Goal: Task Accomplishment & Management: Manage account settings

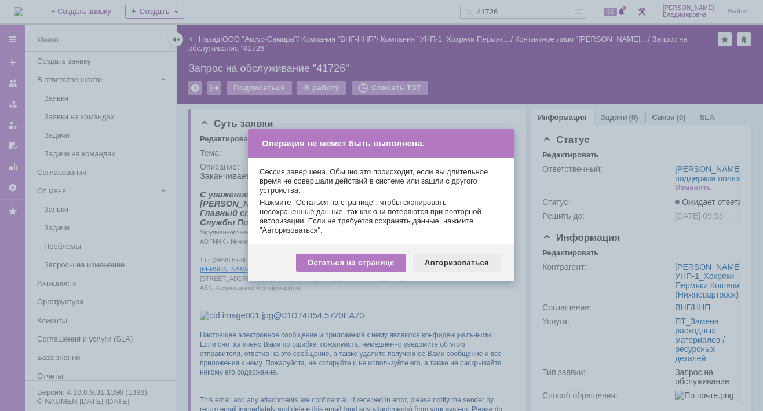
click at [451, 266] on div "Авторизоваться" at bounding box center [456, 263] width 87 height 19
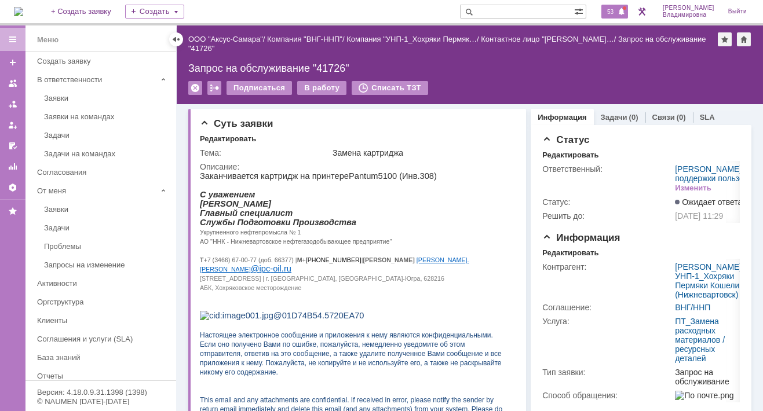
click at [615, 10] on span "53" at bounding box center [610, 12] width 13 height 8
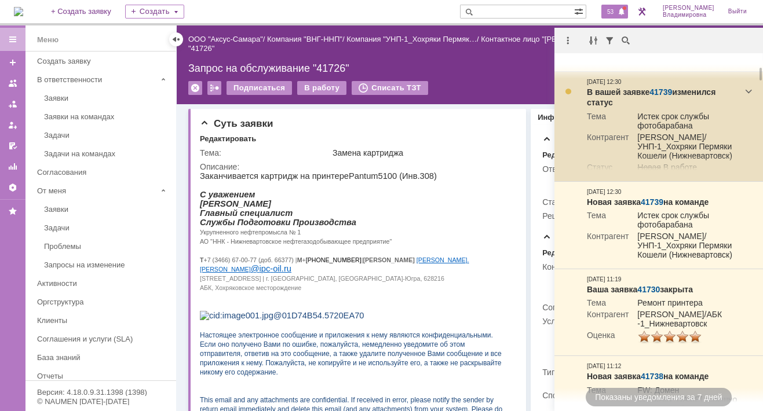
scroll to position [116, 0]
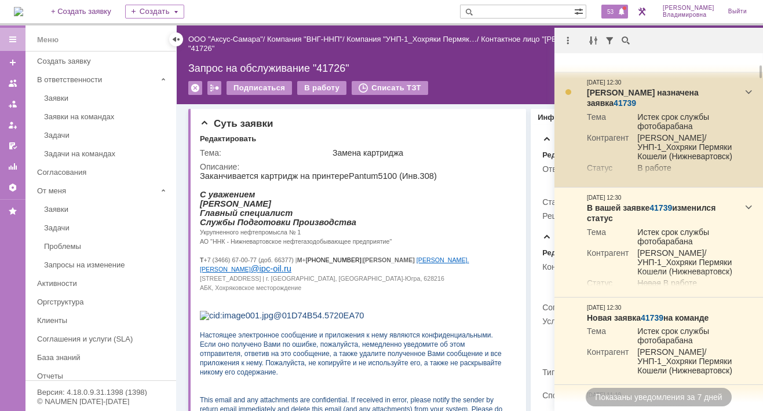
click at [636, 98] on link "41739" at bounding box center [624, 102] width 23 height 9
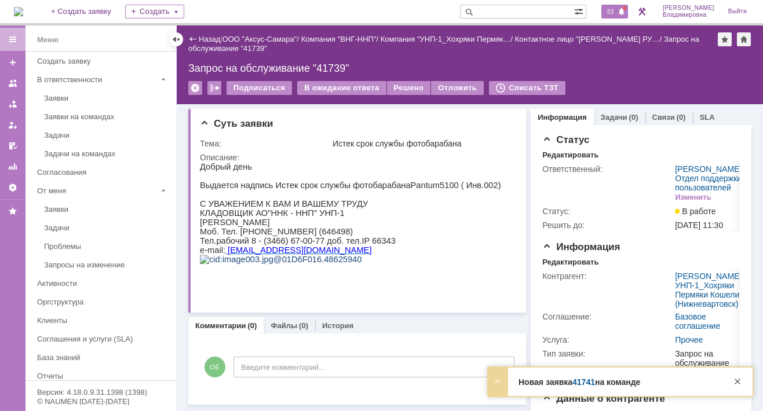
click at [615, 11] on span "53" at bounding box center [610, 12] width 13 height 8
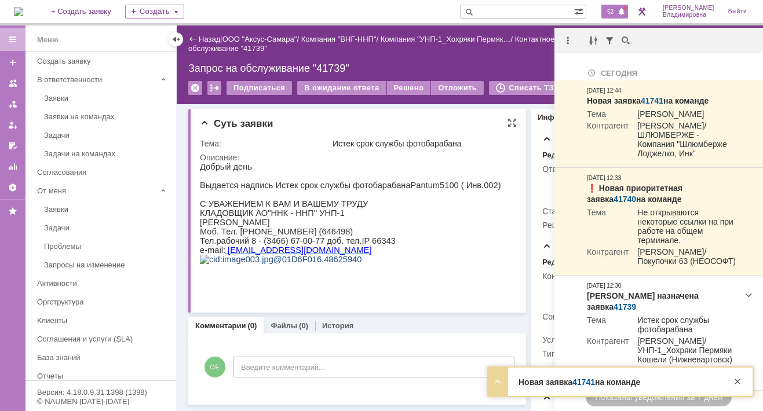
click at [403, 246] on p "Тел.рабочий 8 - (3466) 67-00-77 доб. тел.IP 66343" at bounding box center [350, 240] width 301 height 9
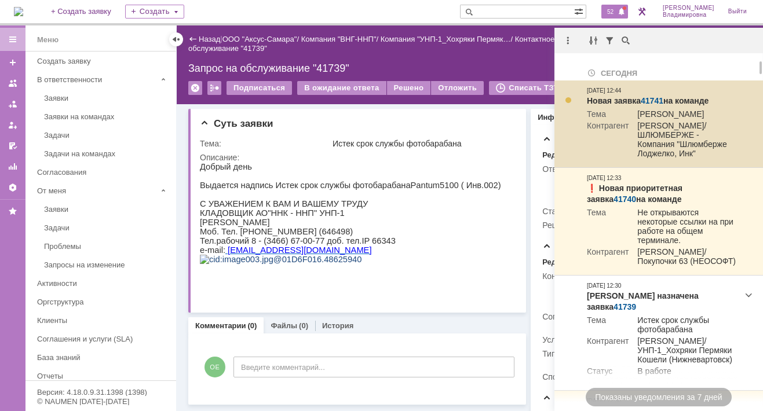
click at [650, 98] on link "41741" at bounding box center [652, 100] width 23 height 9
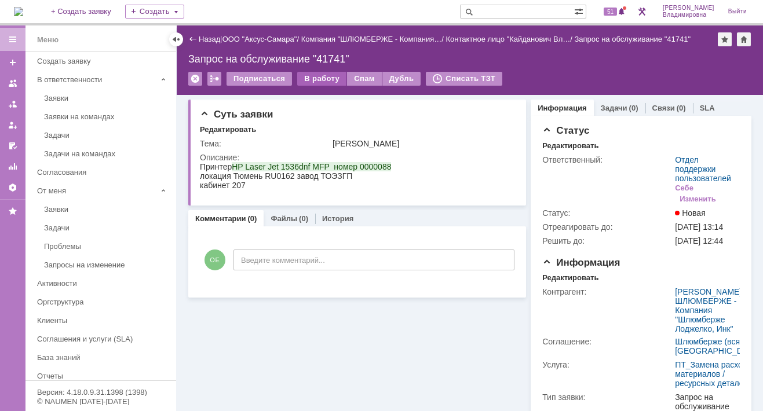
click at [320, 75] on div "В работу" at bounding box center [321, 79] width 49 height 14
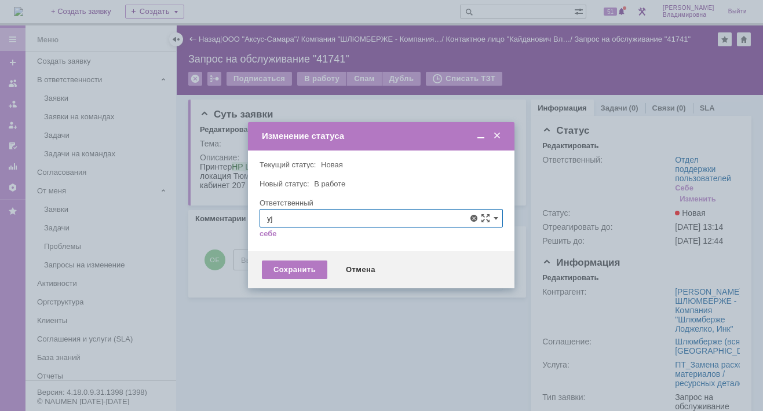
type input "y"
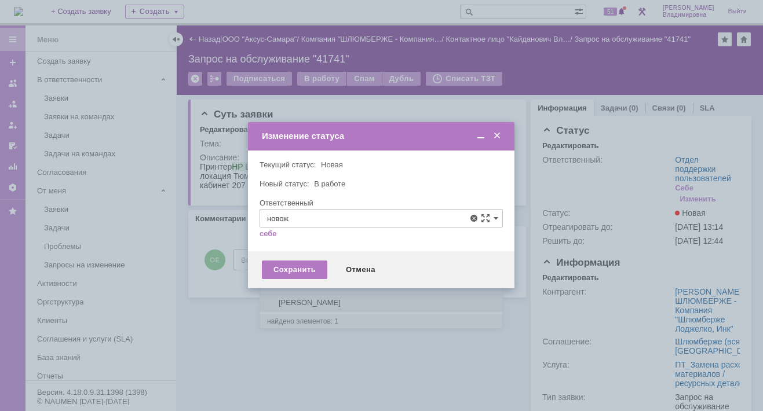
click at [304, 299] on span "Новоженова Наталья Алексеевна" at bounding box center [381, 302] width 228 height 9
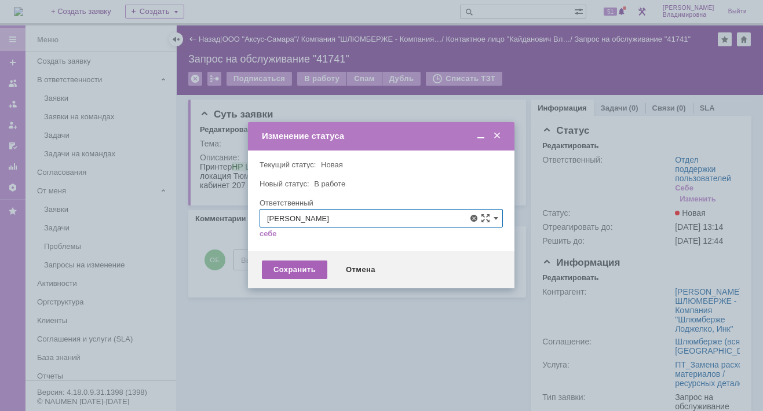
type input "Новоженова Наталья Алексеевна"
click at [277, 269] on div "Сохранить" at bounding box center [294, 270] width 65 height 19
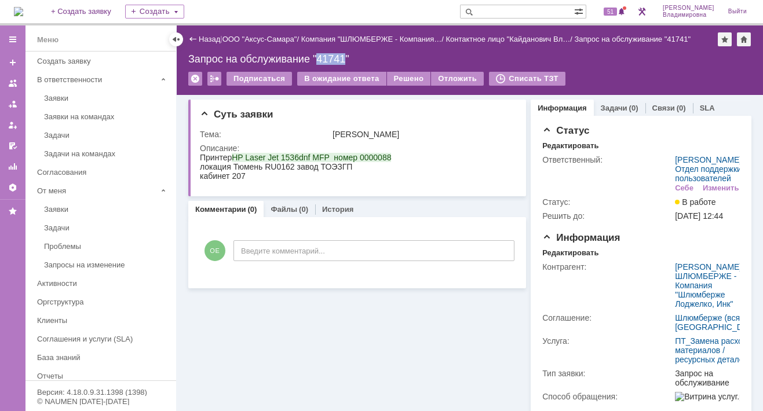
drag, startPoint x: 317, startPoint y: 57, endPoint x: 348, endPoint y: 57, distance: 31.3
click at [348, 57] on div "Запрос на обслуживание "41741"" at bounding box center [469, 59] width 563 height 12
copy div "41741"
click at [617, 6] on div "51" at bounding box center [614, 12] width 27 height 14
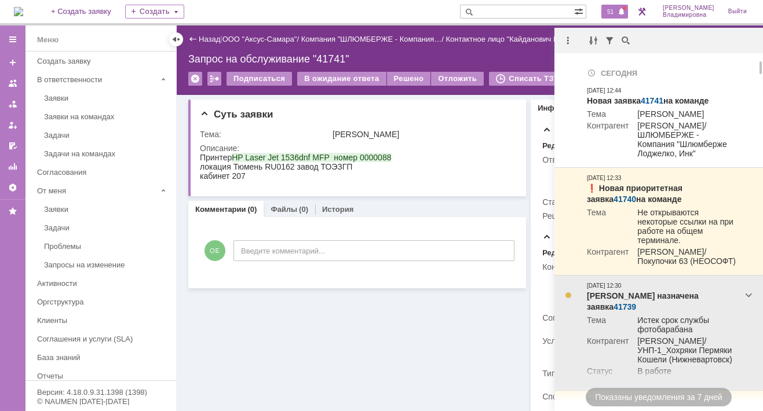
click at [636, 302] on link "41739" at bounding box center [624, 306] width 23 height 9
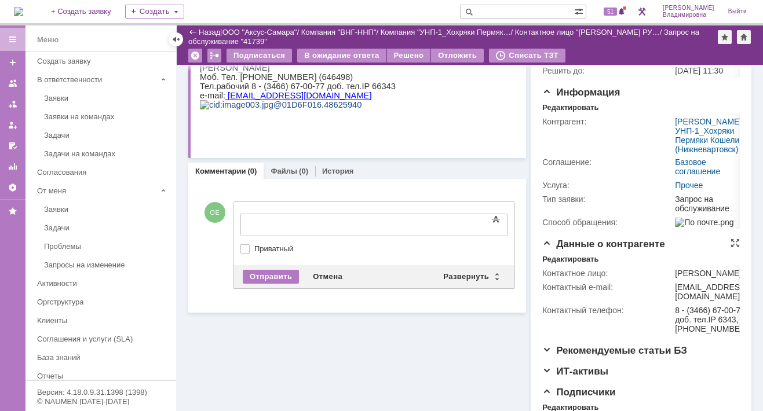
scroll to position [116, 0]
click at [572, 112] on div "Редактировать" at bounding box center [570, 107] width 56 height 9
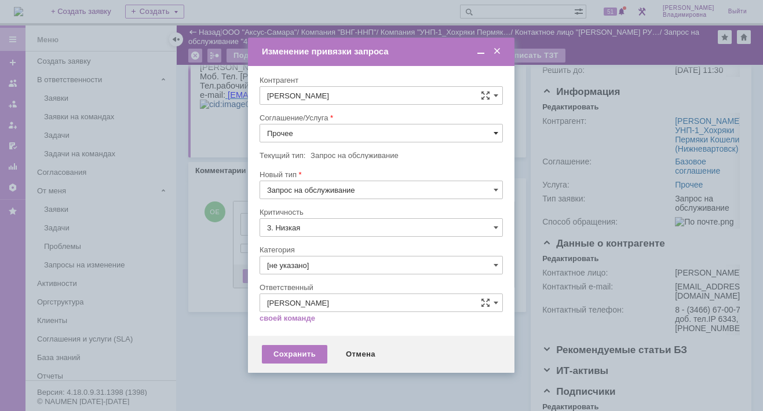
click at [496, 130] on span at bounding box center [495, 133] width 5 height 9
click at [313, 272] on span "ПТ_Замена расходных материалов / ресурсных деталей" at bounding box center [381, 276] width 228 height 9
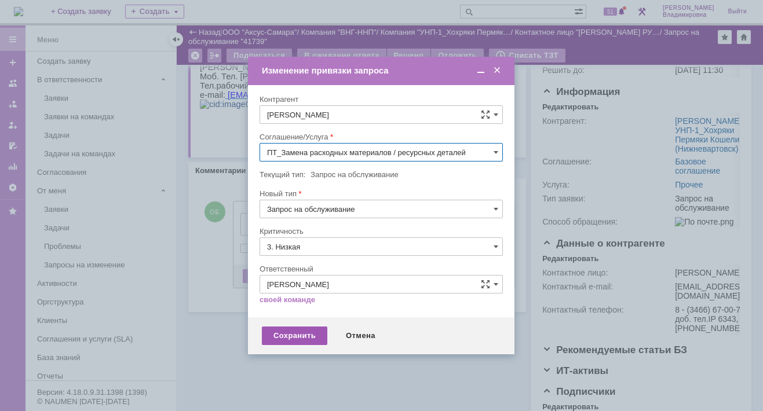
type input "ПТ_Замена расходных материалов / ресурсных деталей"
click at [293, 333] on div "Сохранить" at bounding box center [294, 336] width 65 height 19
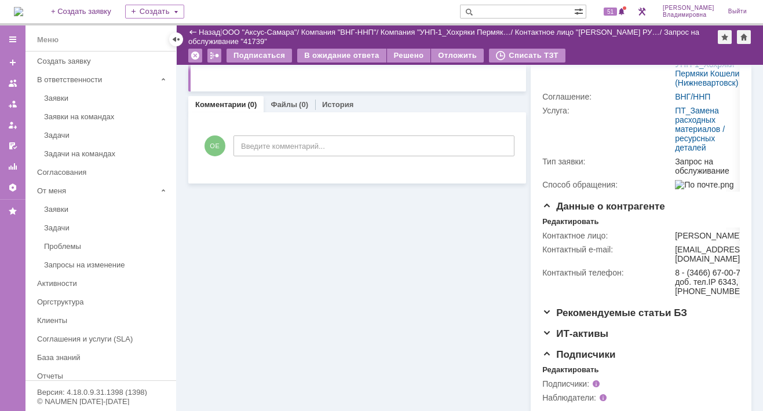
scroll to position [251, 0]
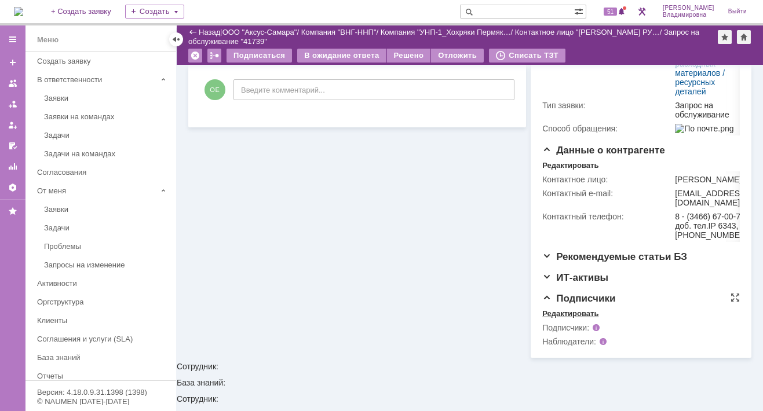
click at [578, 319] on div "Редактировать" at bounding box center [570, 313] width 56 height 9
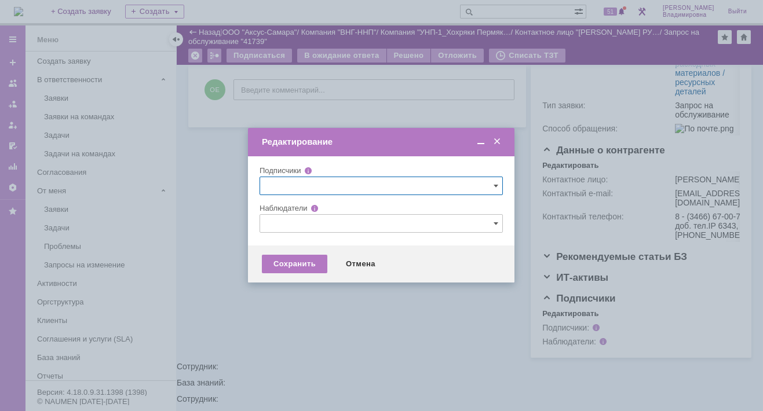
click at [271, 222] on input "text" at bounding box center [380, 223] width 243 height 19
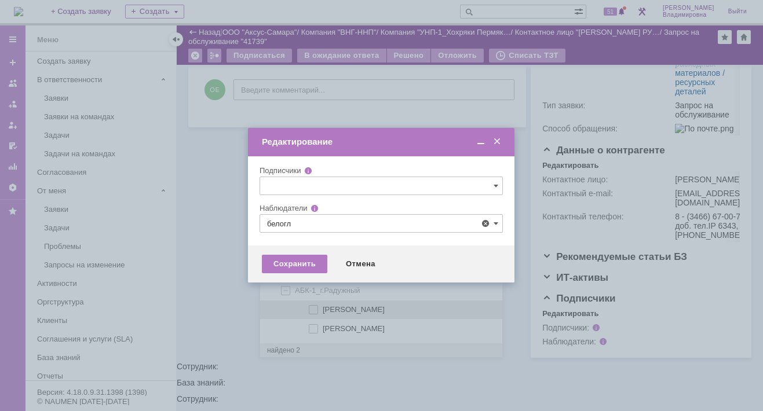
click at [323, 309] on span at bounding box center [323, 308] width 0 height 6
click at [313, 309] on input "Белоглазов Алексей Валерьевич" at bounding box center [314, 310] width 8 height 8
type input "Белоглазов Алексей Валерьевич"
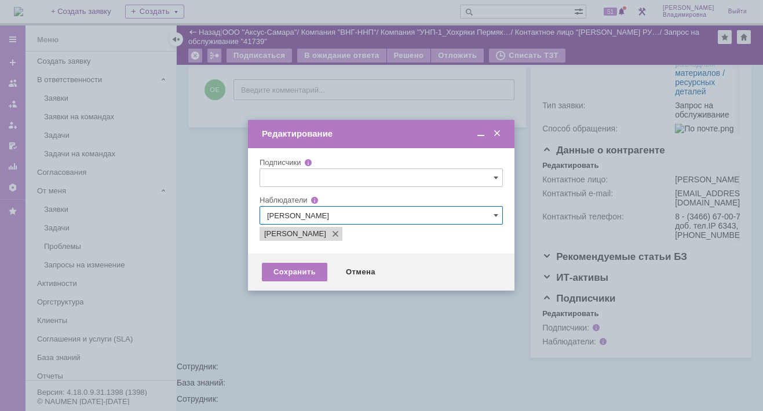
click at [240, 304] on div at bounding box center [381, 205] width 763 height 411
click at [290, 264] on div "Сохранить" at bounding box center [294, 272] width 65 height 19
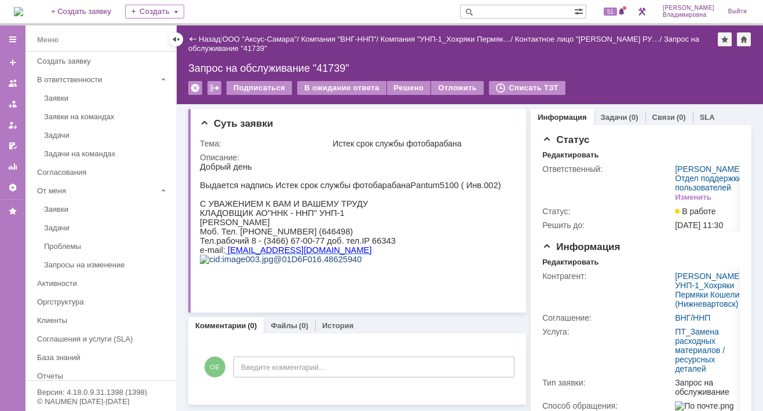
scroll to position [0, 0]
drag, startPoint x: 248, startPoint y: 368, endPoint x: 8, endPoint y: 0, distance: 439.9
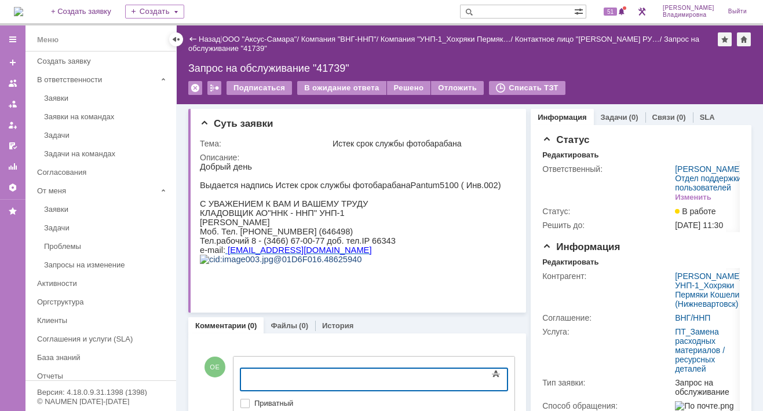
scroll to position [116, 0]
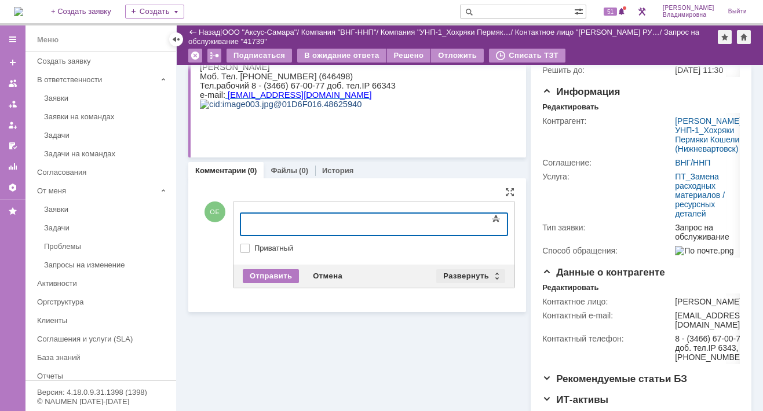
click at [466, 275] on div "Развернуть" at bounding box center [470, 276] width 69 height 14
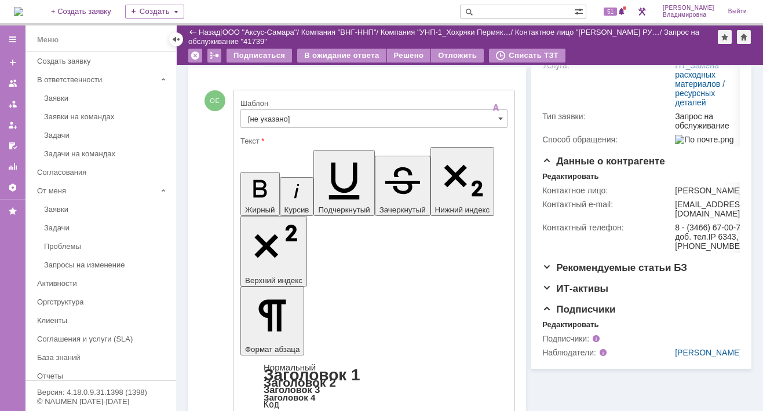
scroll to position [232, 0]
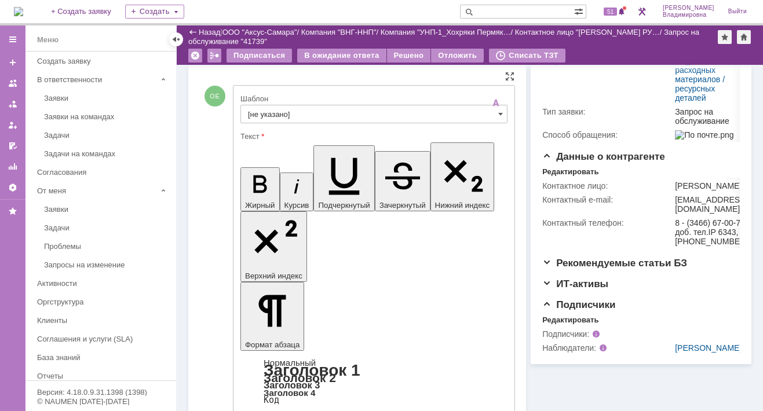
click at [263, 108] on input "[не указано]" at bounding box center [373, 114] width 267 height 19
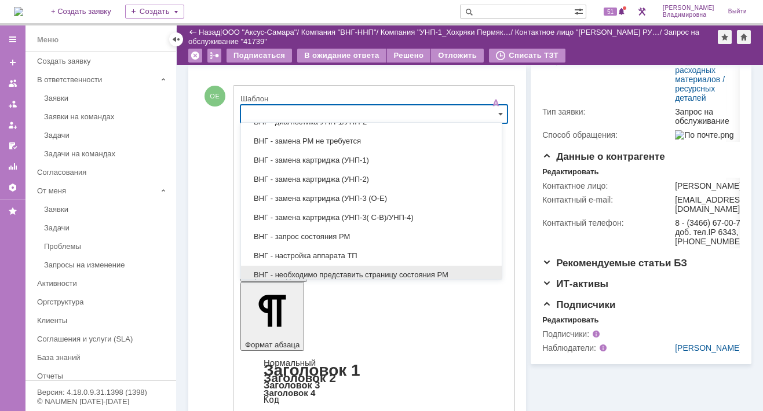
click at [301, 270] on span "ВНГ - необходимо представить страницу состояния РМ" at bounding box center [371, 274] width 247 height 9
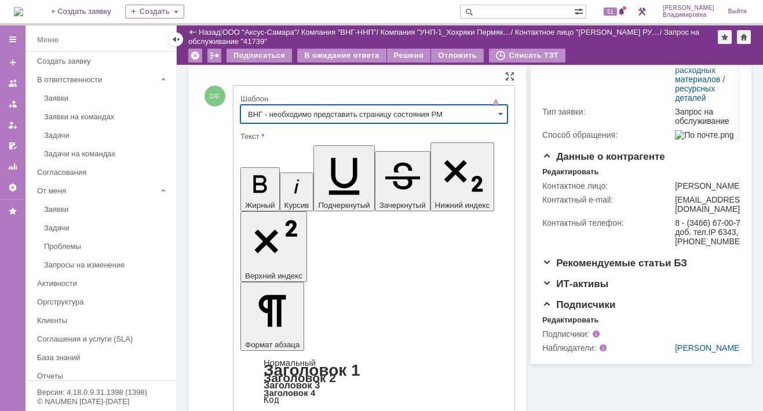
type input "ВНГ - необходимо представить страницу состояния РМ"
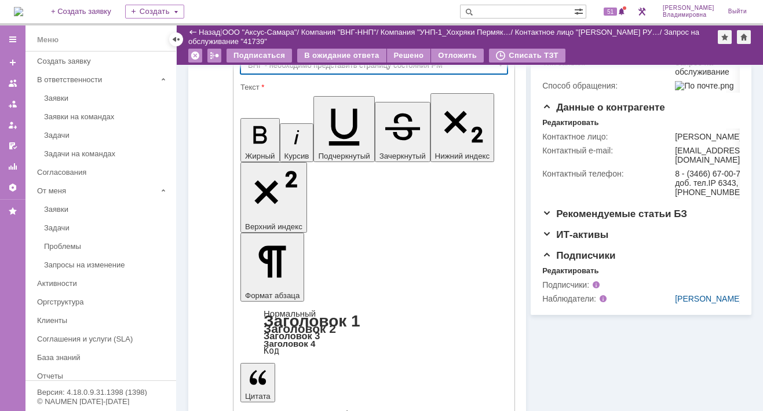
scroll to position [299, 0]
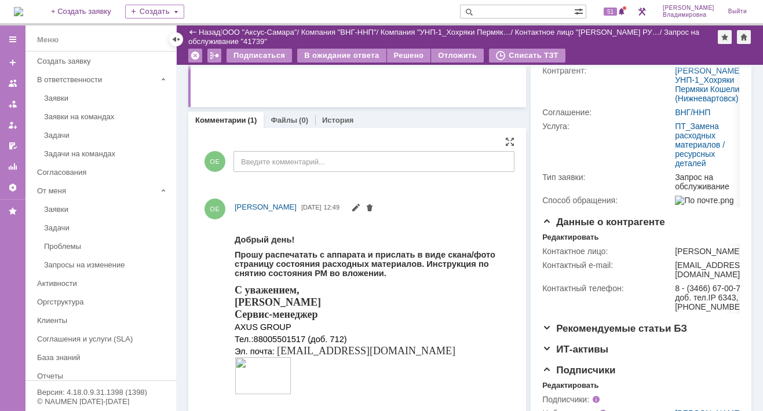
scroll to position [154, 0]
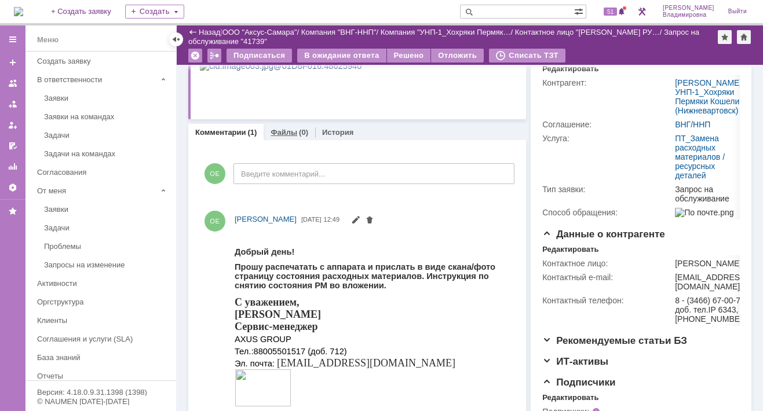
click at [279, 129] on link "Файлы" at bounding box center [283, 132] width 27 height 9
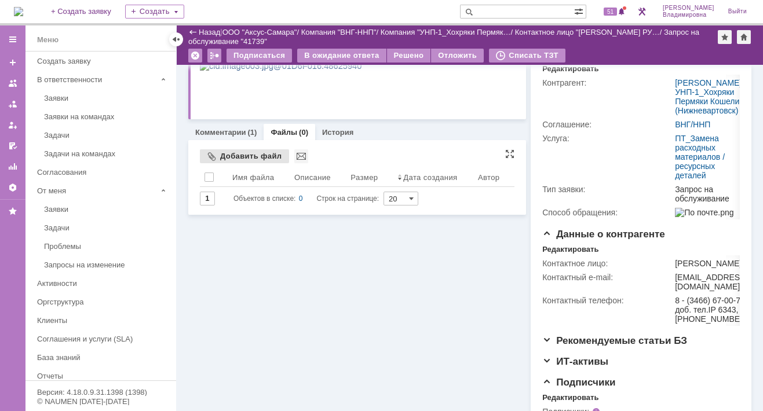
click at [220, 154] on div "Добавить файл" at bounding box center [244, 156] width 89 height 14
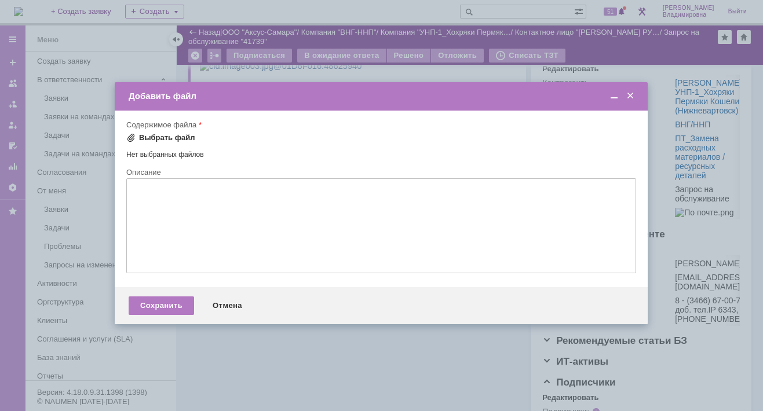
click at [142, 138] on div "Выбрать файл" at bounding box center [167, 137] width 56 height 9
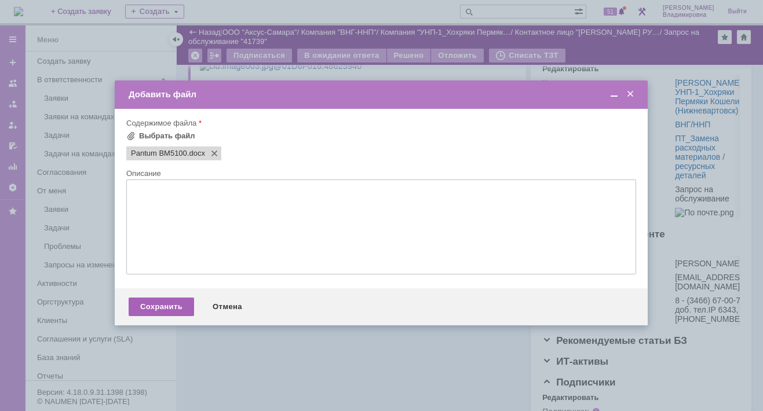
click at [177, 310] on div "Сохранить" at bounding box center [161, 307] width 65 height 19
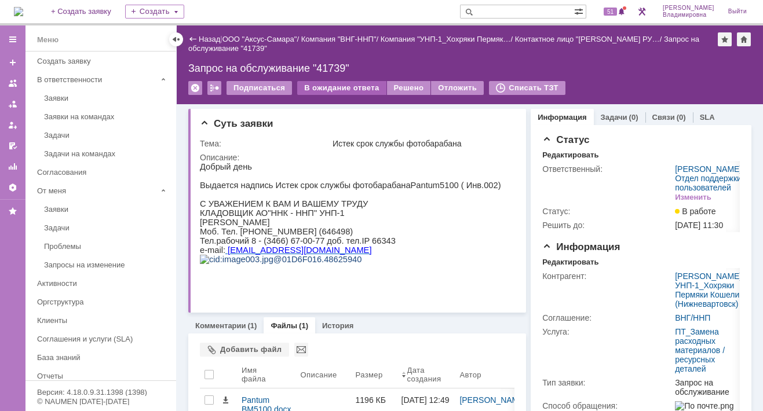
click at [346, 87] on div "В ожидание ответа" at bounding box center [341, 88] width 89 height 14
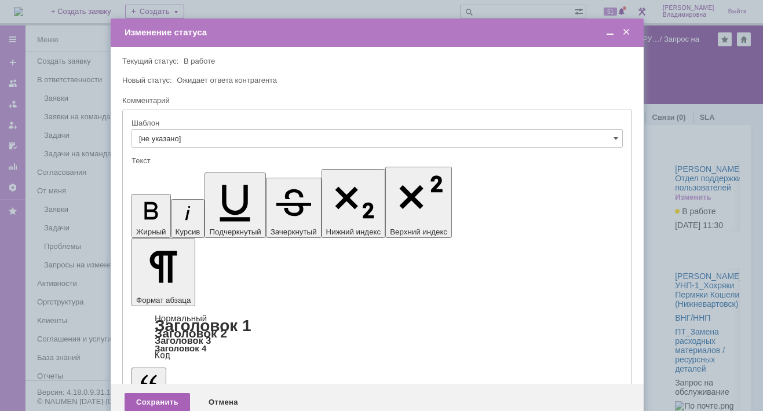
click at [171, 393] on div "Сохранить" at bounding box center [157, 402] width 65 height 19
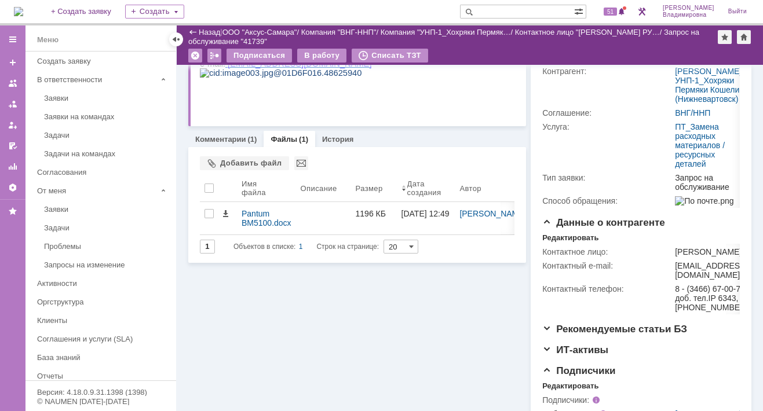
scroll to position [68, 0]
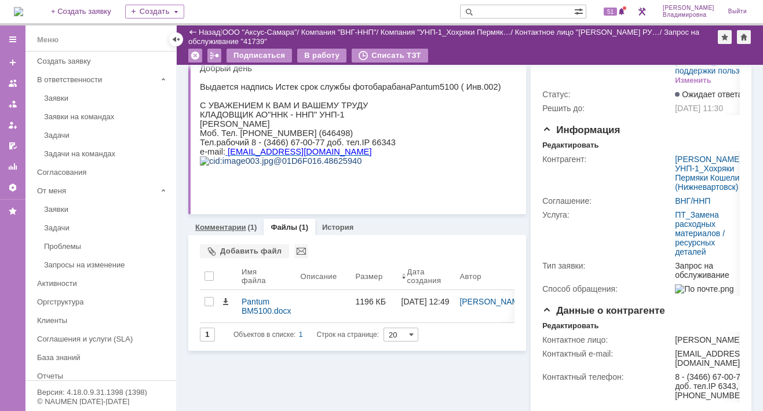
click at [219, 228] on link "Комментарии" at bounding box center [220, 227] width 51 height 9
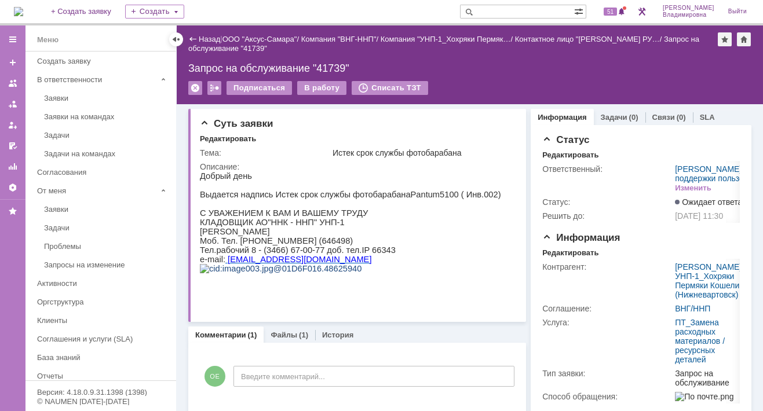
click at [23, 8] on img at bounding box center [18, 11] width 9 height 9
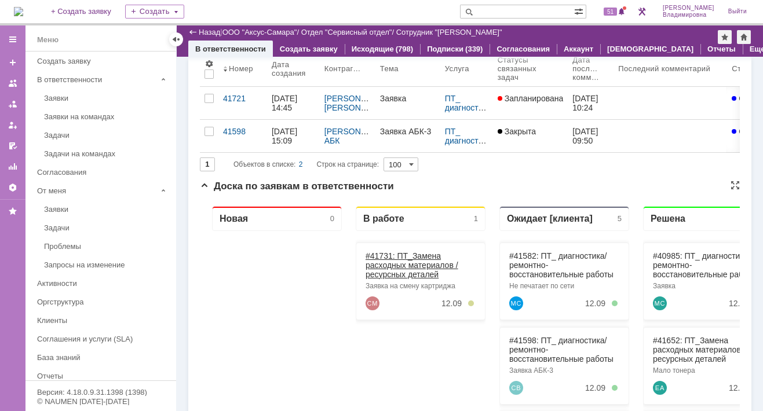
scroll to position [58, 0]
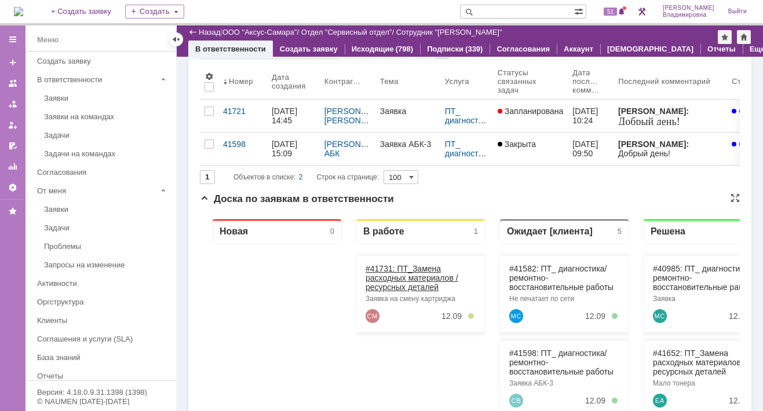
click at [378, 266] on link "#41731: ПТ_Замена расходных материалов / ресурсных деталей" at bounding box center [411, 278] width 93 height 28
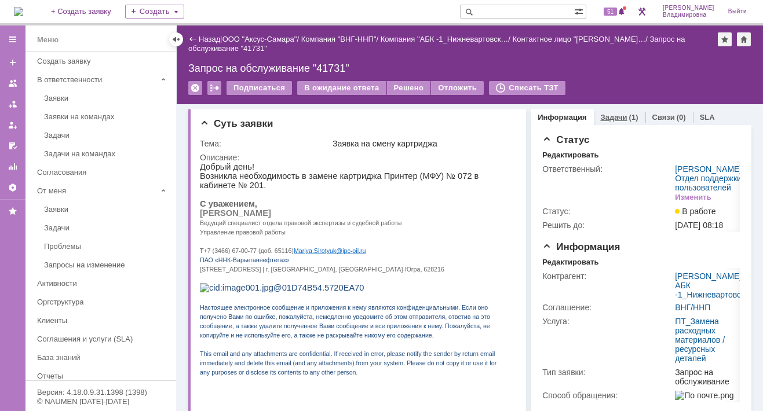
click at [609, 115] on link "Задачи" at bounding box center [614, 117] width 27 height 9
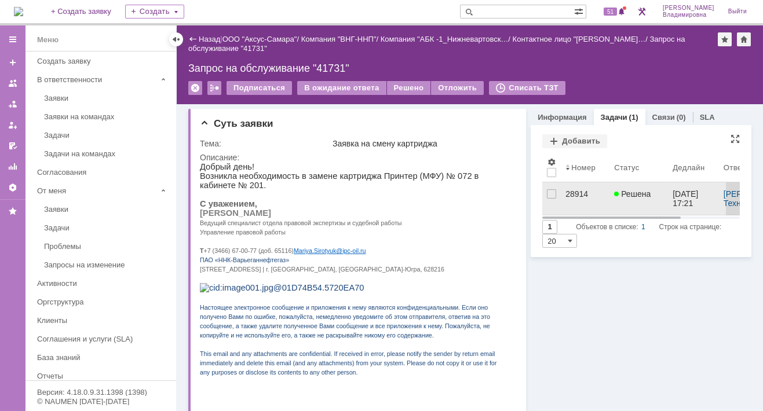
click at [571, 189] on div "28914" at bounding box center [584, 193] width 39 height 9
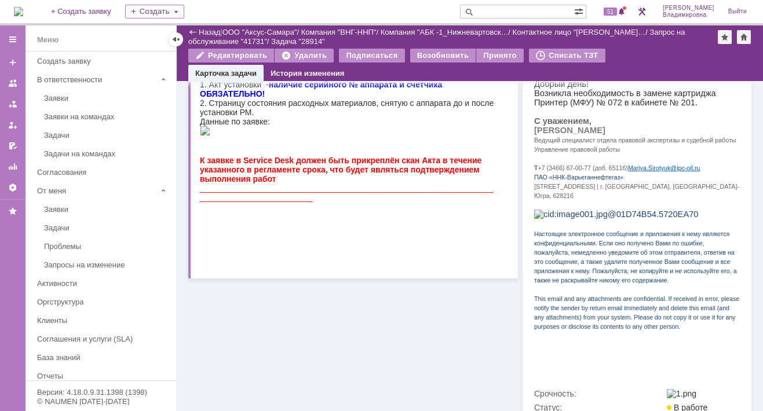
scroll to position [410, 0]
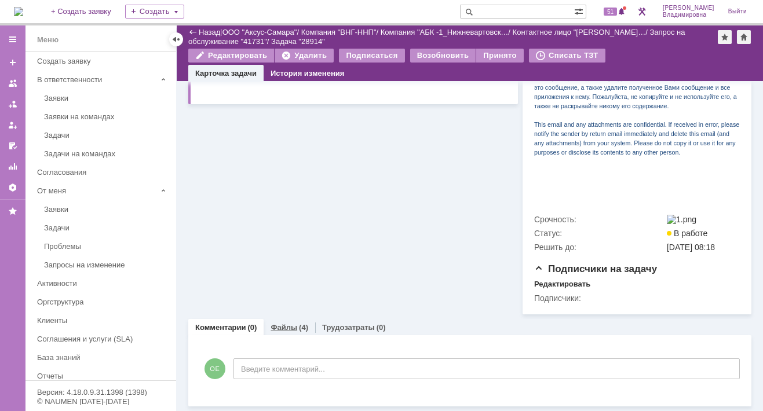
click at [279, 327] on link "Файлы" at bounding box center [283, 327] width 27 height 9
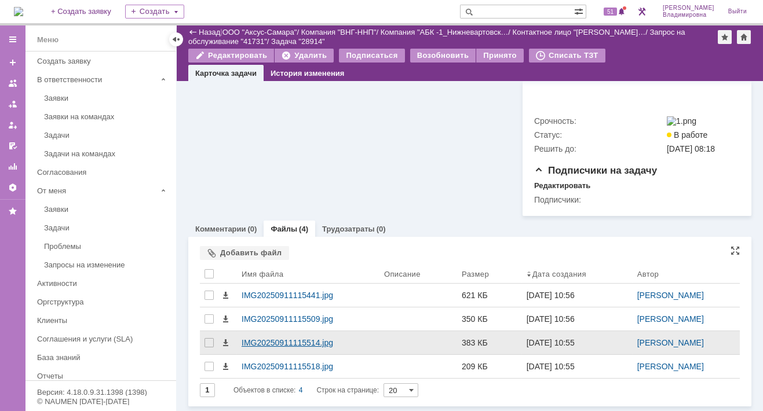
scroll to position [507, 0]
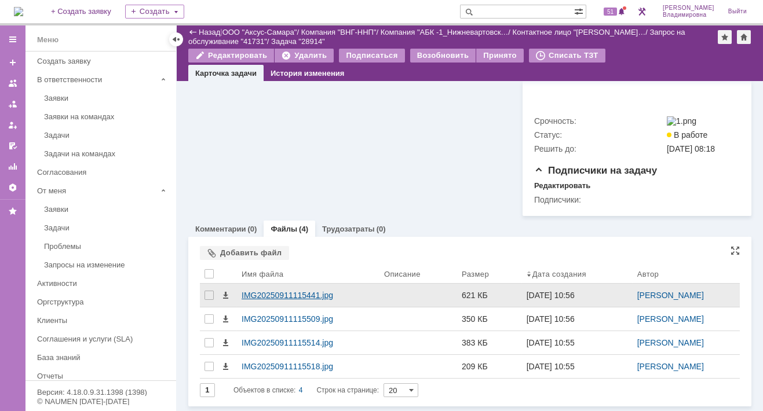
click at [309, 296] on div "IMG20250911115441.jpg" at bounding box center [308, 295] width 133 height 9
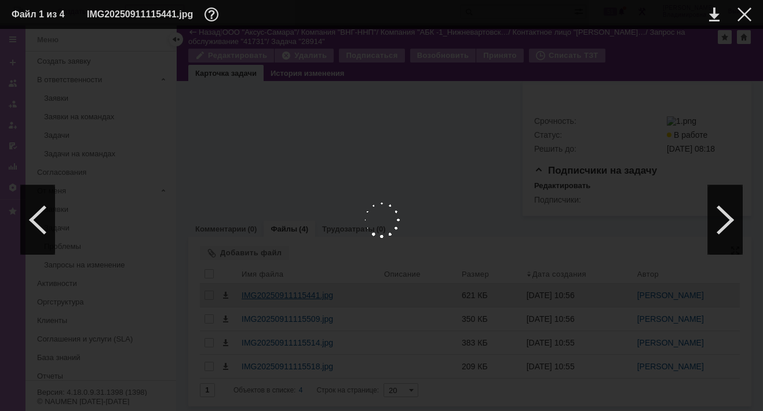
click at [309, 296] on div at bounding box center [382, 220] width 740 height 359
drag, startPoint x: 503, startPoint y: 188, endPoint x: 606, endPoint y: 108, distance: 130.1
click at [504, 187] on img at bounding box center [382, 220] width 740 height 359
click at [712, 16] on link at bounding box center [714, 15] width 10 height 14
click at [730, 222] on div at bounding box center [725, 220] width 35 height 70
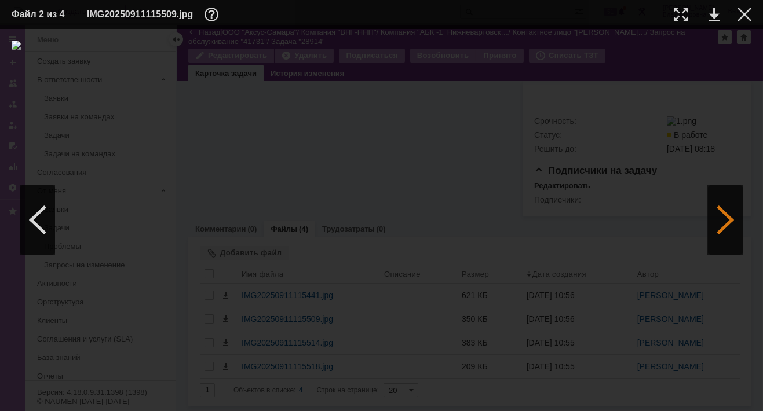
click at [731, 221] on div at bounding box center [725, 220] width 35 height 70
click at [34, 220] on div at bounding box center [37, 220] width 35 height 70
click at [747, 14] on div at bounding box center [744, 15] width 14 height 14
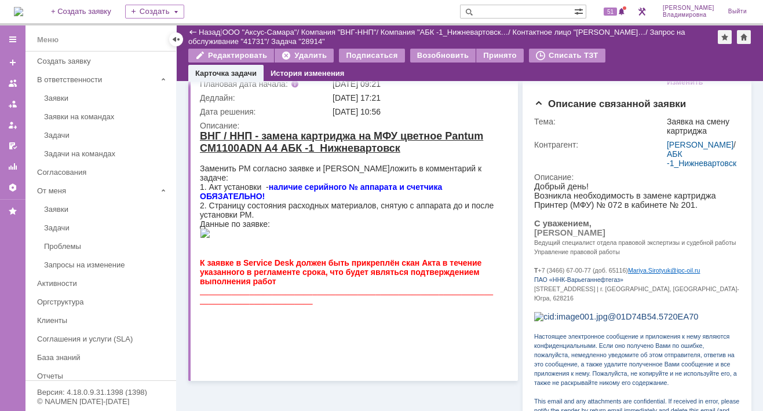
scroll to position [0, 0]
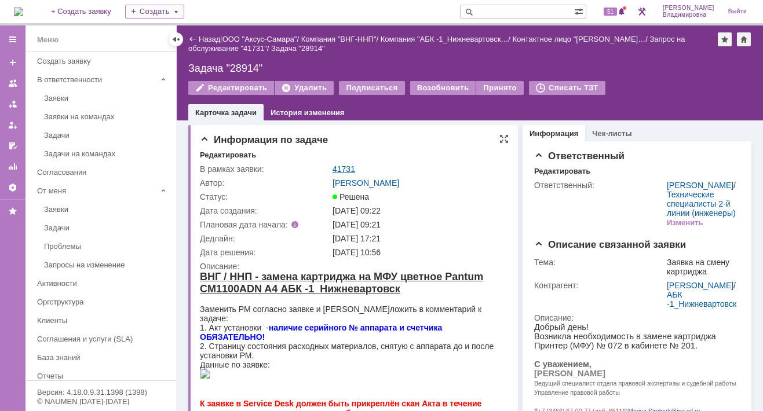
click at [344, 166] on link "41731" at bounding box center [343, 168] width 23 height 9
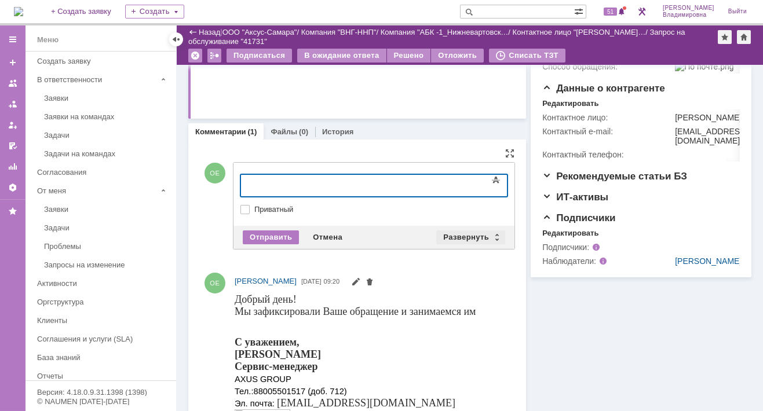
click at [468, 231] on div "Развернуть" at bounding box center [470, 238] width 69 height 14
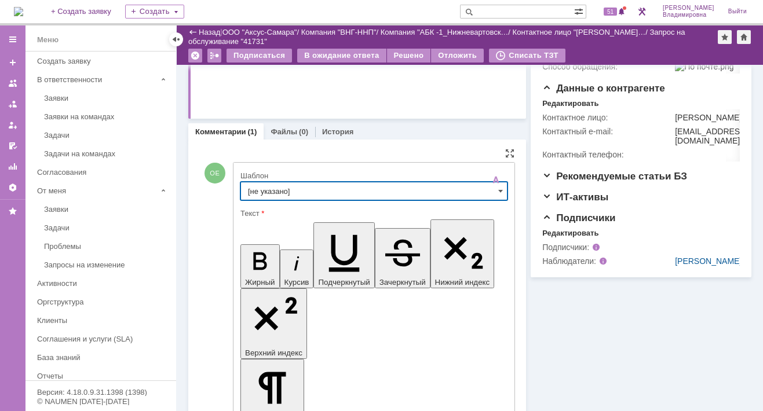
click at [263, 189] on input "[не указано]" at bounding box center [373, 191] width 267 height 19
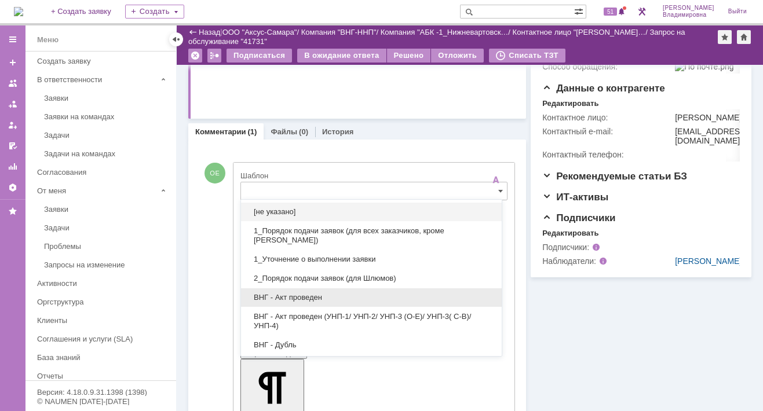
click at [305, 293] on span "ВНГ - Акт проведен" at bounding box center [371, 297] width 247 height 9
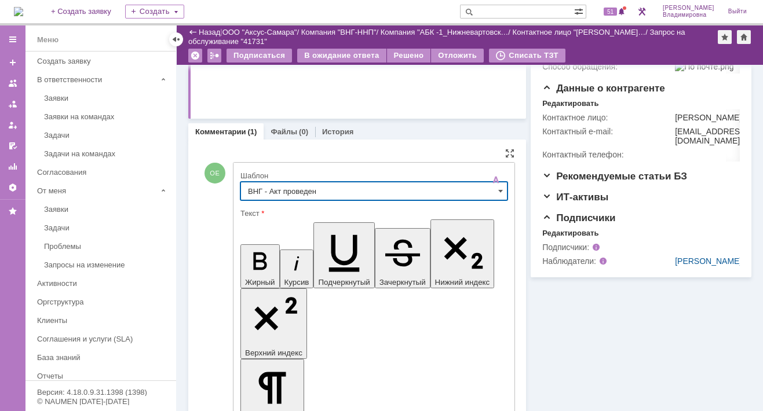
type input "ВНГ - Акт проведен"
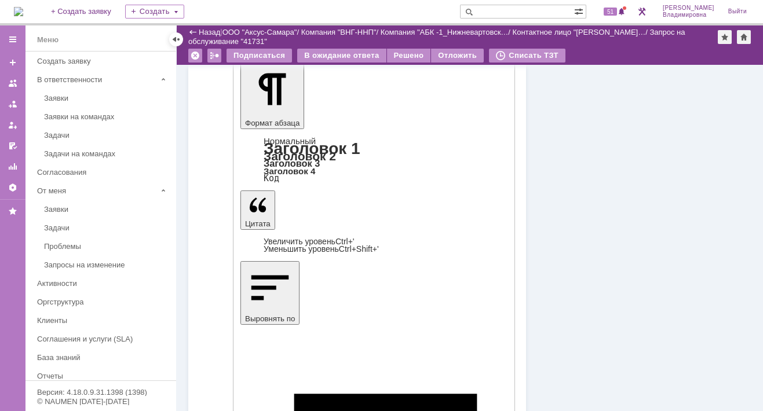
scroll to position [636, 0]
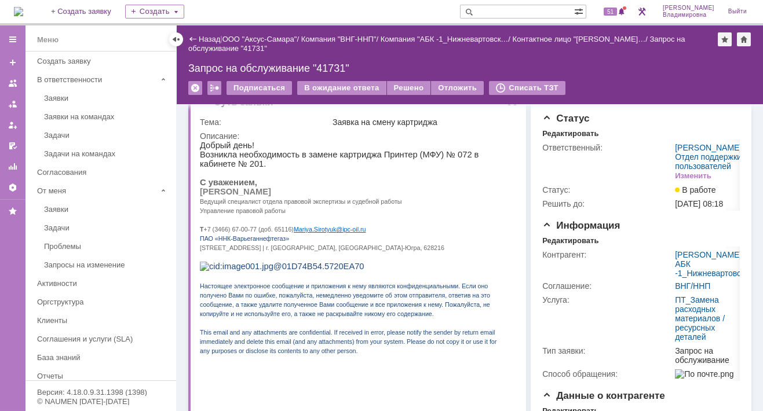
scroll to position [0, 0]
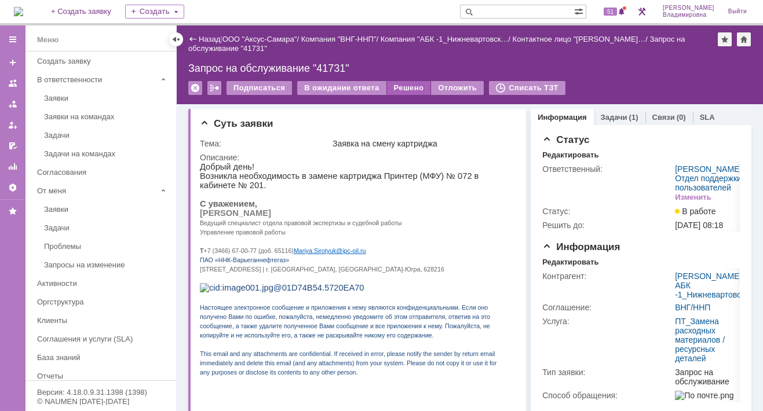
click at [401, 86] on div "Решено" at bounding box center [409, 88] width 44 height 14
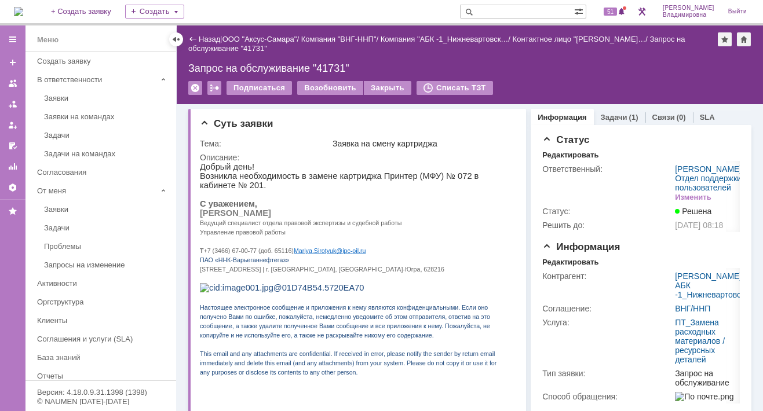
click at [23, 8] on img at bounding box center [18, 11] width 9 height 9
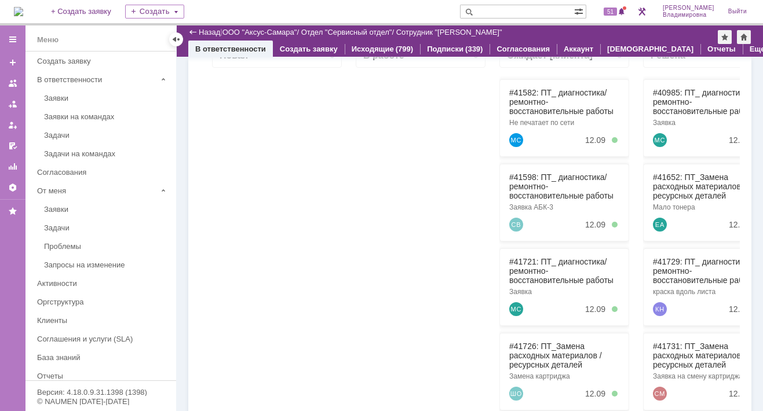
scroll to position [217, 0]
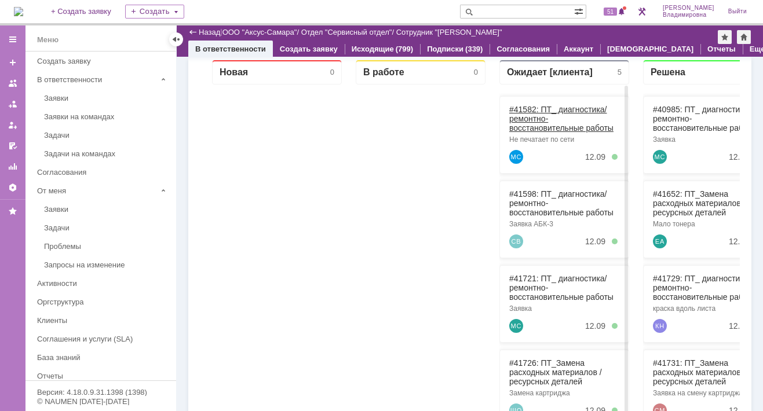
click at [527, 110] on link "#41582: ПТ_ диагностика/ ремонтно-восстановительные работы" at bounding box center [561, 119] width 104 height 28
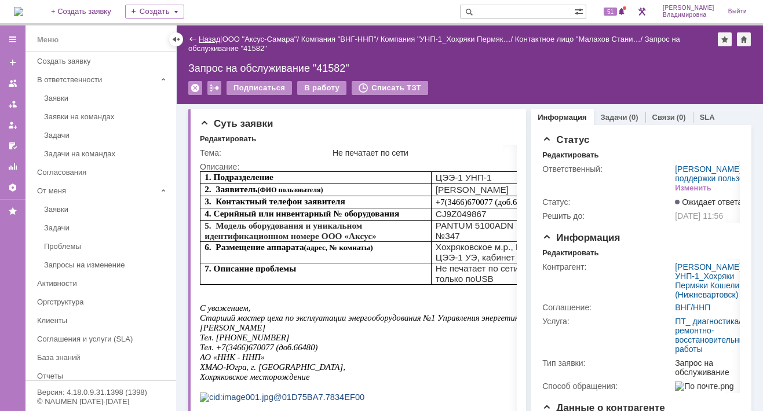
click at [203, 37] on link "Назад" at bounding box center [209, 39] width 21 height 9
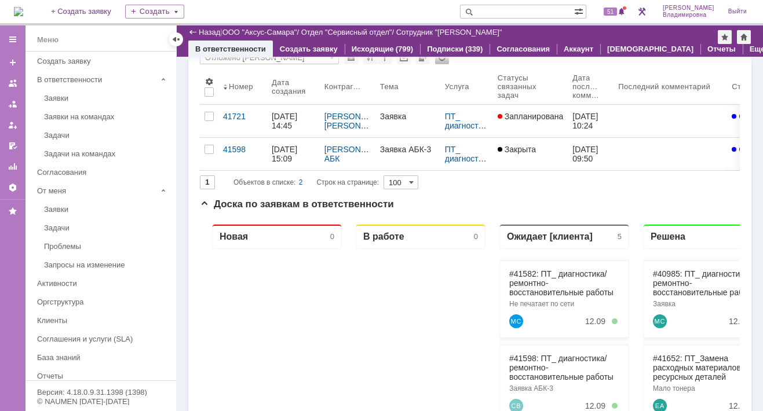
scroll to position [174, 0]
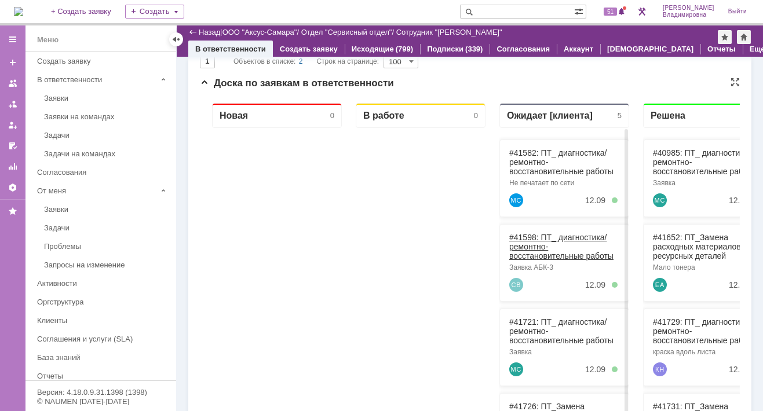
click at [529, 235] on link "#41598: ПТ_ диагностика/ ремонтно-восстановительные работы" at bounding box center [561, 247] width 104 height 28
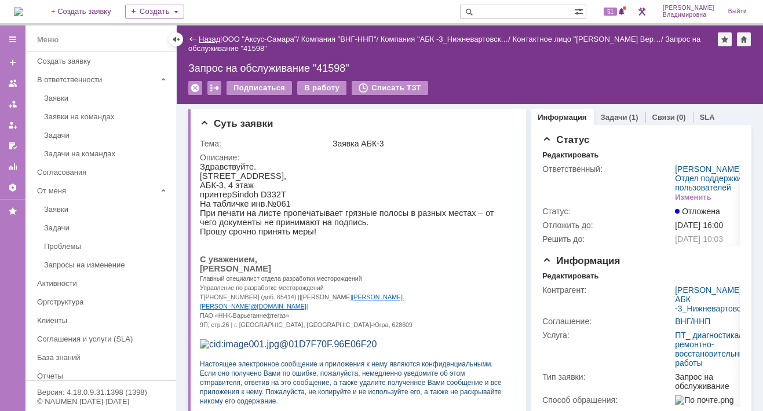
click at [210, 35] on link "Назад" at bounding box center [209, 39] width 21 height 9
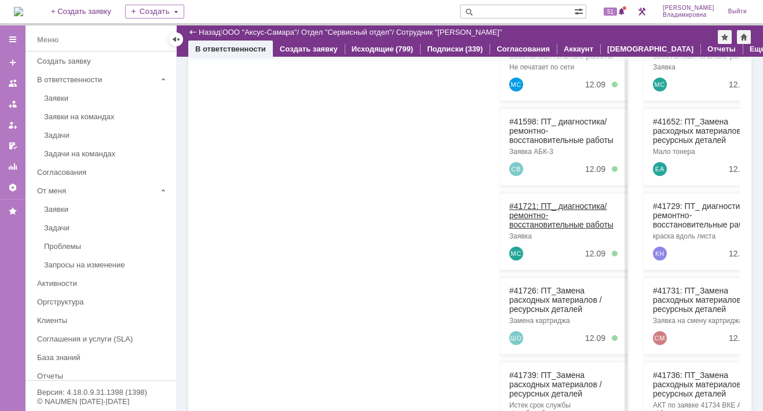
click at [528, 204] on link "#41721: ПТ_ диагностика/ ремонтно-восстановительные работы" at bounding box center [561, 216] width 104 height 28
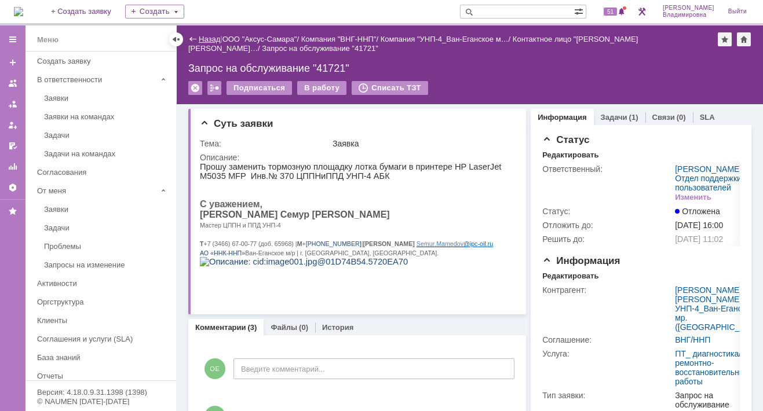
click at [207, 38] on link "Назад" at bounding box center [209, 39] width 21 height 9
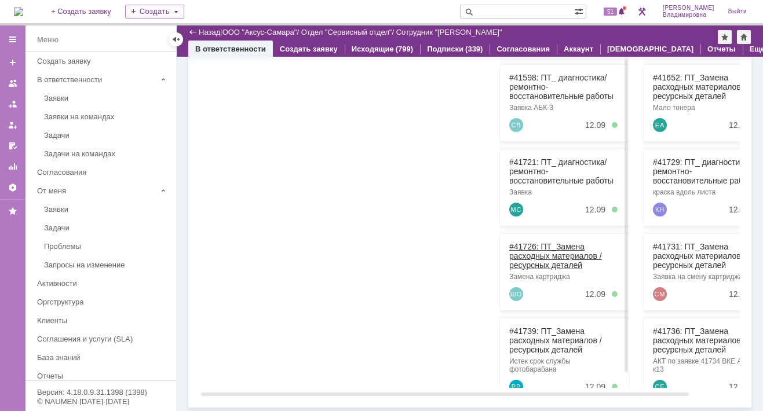
click at [529, 246] on link "#41726: ПТ_Замена расходных материалов / ресурсных деталей" at bounding box center [555, 256] width 93 height 28
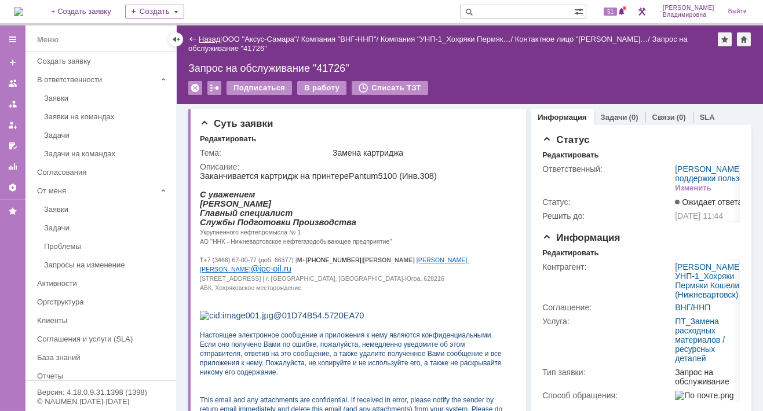
click at [203, 42] on link "Назад" at bounding box center [209, 39] width 21 height 9
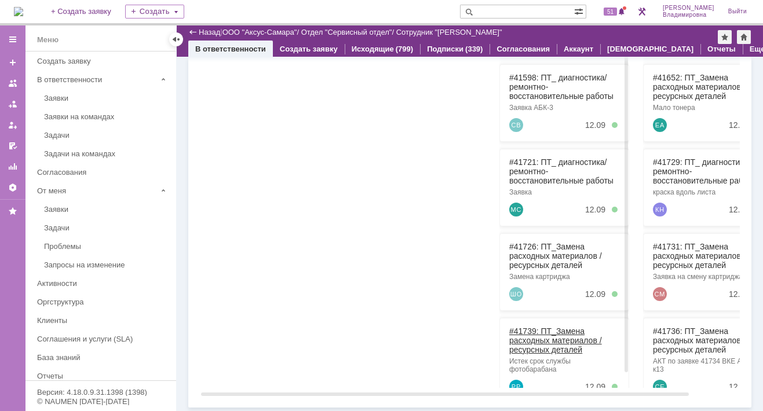
click at [528, 329] on link "#41739: ПТ_Замена расходных материалов / ресурсных деталей" at bounding box center [555, 341] width 93 height 28
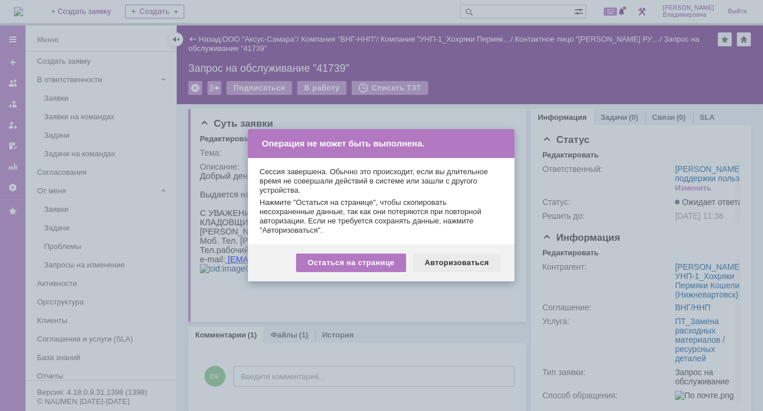
click at [447, 264] on div "Авторизоваться" at bounding box center [456, 263] width 87 height 19
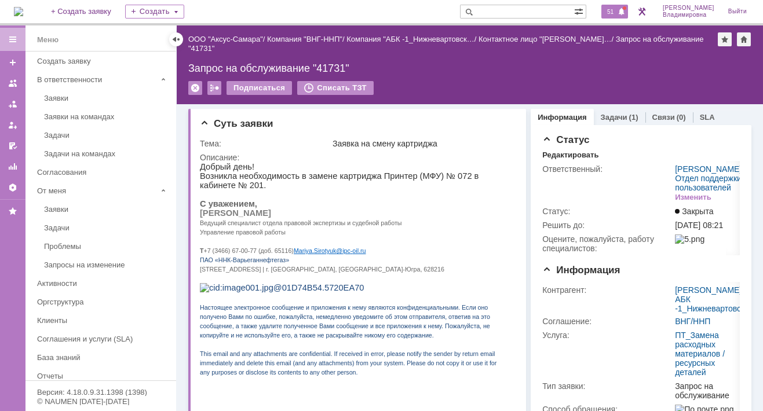
click at [617, 11] on span "51" at bounding box center [610, 12] width 13 height 8
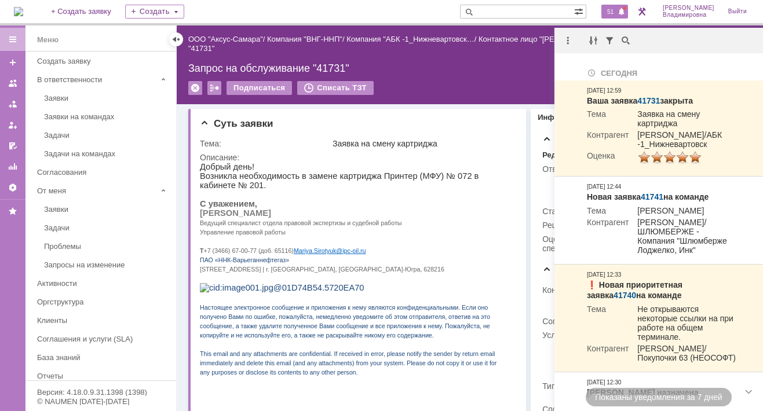
click at [617, 5] on div "51" at bounding box center [614, 12] width 27 height 14
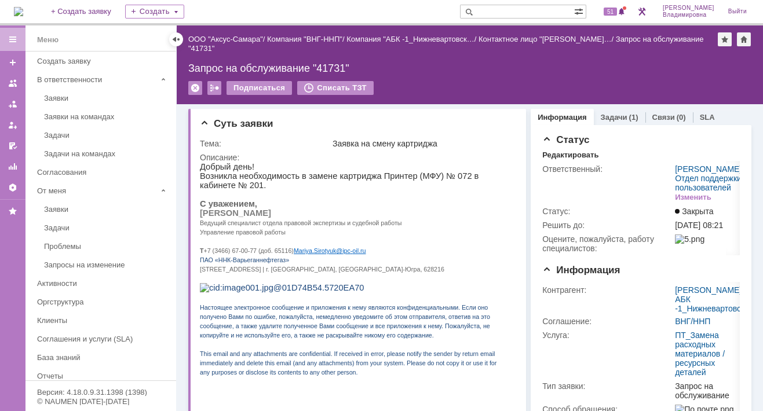
drag, startPoint x: 590, startPoint y: 98, endPoint x: 603, endPoint y: 71, distance: 30.6
click at [591, 98] on div "Подписаться Списать ТЗТ" at bounding box center [469, 93] width 563 height 24
click at [617, 12] on span "51" at bounding box center [610, 12] width 13 height 8
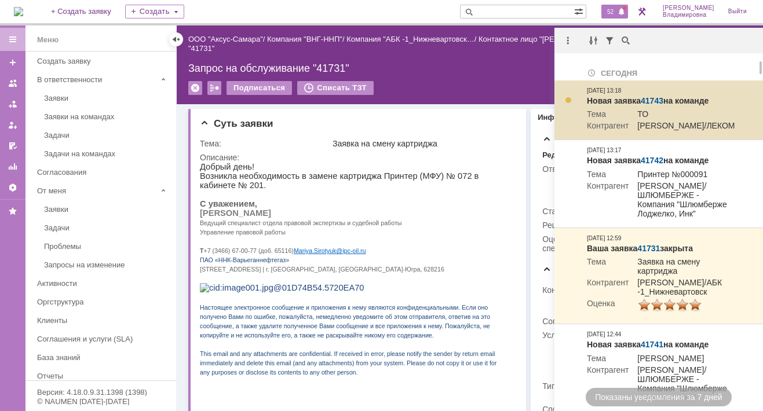
click at [655, 101] on link "41743" at bounding box center [652, 100] width 23 height 9
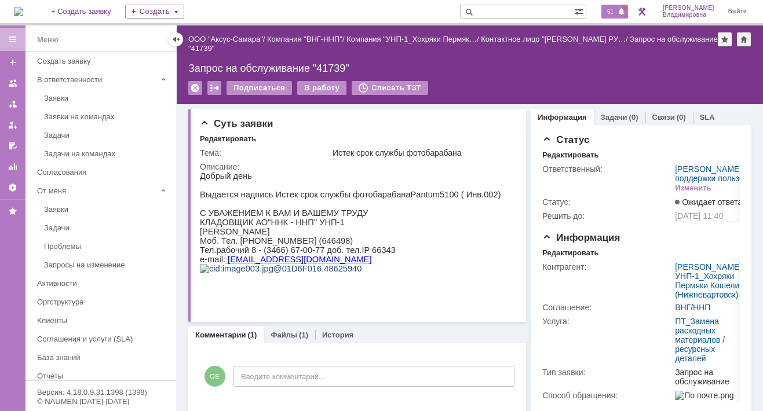
click at [617, 12] on span "51" at bounding box center [610, 12] width 13 height 8
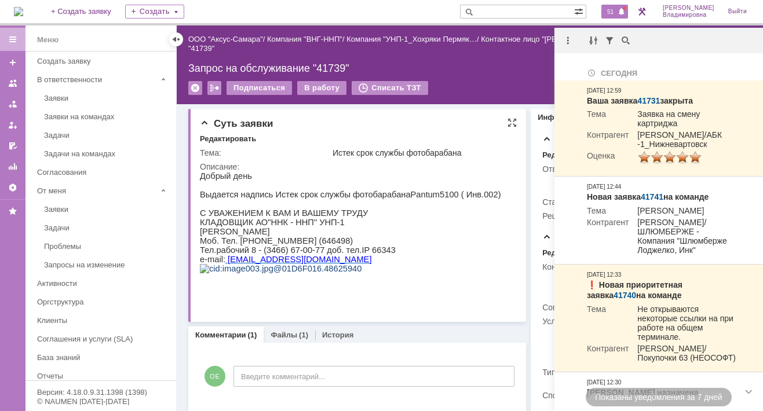
scroll to position [232, 0]
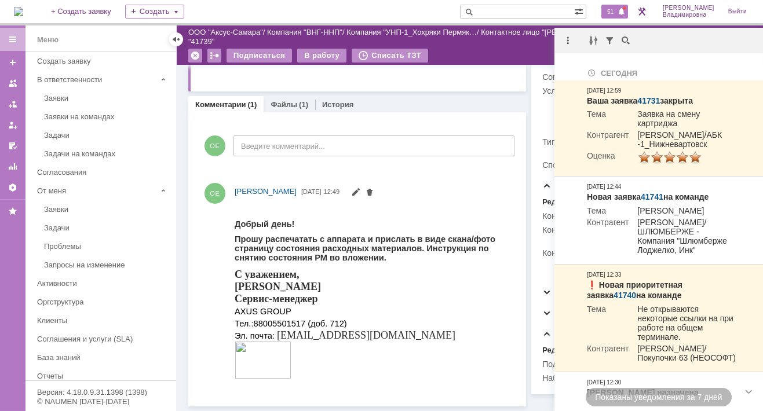
click at [531, 101] on div "Статус Редактировать Ответственный: [PERSON_NAME] / Отдел поддержки пользовател…" at bounding box center [641, 145] width 221 height 500
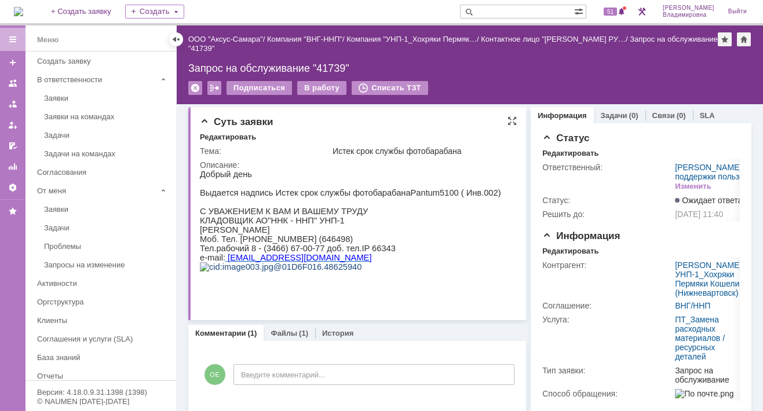
scroll to position [0, 0]
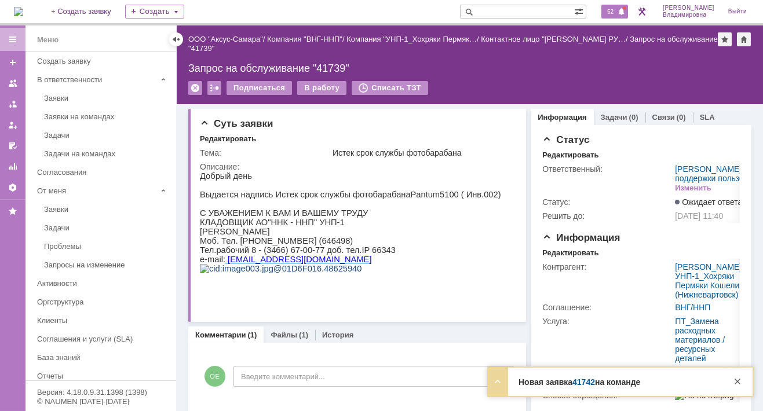
click at [617, 9] on span "52" at bounding box center [610, 12] width 13 height 8
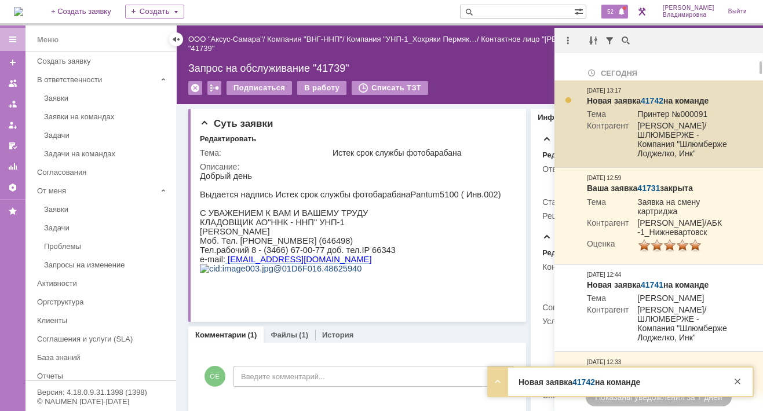
click at [652, 101] on link "41742" at bounding box center [652, 100] width 23 height 9
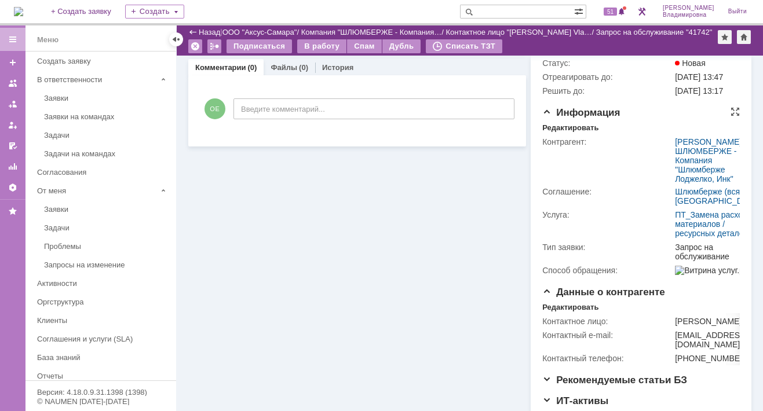
scroll to position [116, 0]
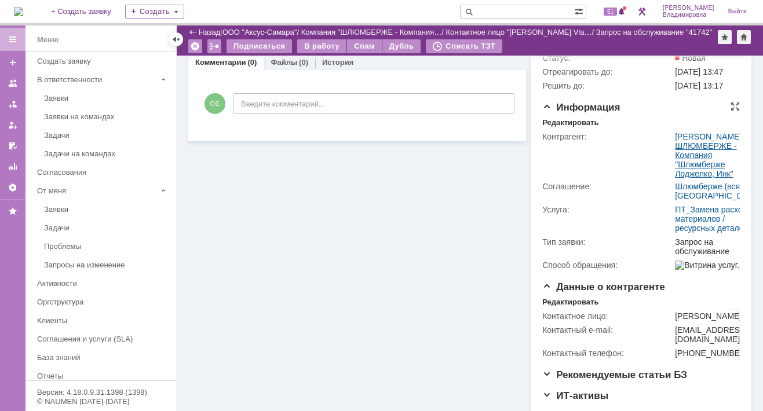
click at [689, 171] on link "ШЛЮМБЕРЖЕ - Компания "Шлюмберже Лоджелко, Инк"" at bounding box center [705, 159] width 61 height 37
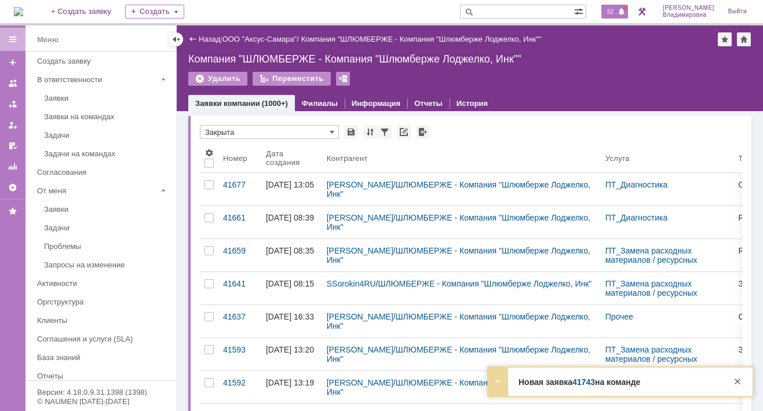
click at [615, 6] on div "52" at bounding box center [614, 12] width 27 height 14
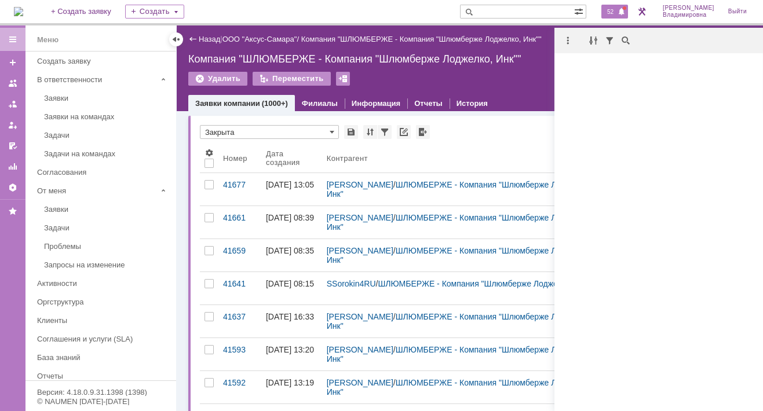
click at [617, 6] on div "52" at bounding box center [614, 12] width 27 height 14
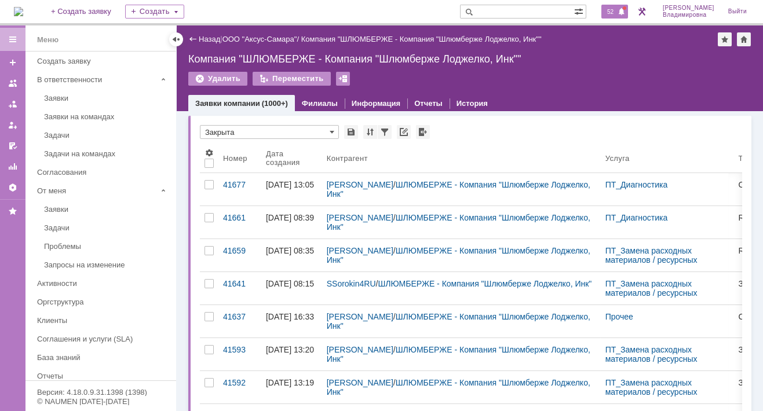
click at [616, 9] on span "52" at bounding box center [610, 12] width 13 height 8
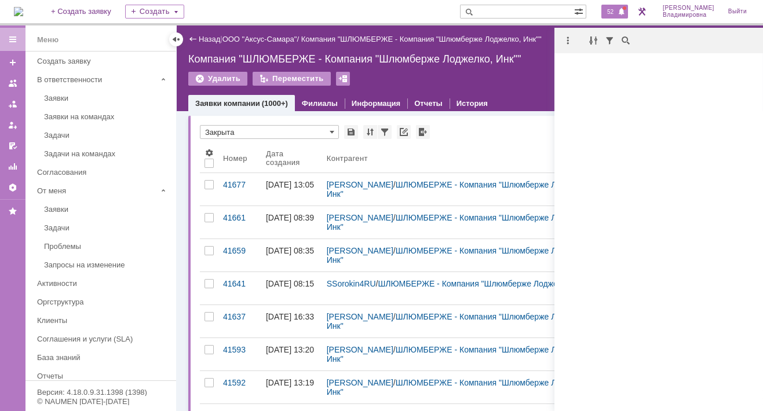
click at [480, 136] on div "* Закрыта" at bounding box center [471, 132] width 542 height 15
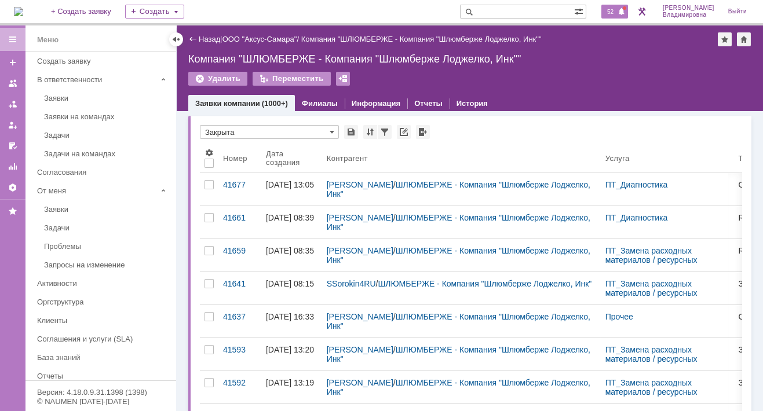
click at [617, 11] on span "52" at bounding box center [610, 12] width 13 height 8
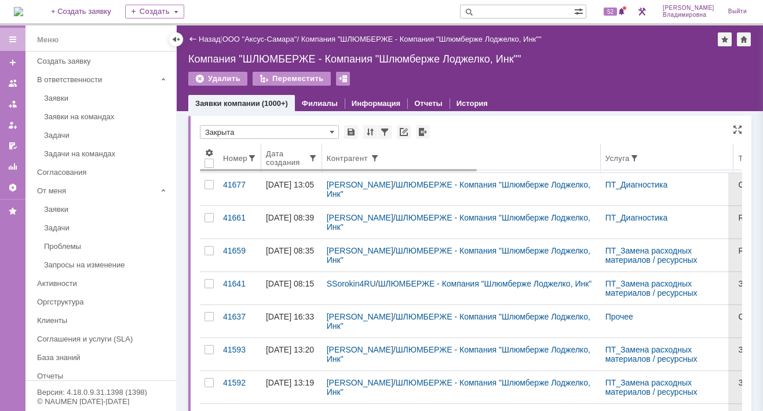
drag, startPoint x: 470, startPoint y: 127, endPoint x: 465, endPoint y: 154, distance: 27.7
click at [470, 127] on div "* Закрыта" at bounding box center [471, 132] width 542 height 15
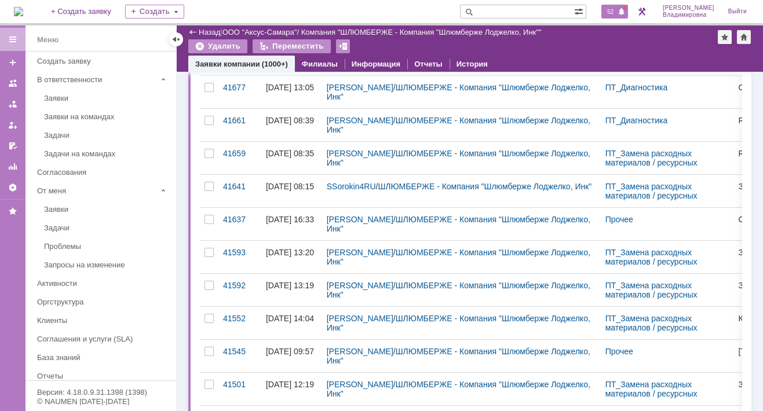
click at [613, 9] on span "52" at bounding box center [610, 12] width 13 height 8
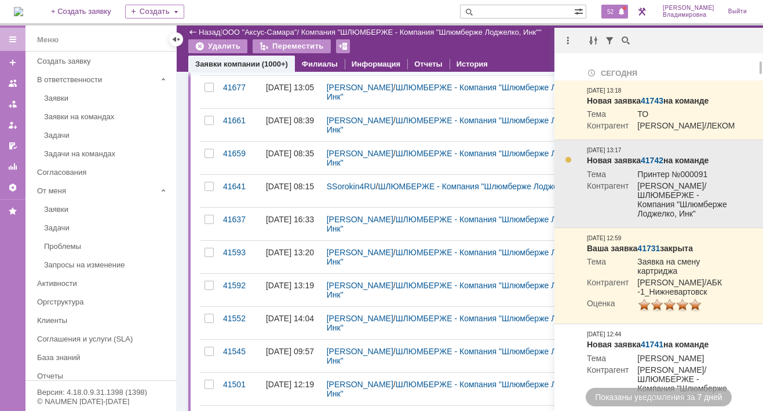
click at [659, 159] on link "41742" at bounding box center [652, 160] width 23 height 9
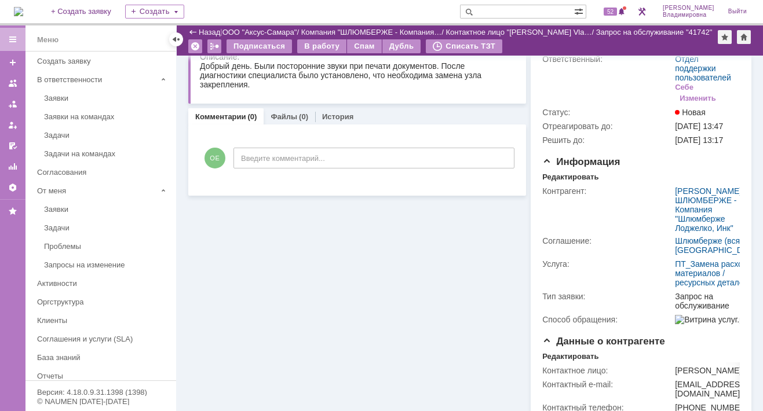
scroll to position [116, 0]
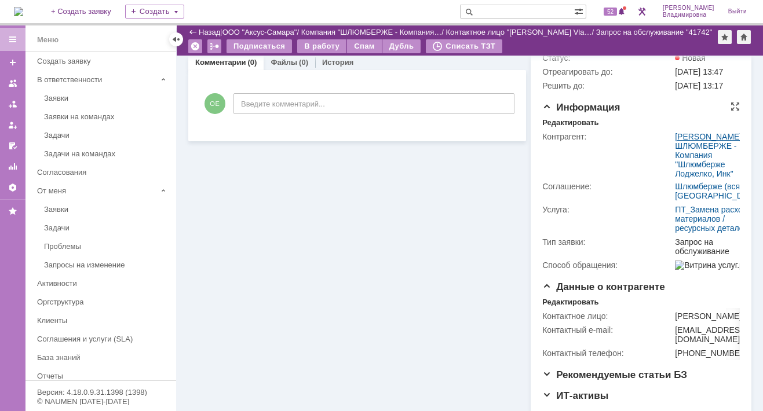
click at [683, 141] on link "[PERSON_NAME]" at bounding box center [708, 136] width 67 height 9
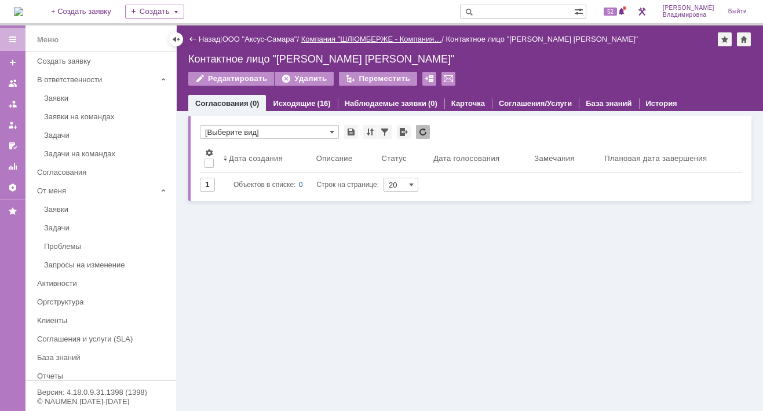
click at [408, 39] on link "Компания "ШЛЮМБЕРЖЕ - Компания…" at bounding box center [371, 39] width 141 height 9
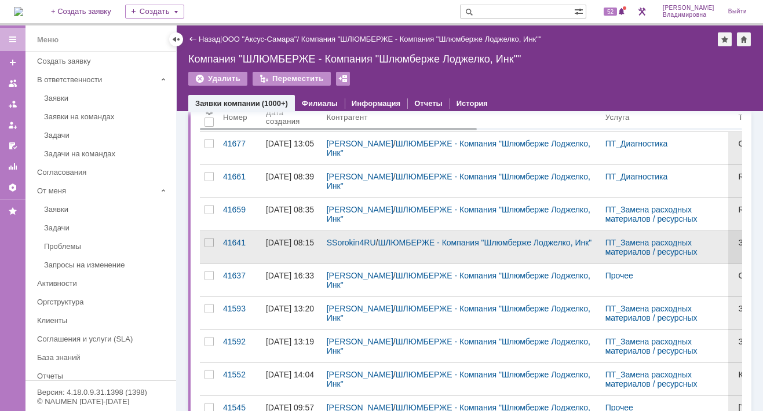
scroll to position [144, 0]
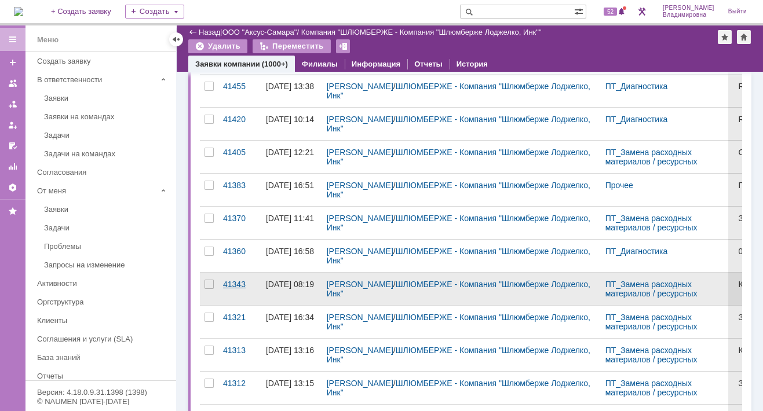
click at [237, 280] on div "41343" at bounding box center [240, 284] width 34 height 9
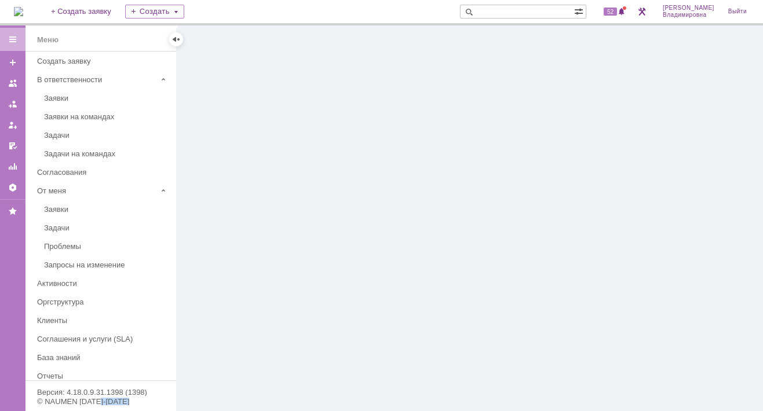
click at [237, 278] on div at bounding box center [470, 218] width 586 height 386
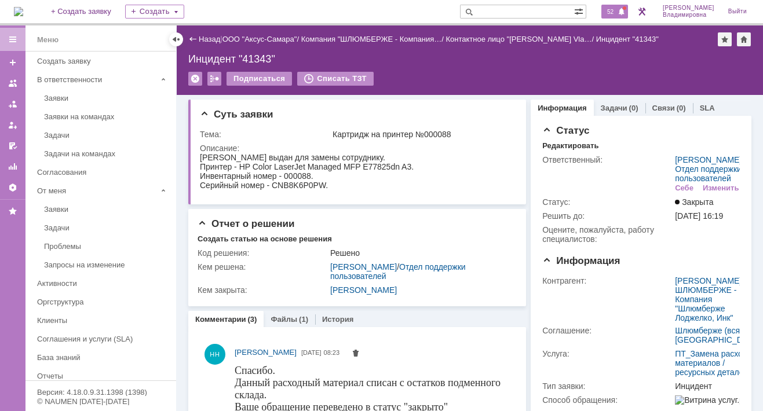
click at [613, 11] on span "52" at bounding box center [610, 12] width 13 height 8
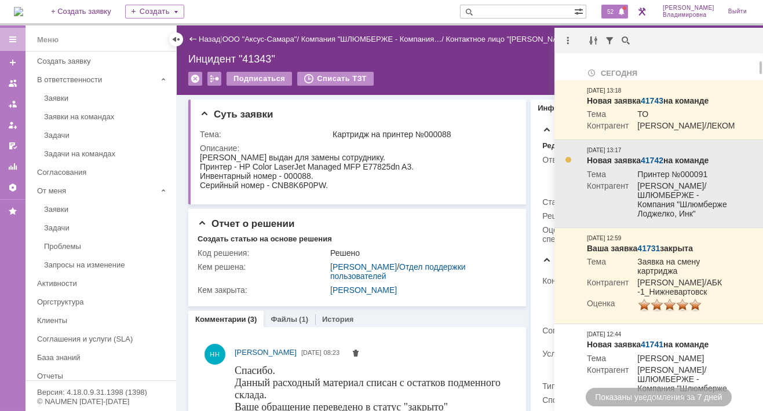
click at [652, 159] on link "41742" at bounding box center [652, 160] width 23 height 9
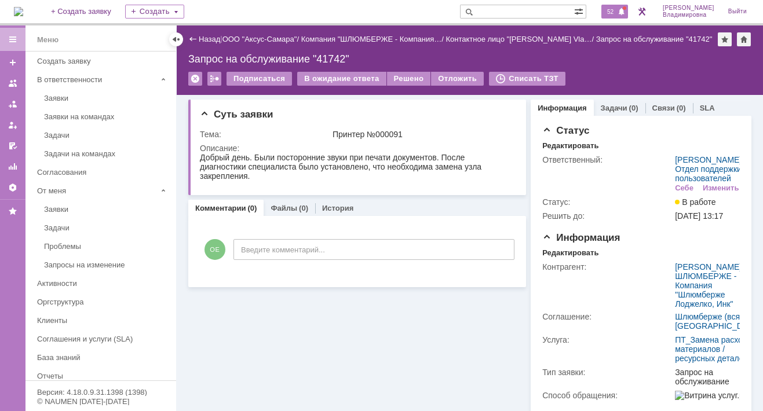
click at [617, 11] on span "52" at bounding box center [610, 12] width 13 height 8
click at [236, 321] on div "Суть заявки Тема: Принтер №000091 Описание: Комментарии (0) Файлы (0) История К…" at bounding box center [357, 350] width 338 height 511
click at [617, 9] on span "51" at bounding box center [610, 12] width 13 height 8
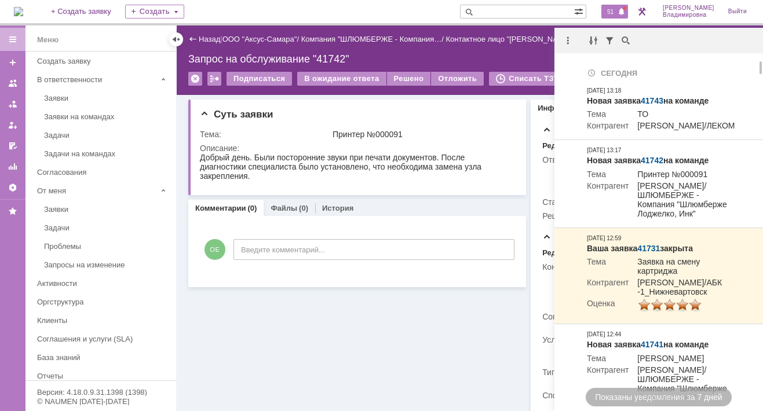
click at [386, 336] on div "Суть заявки Тема: Принтер №000091 Описание: Комментарии (0) Файлы (0) История К…" at bounding box center [357, 350] width 338 height 511
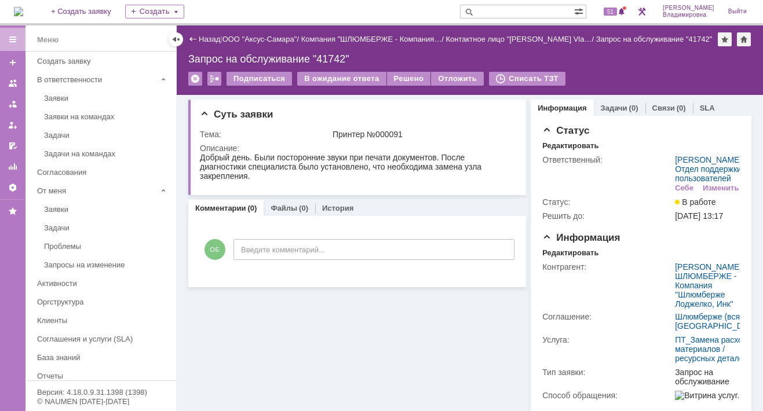
click at [501, 13] on input "text" at bounding box center [517, 12] width 114 height 14
type input "41582"
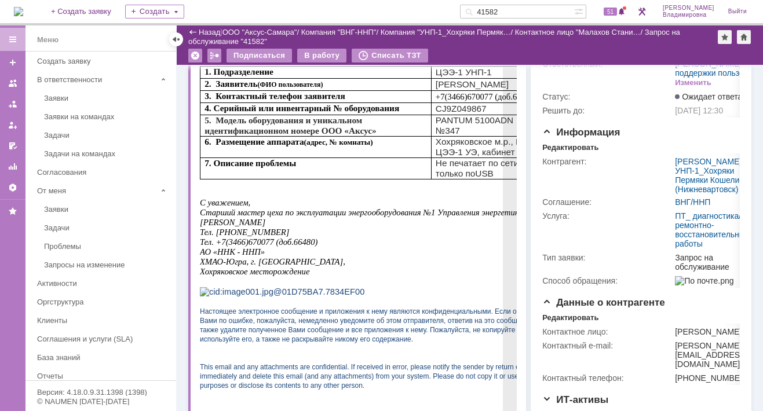
scroll to position [116, 0]
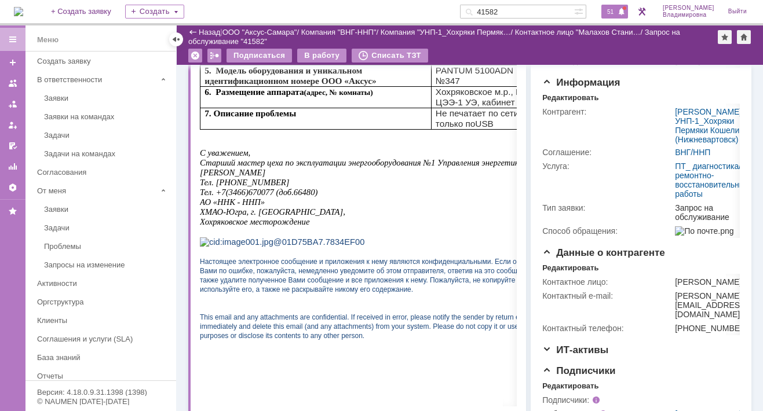
click at [617, 12] on span "51" at bounding box center [610, 12] width 13 height 8
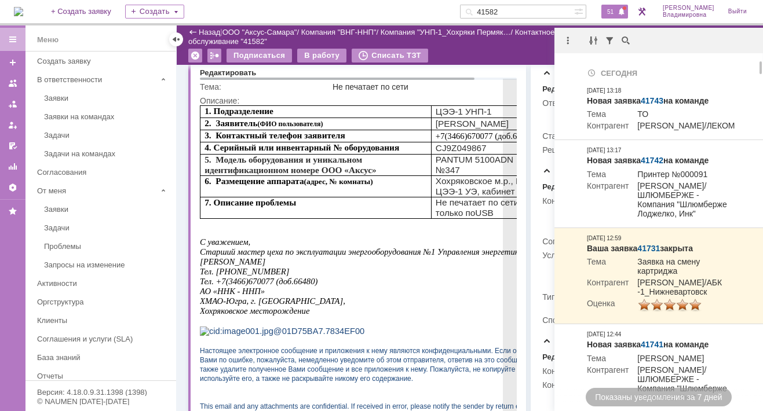
scroll to position [0, 0]
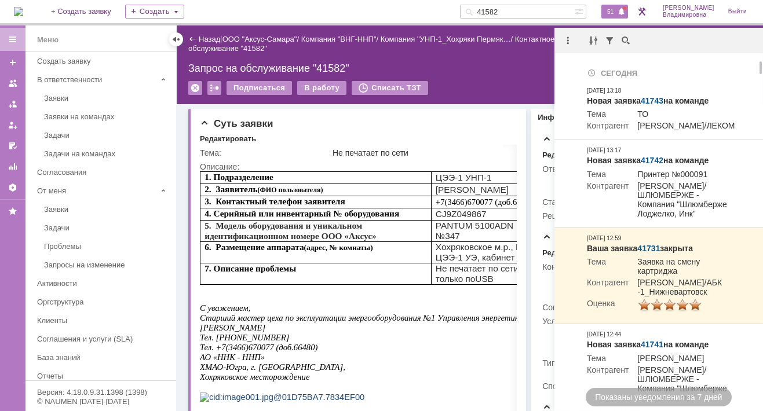
click at [477, 75] on div "Назад | ООО "Аксус-Самара" / Компания "ВНГ-ННП" / Компания "УНП-1_Хохряки Пермя…" at bounding box center [470, 64] width 586 height 79
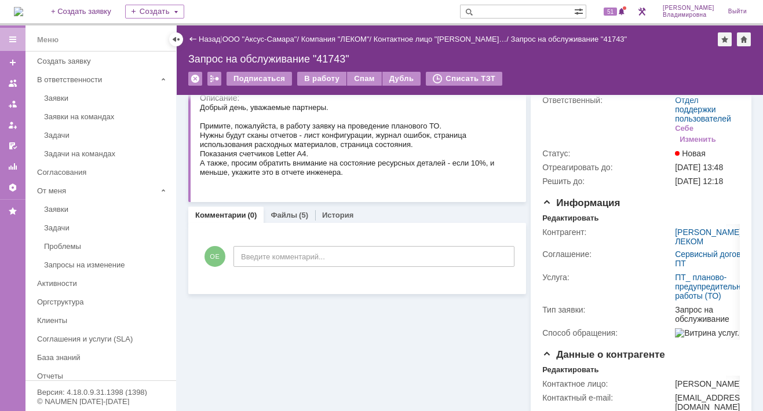
scroll to position [174, 0]
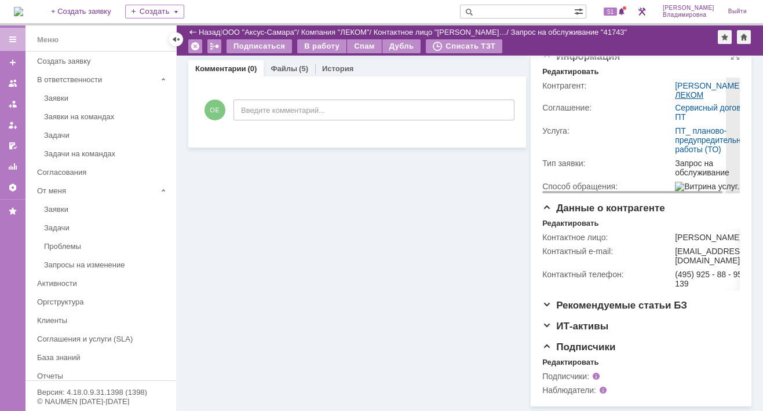
click at [681, 100] on link "ЛЕКОМ" at bounding box center [689, 94] width 28 height 9
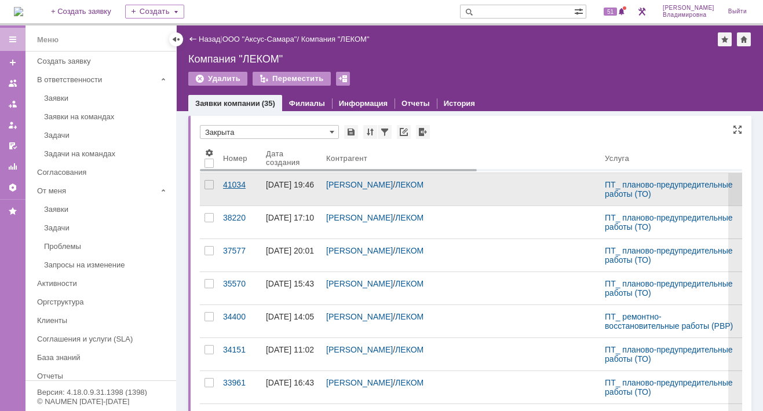
click at [228, 183] on div "41034" at bounding box center [240, 184] width 34 height 9
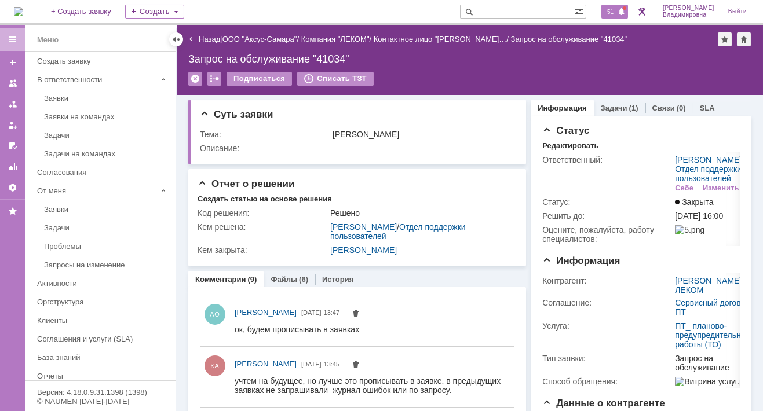
click at [616, 9] on span "51" at bounding box center [610, 12] width 13 height 8
click at [423, 59] on div "Запрос на обслуживание "41034"" at bounding box center [469, 59] width 563 height 12
click at [613, 11] on span "51" at bounding box center [610, 12] width 13 height 8
click at [401, 72] on div "Подписаться Списать ТЗТ" at bounding box center [469, 84] width 563 height 24
click at [614, 12] on span "51" at bounding box center [610, 12] width 13 height 8
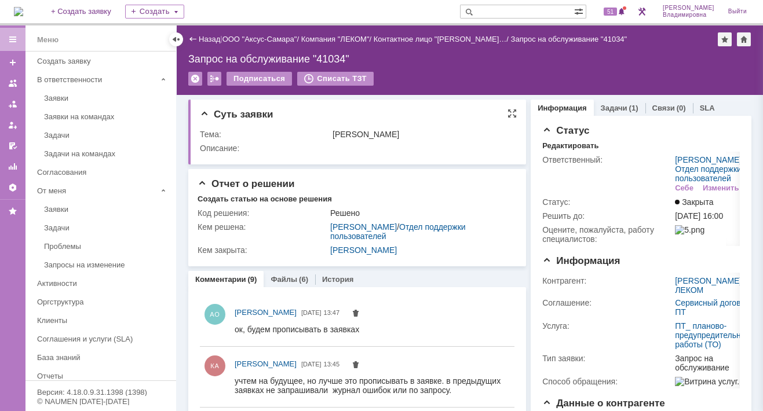
click at [474, 130] on div "Сервье ТО" at bounding box center [421, 134] width 179 height 9
click at [617, 14] on span "51" at bounding box center [610, 12] width 13 height 8
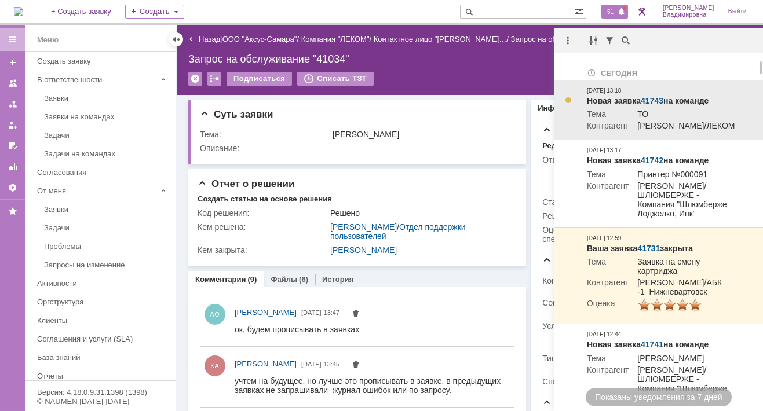
click at [649, 100] on link "41743" at bounding box center [652, 100] width 23 height 9
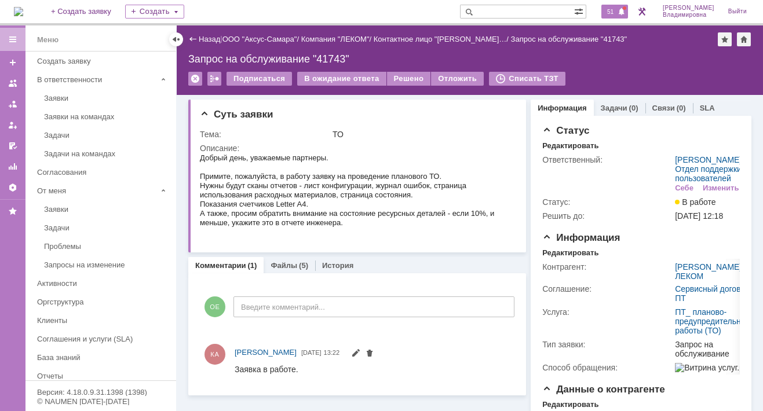
click at [617, 10] on span "51" at bounding box center [610, 12] width 13 height 8
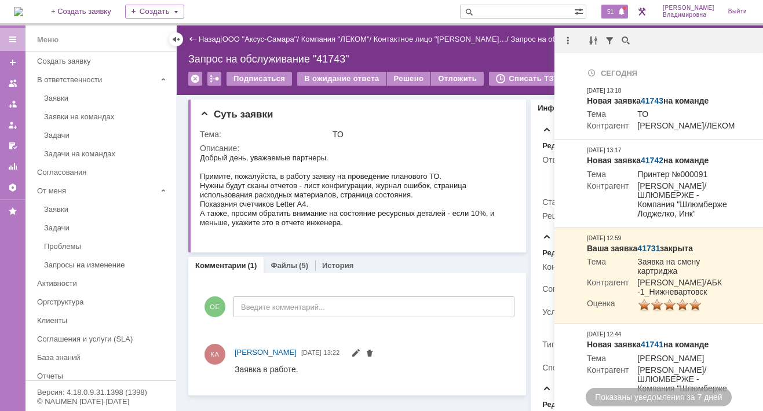
click at [613, 8] on span "51" at bounding box center [610, 12] width 13 height 8
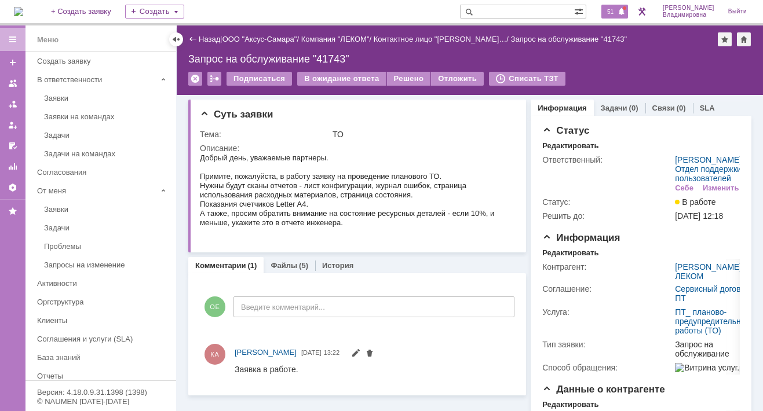
click at [613, 9] on span "51" at bounding box center [610, 12] width 13 height 8
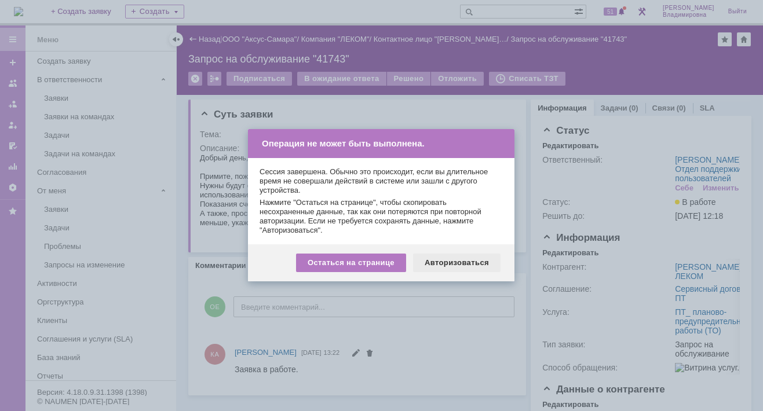
click at [445, 261] on div "Авторизоваться" at bounding box center [456, 263] width 87 height 19
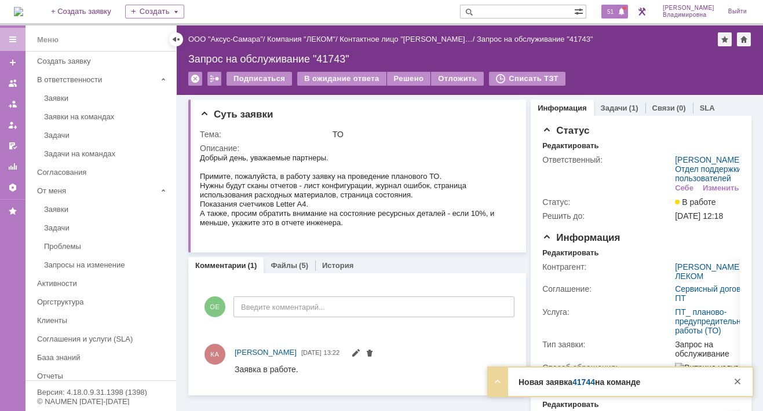
click at [617, 10] on span "51" at bounding box center [610, 12] width 13 height 8
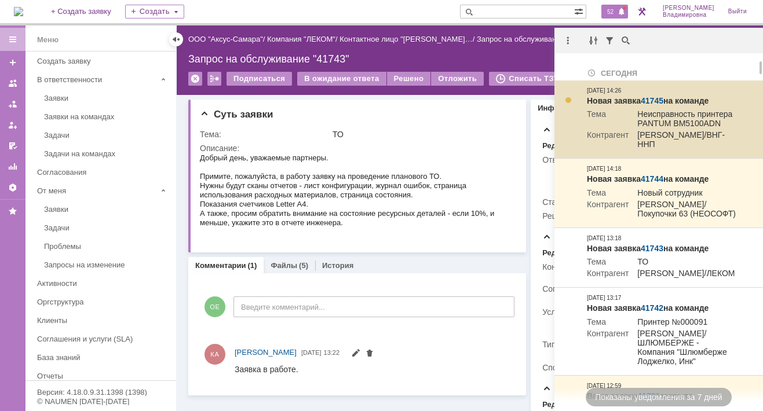
click at [654, 100] on link "41745" at bounding box center [652, 100] width 23 height 9
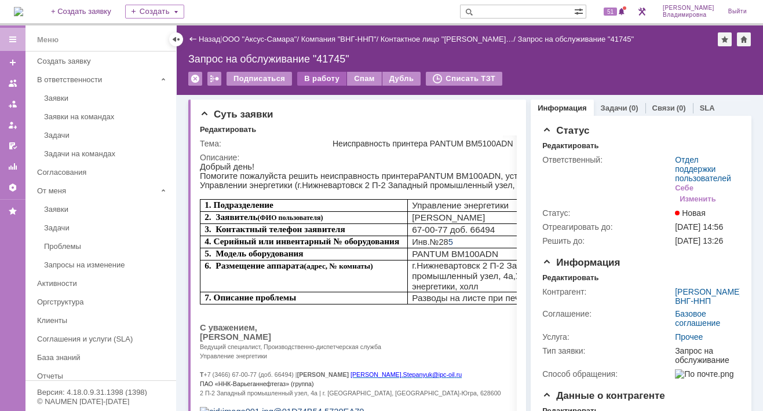
click at [315, 73] on div "В работу" at bounding box center [321, 79] width 49 height 14
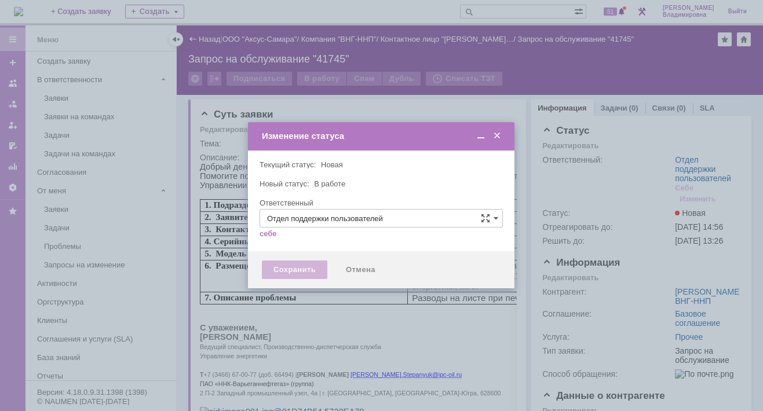
type input "[PERSON_NAME]"
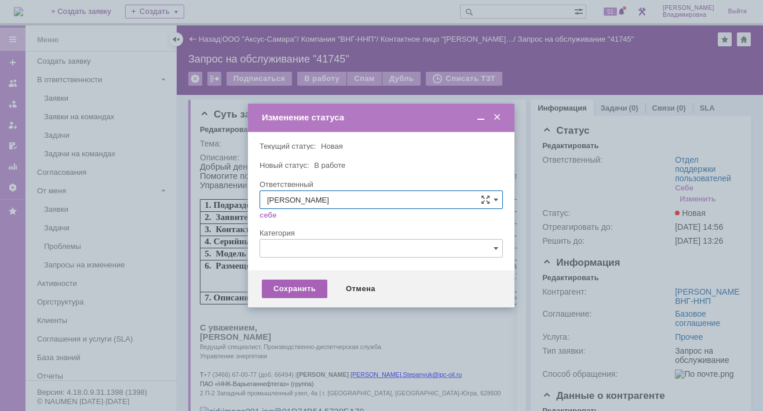
click at [298, 284] on div "Сохранить" at bounding box center [294, 289] width 65 height 19
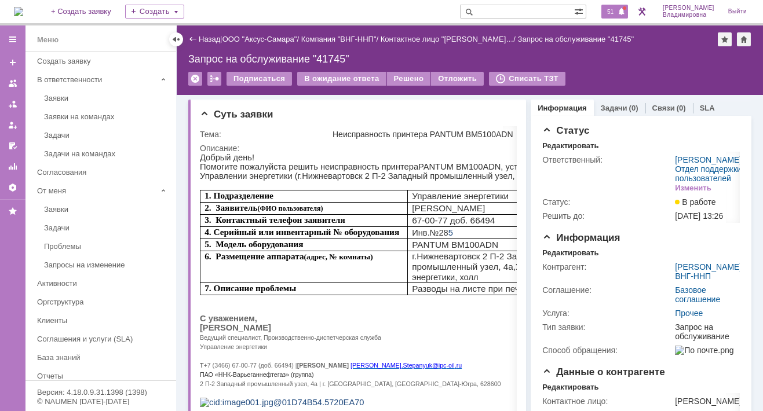
click at [617, 9] on span "51" at bounding box center [610, 12] width 13 height 8
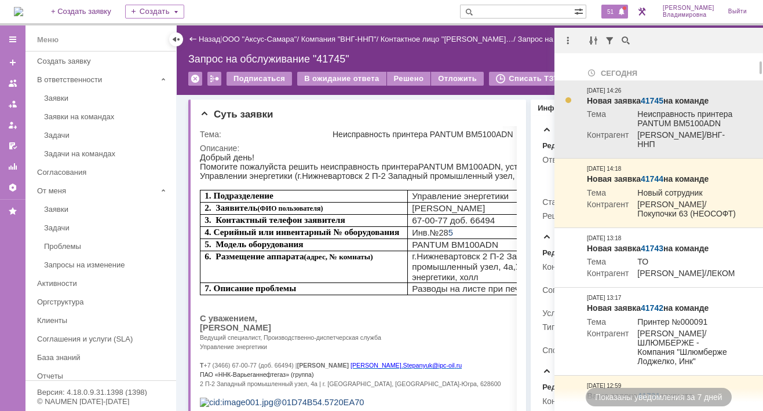
click at [655, 98] on link "41745" at bounding box center [652, 100] width 23 height 9
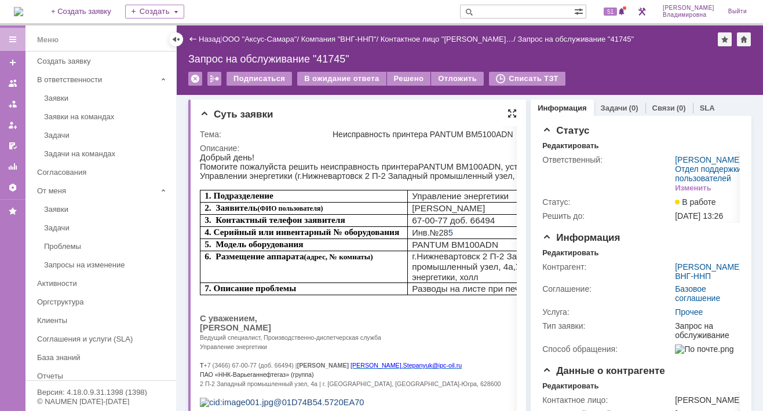
click at [509, 112] on div at bounding box center [511, 113] width 9 height 9
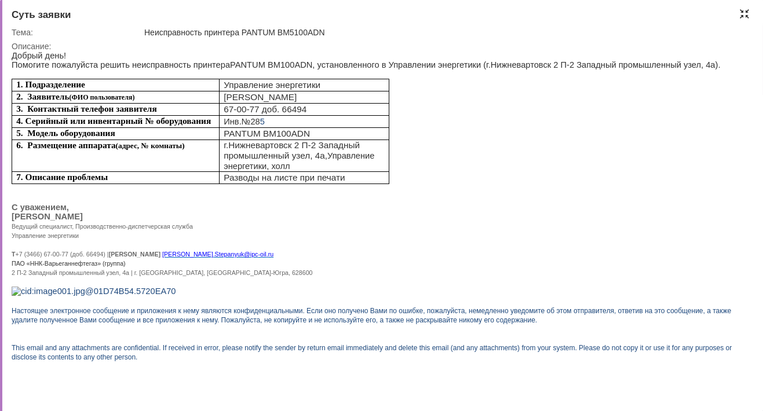
click at [745, 13] on div at bounding box center [744, 13] width 9 height 9
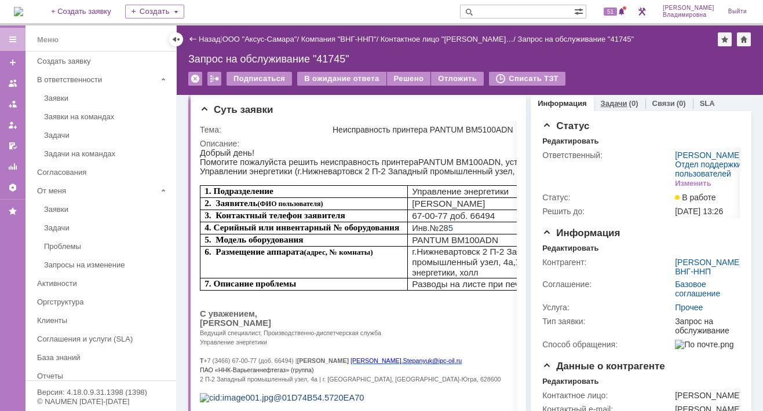
click at [609, 103] on link "Задачи" at bounding box center [614, 103] width 27 height 9
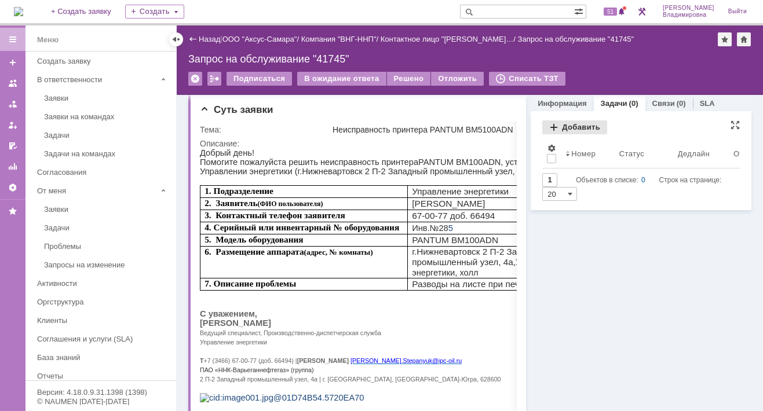
click at [560, 126] on div "Добавить" at bounding box center [574, 127] width 65 height 14
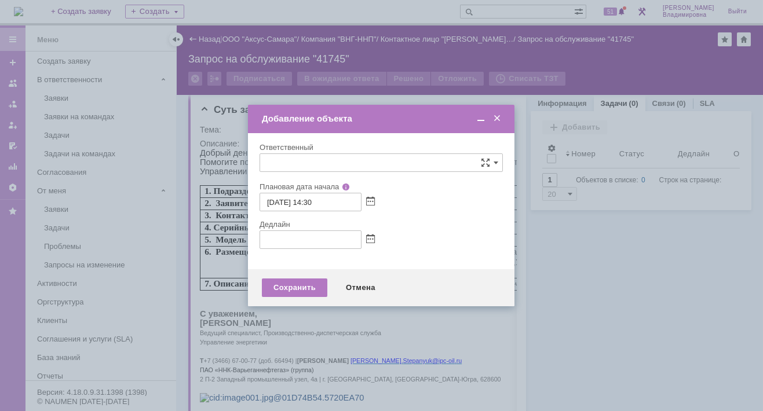
type input "[не указано]"
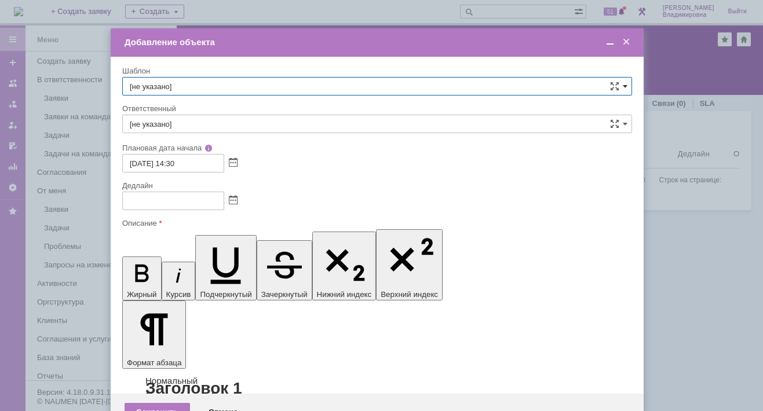
click at [624, 84] on span at bounding box center [625, 86] width 5 height 9
click at [190, 227] on span "ВНГ / ННП - диагностика, ремонт без использования ЗИП (Запрос на обслуживание)" at bounding box center [377, 231] width 495 height 9
type input "ВНГ / ННП - диагностика, ремонт без использования ЗИП (Запрос на обслуживание)"
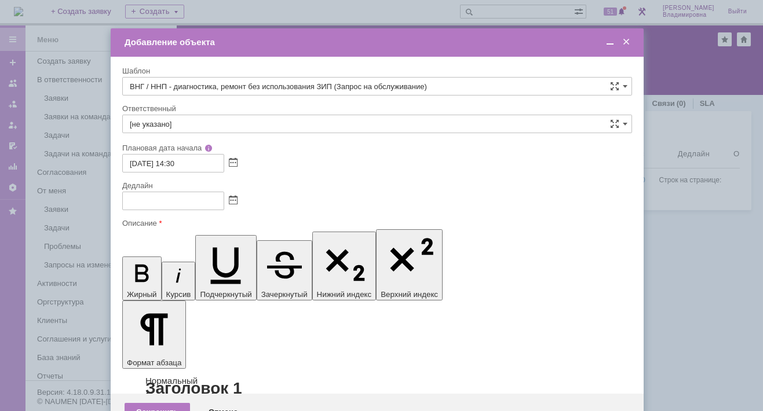
type input "[PERSON_NAME]"
type input "11.09.2025 22:30"
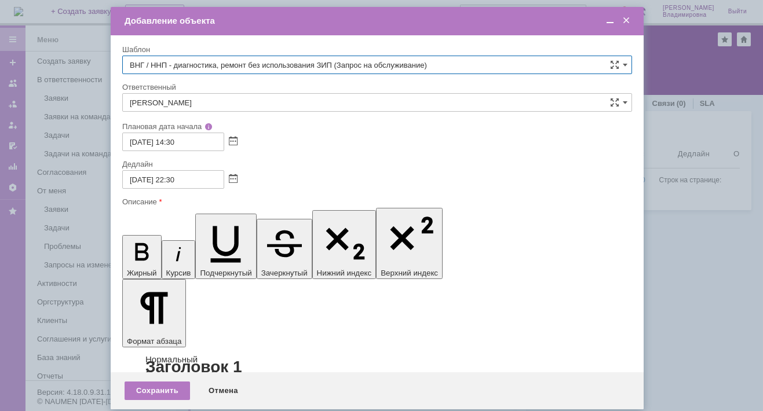
type input "ВНГ / ННП - диагностика, ремонт без использования ЗИП (Запрос на обслуживание)"
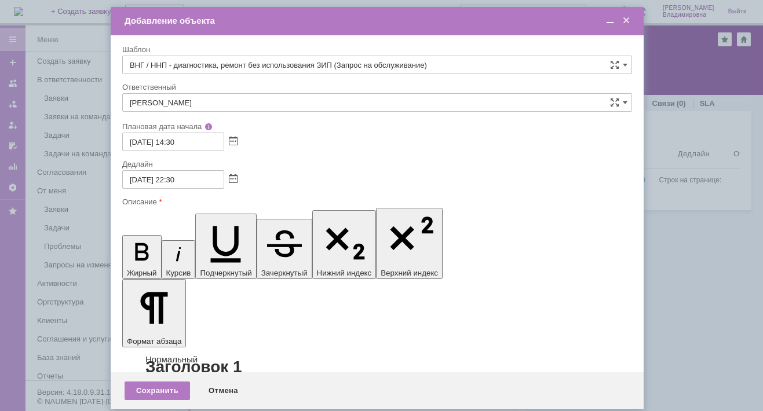
scroll to position [26, 0]
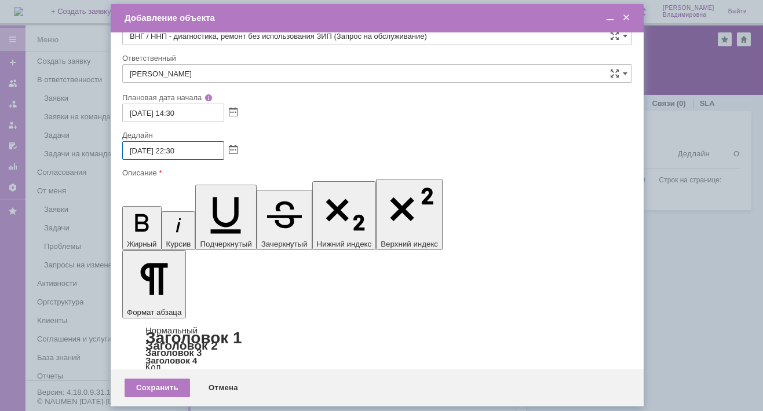
click at [137, 149] on input "11.09.2025 22:30" at bounding box center [173, 150] width 102 height 19
click at [177, 149] on input "12.09.2025 22:30" at bounding box center [173, 150] width 102 height 19
click at [183, 149] on input "12.09.2025 13:30" at bounding box center [173, 150] width 102 height 19
type input "12.09.2025 13:00"
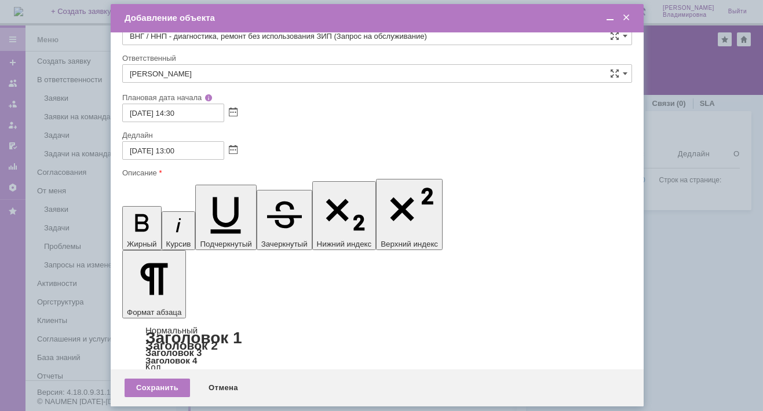
scroll to position [105, 3]
click at [167, 386] on div "Сохранить" at bounding box center [157, 388] width 65 height 19
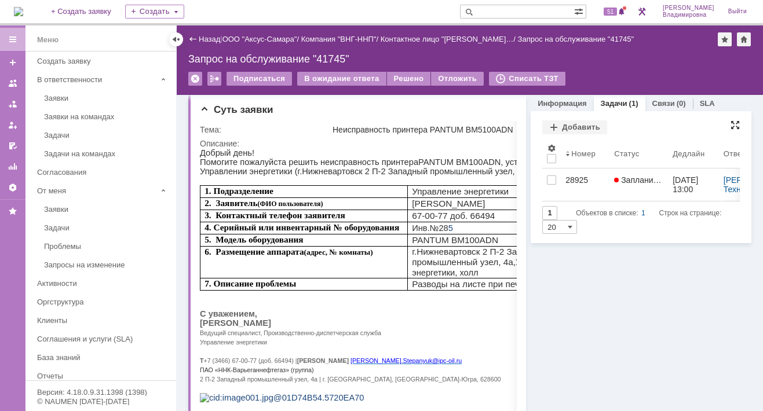
click at [730, 122] on div at bounding box center [734, 124] width 9 height 9
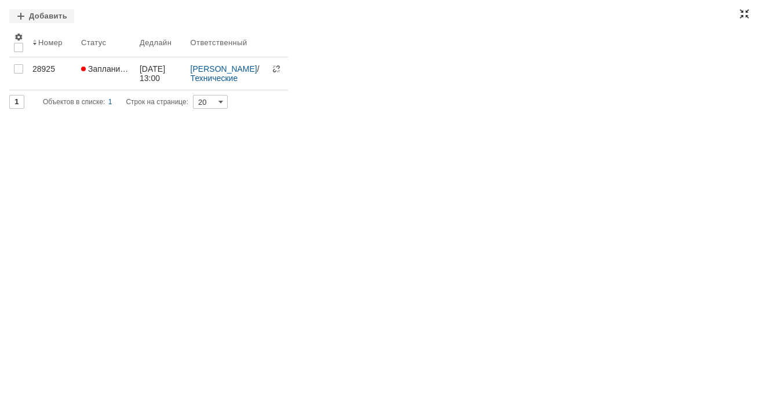
click at [742, 13] on div at bounding box center [744, 13] width 9 height 9
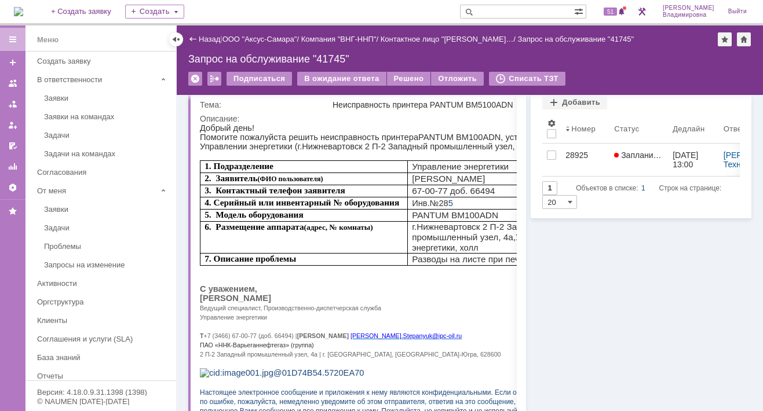
click at [502, 11] on input "text" at bounding box center [517, 12] width 114 height 14
type input "татаринов"
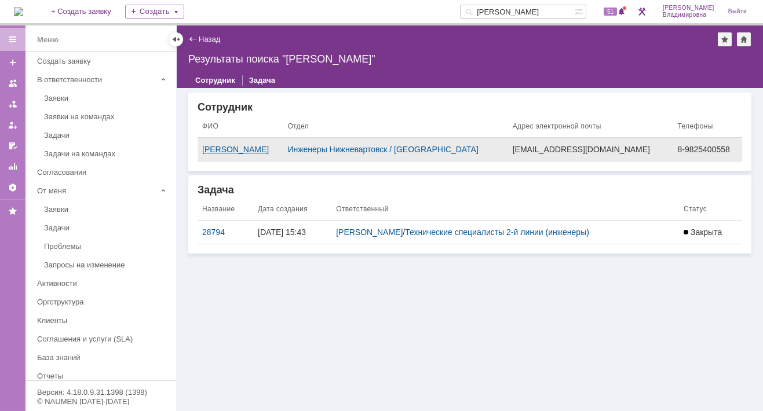
click at [239, 146] on div "Татаринов Валерий Анатольевич" at bounding box center [240, 149] width 76 height 9
click at [239, 146] on div "Назад | Результаты поиска "татаринов" Результаты поиска "татаринов" Сотрудник З…" at bounding box center [470, 218] width 586 height 386
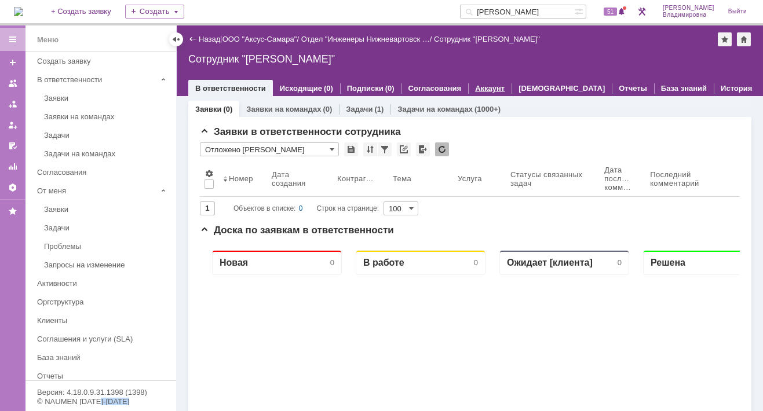
click at [486, 84] on link "Аккаунт" at bounding box center [490, 88] width 30 height 9
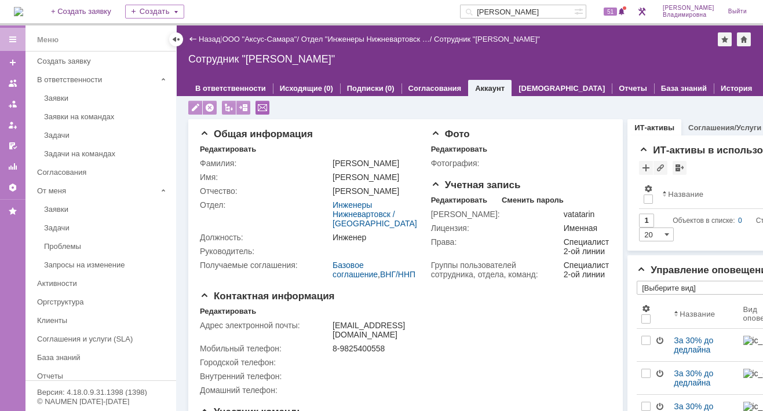
click at [261, 107] on div at bounding box center [262, 108] width 14 height 14
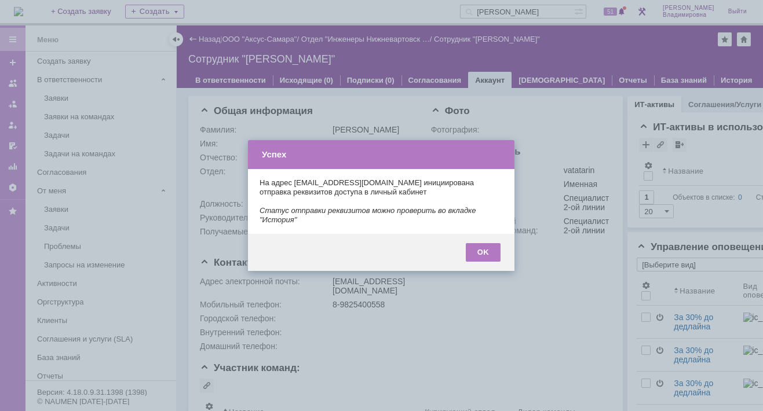
type input "[Выберите вид]"
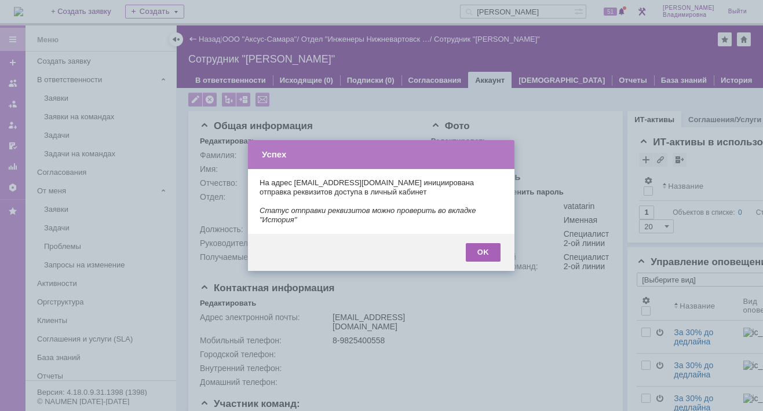
click at [495, 251] on div "OK" at bounding box center [483, 252] width 35 height 19
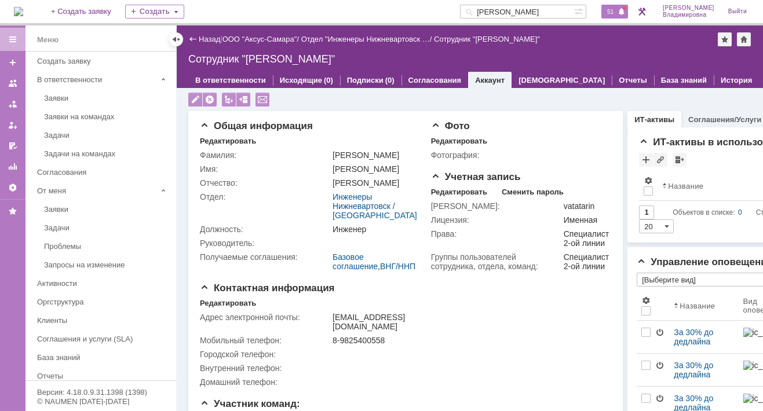
click at [621, 16] on div "51" at bounding box center [614, 12] width 27 height 14
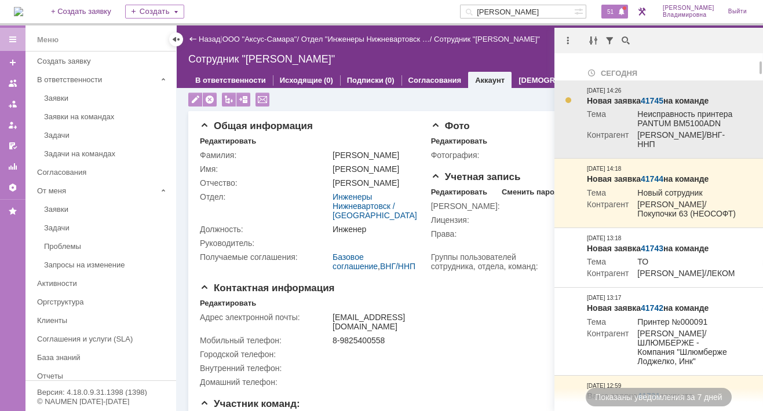
click at [656, 96] on link "41745" at bounding box center [652, 100] width 23 height 9
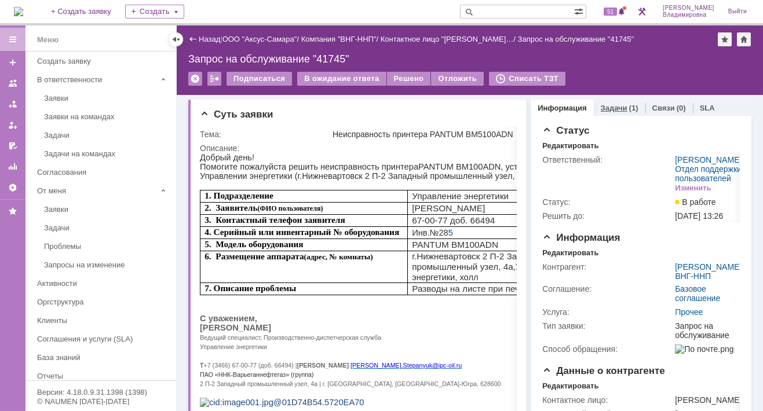
click at [601, 106] on link "Задачи" at bounding box center [614, 108] width 27 height 9
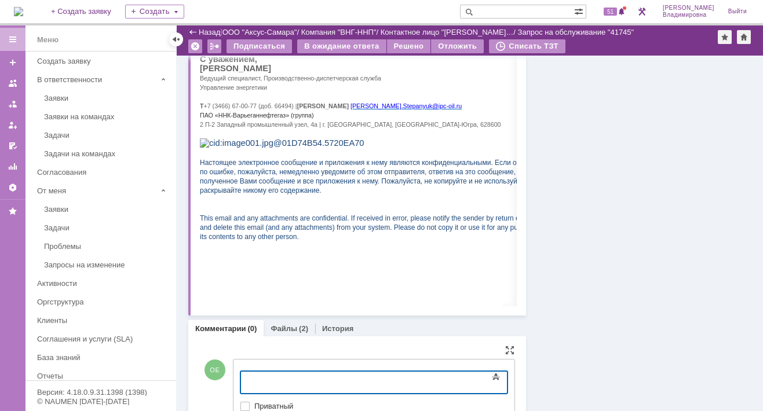
scroll to position [281, 0]
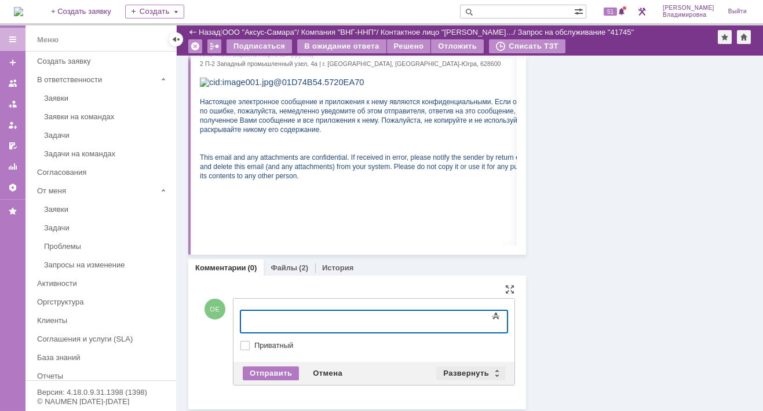
click at [455, 367] on div "Развернуть" at bounding box center [470, 374] width 69 height 14
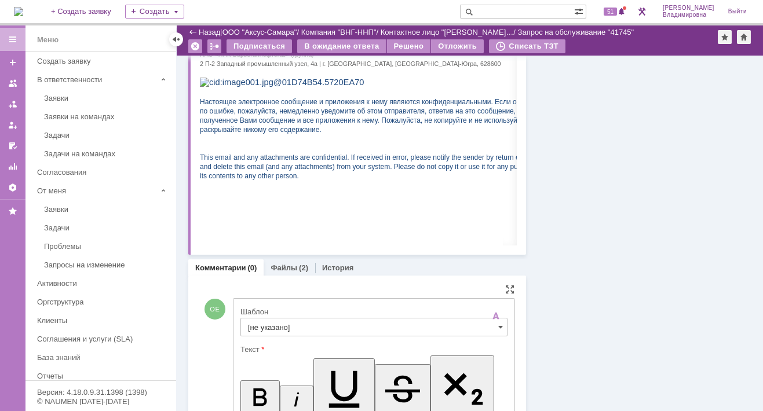
scroll to position [0, 0]
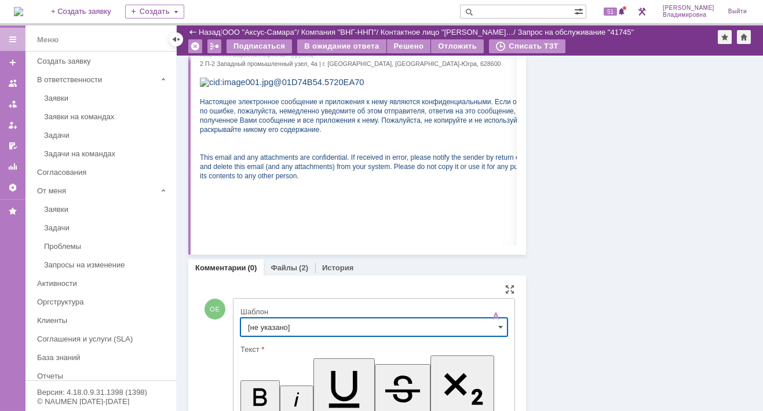
click at [265, 328] on input "[не указано]" at bounding box center [373, 327] width 267 height 19
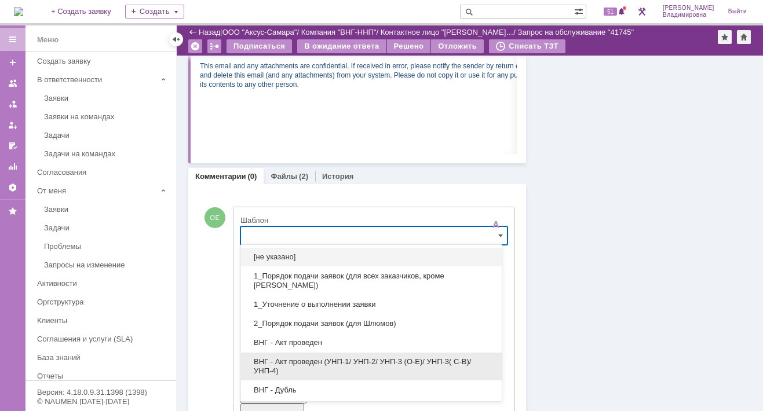
scroll to position [58, 0]
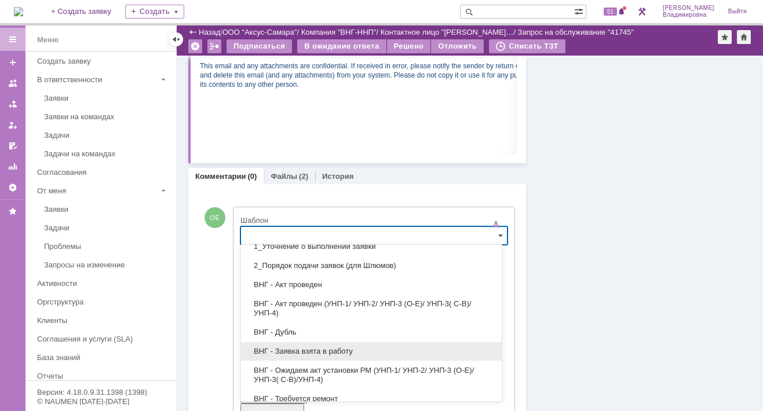
click at [294, 349] on span "ВНГ - Заявка взята в работу" at bounding box center [371, 351] width 247 height 9
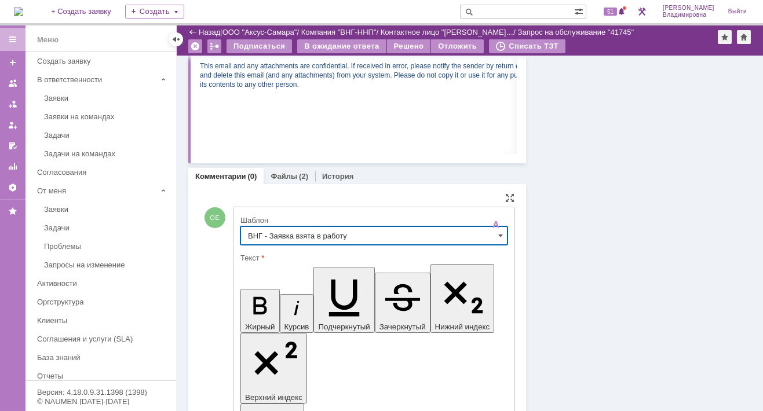
type input "ВНГ - Заявка взята в работу"
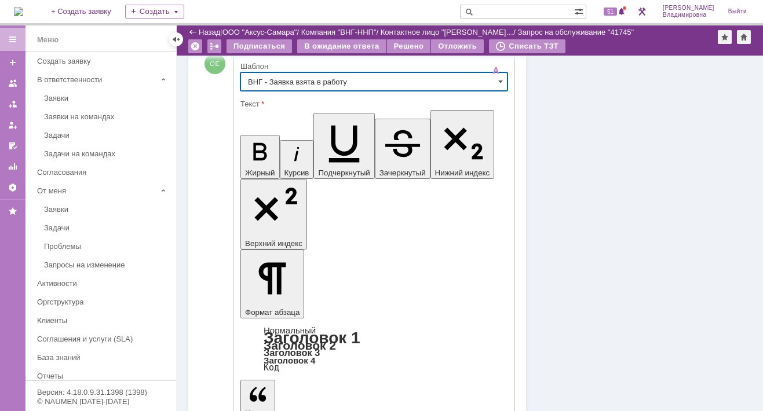
scroll to position [561, 0]
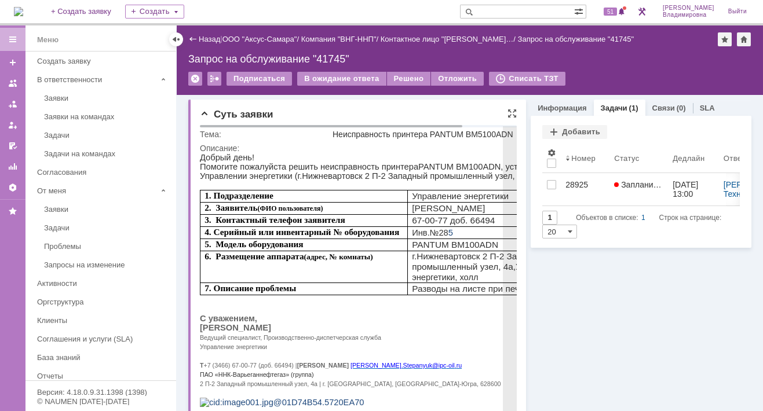
scroll to position [0, 0]
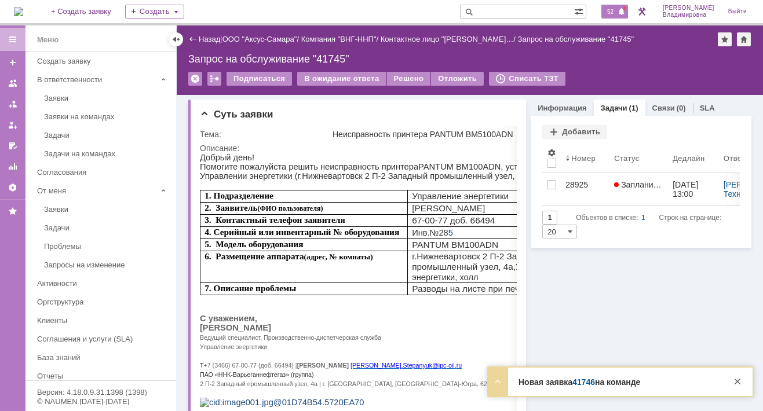
click at [617, 9] on span "52" at bounding box center [610, 12] width 13 height 8
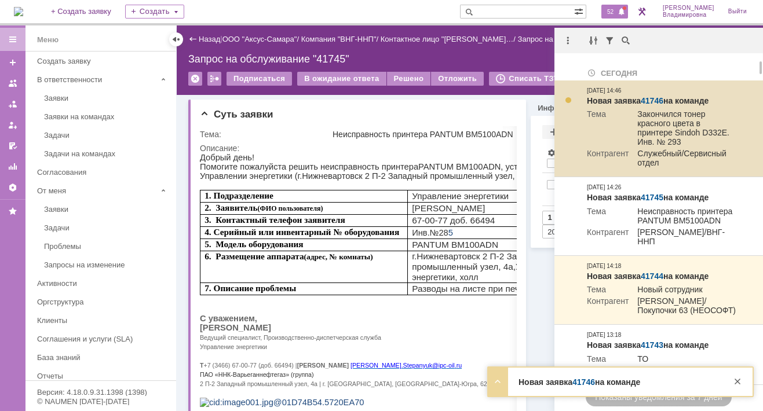
click at [655, 99] on link "41746" at bounding box center [652, 100] width 23 height 9
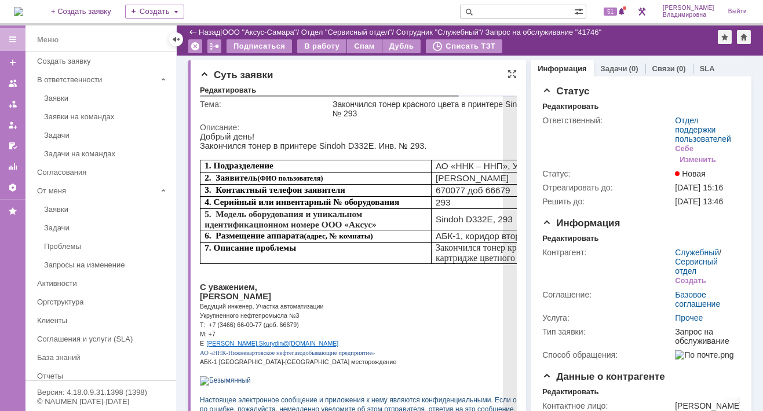
scroll to position [116, 0]
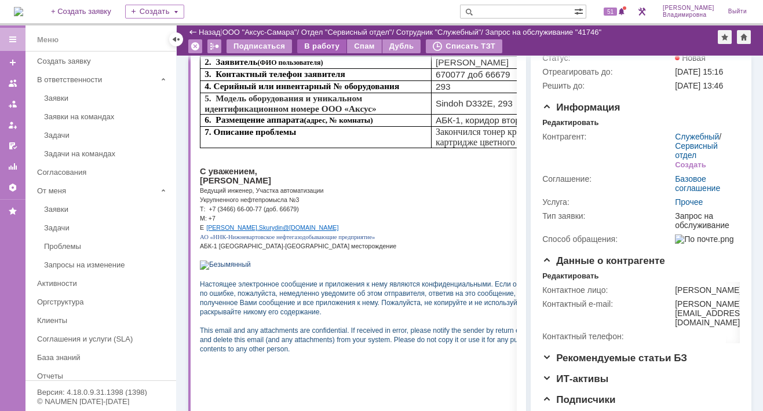
click at [321, 46] on div "В работу" at bounding box center [321, 46] width 49 height 14
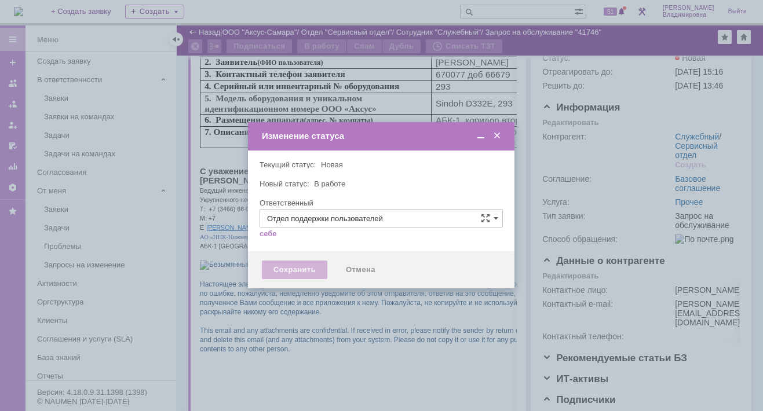
type input "[PERSON_NAME]"
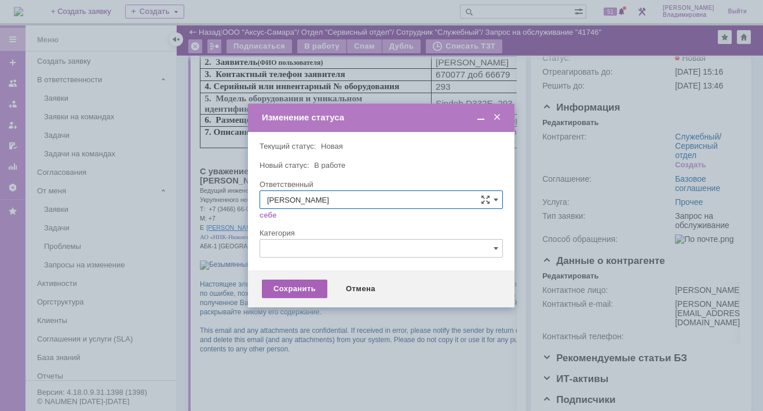
click at [290, 289] on div "Сохранить" at bounding box center [294, 289] width 65 height 19
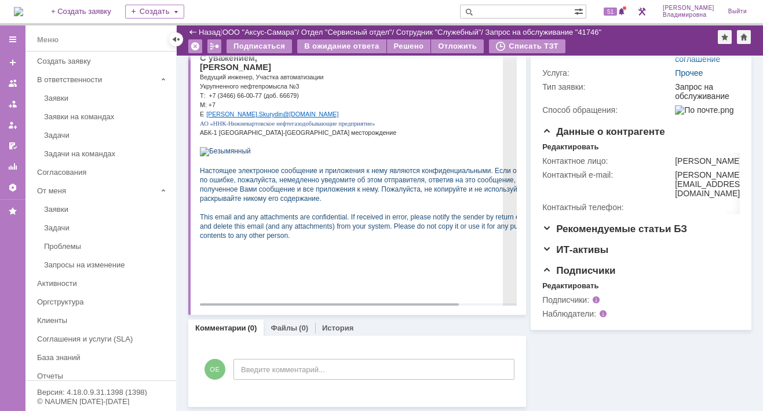
scroll to position [46, 0]
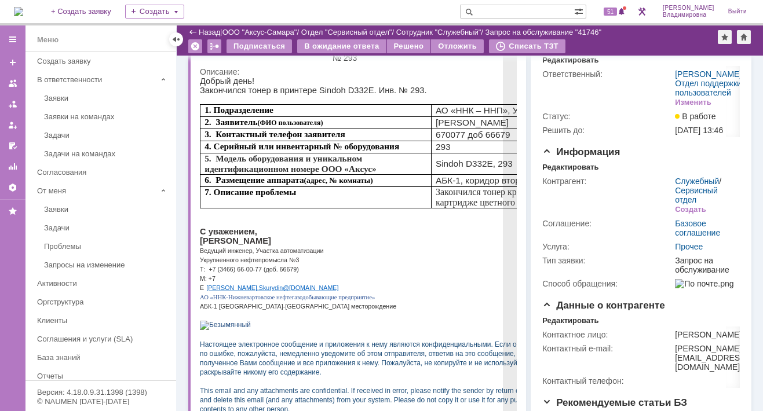
click at [408, 244] on p "[PERSON_NAME]" at bounding box center [391, 240] width 383 height 9
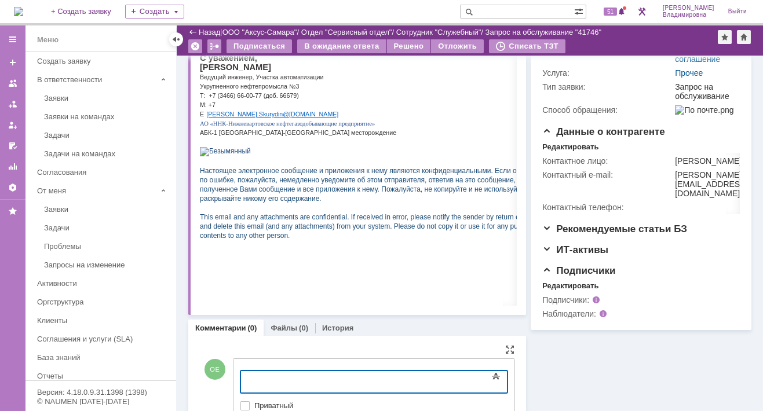
scroll to position [280, 0]
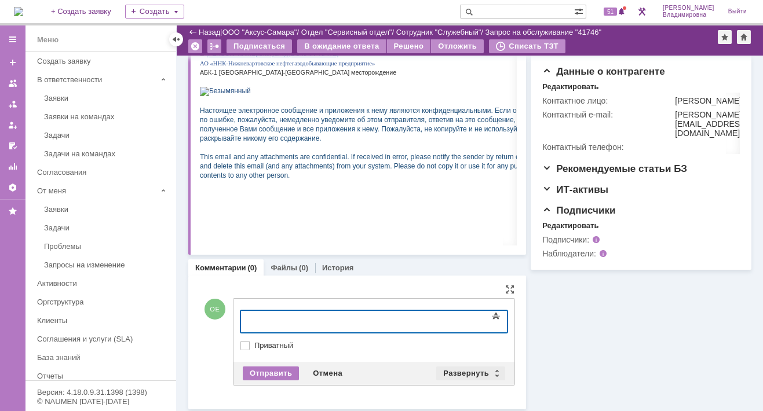
click at [465, 372] on div "Развернуть" at bounding box center [470, 374] width 69 height 14
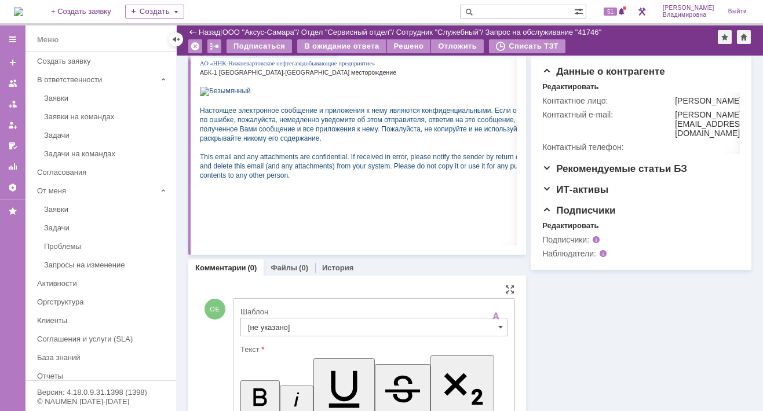
scroll to position [0, 0]
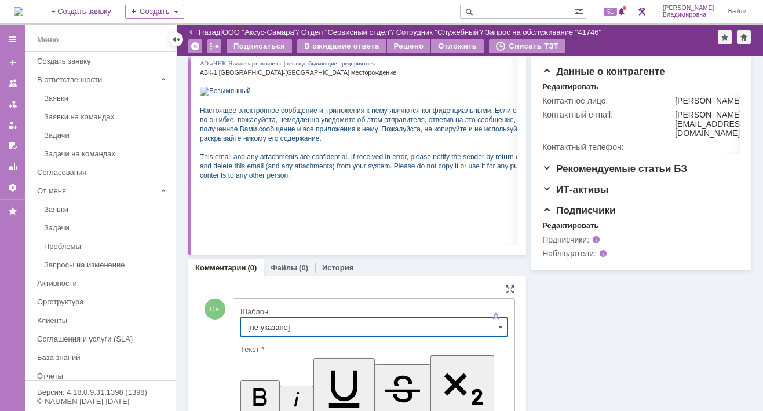
click at [262, 323] on input "[не указано]" at bounding box center [373, 327] width 267 height 19
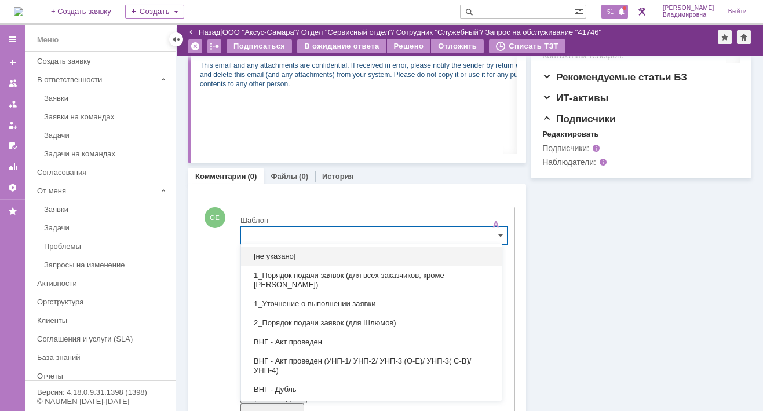
click at [617, 11] on span "51" at bounding box center [610, 12] width 13 height 8
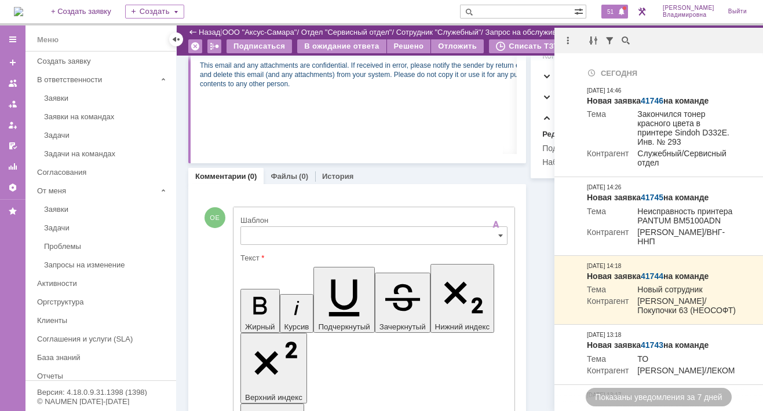
type input "[не указано]"
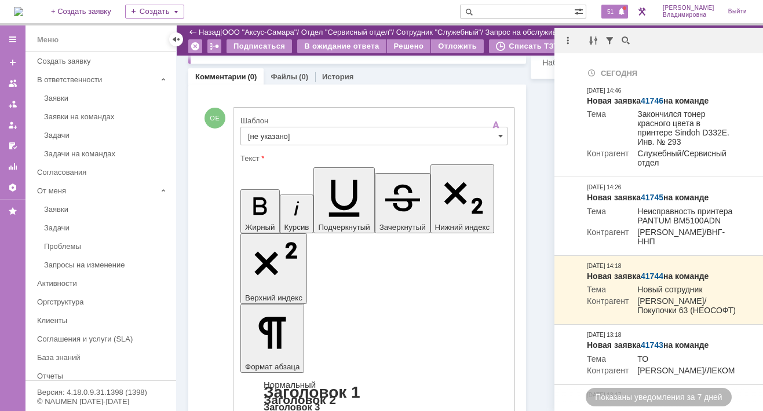
scroll to position [472, 0]
click at [262, 129] on input "[не указано]" at bounding box center [373, 135] width 267 height 19
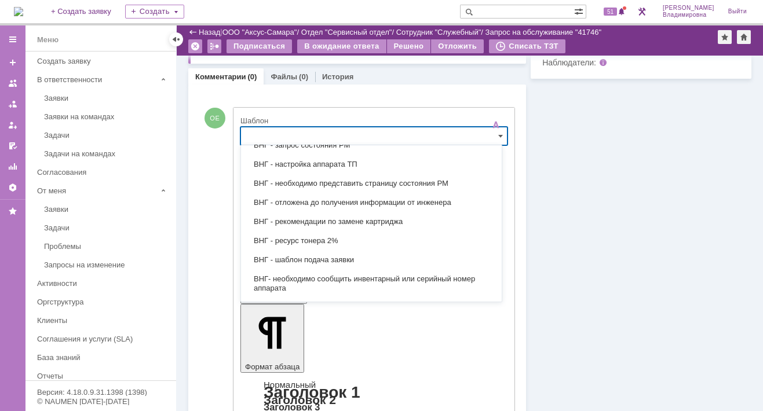
scroll to position [348, 0]
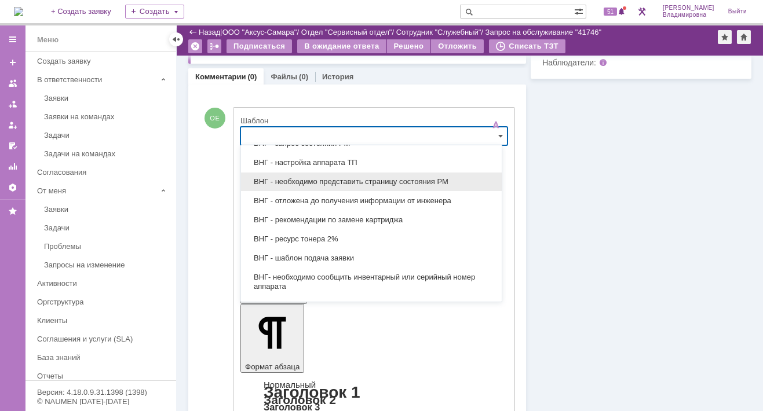
click at [332, 177] on span "ВНГ - необходимо представить страницу состояния РМ" at bounding box center [371, 181] width 247 height 9
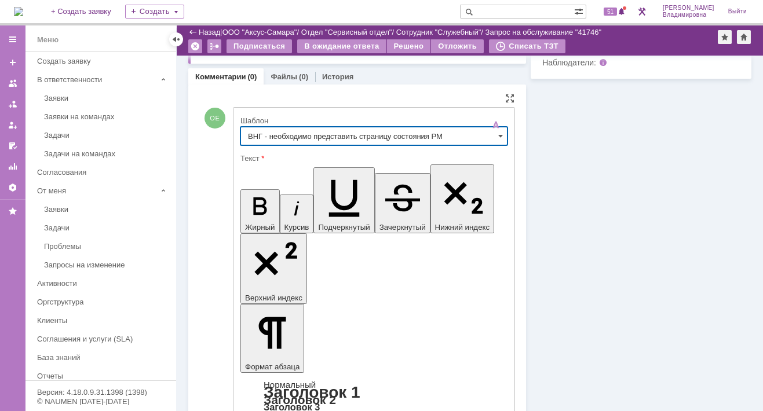
type input "ВНГ - необходимо представить страницу состояния РМ"
click at [284, 75] on link "Файлы" at bounding box center [283, 76] width 27 height 9
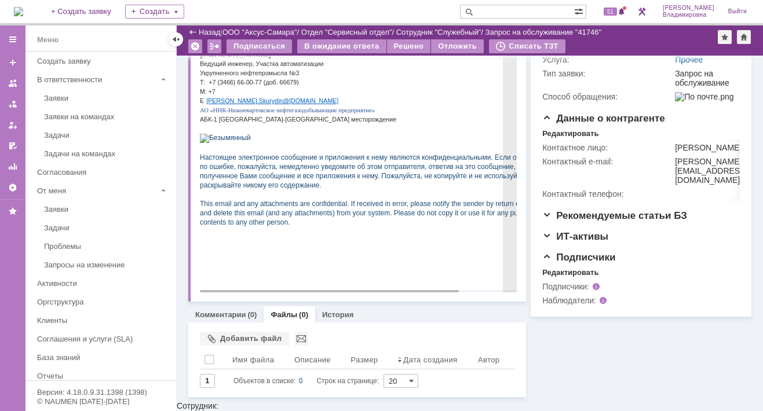
scroll to position [232, 0]
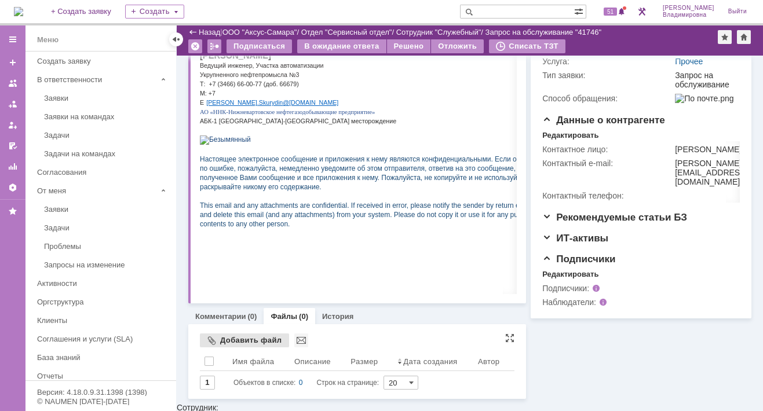
click at [226, 341] on div "Добавить файл" at bounding box center [244, 341] width 89 height 14
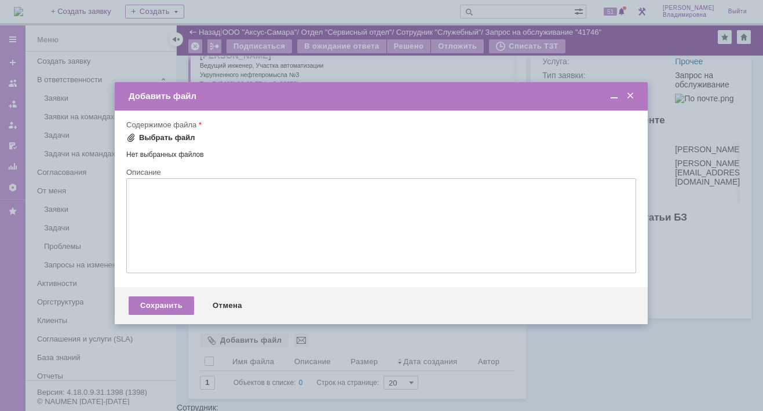
click at [155, 140] on div "Выбрать файл" at bounding box center [167, 137] width 56 height 9
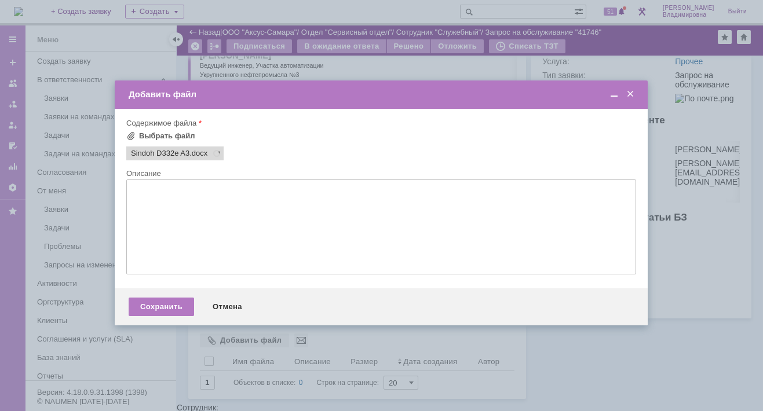
scroll to position [0, 0]
click at [155, 307] on div "Сохранить" at bounding box center [161, 307] width 65 height 19
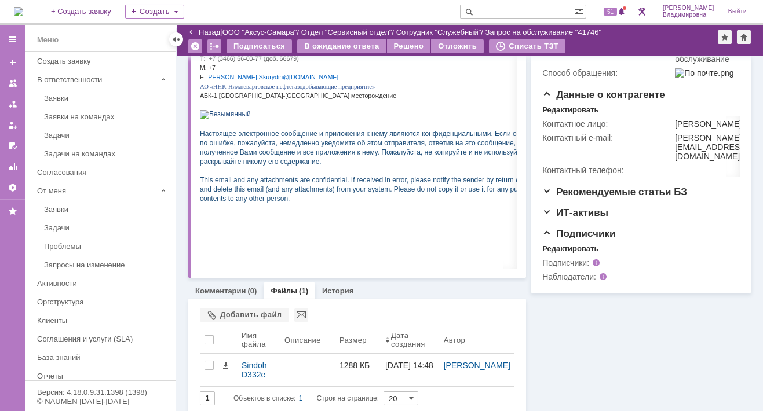
scroll to position [264, 0]
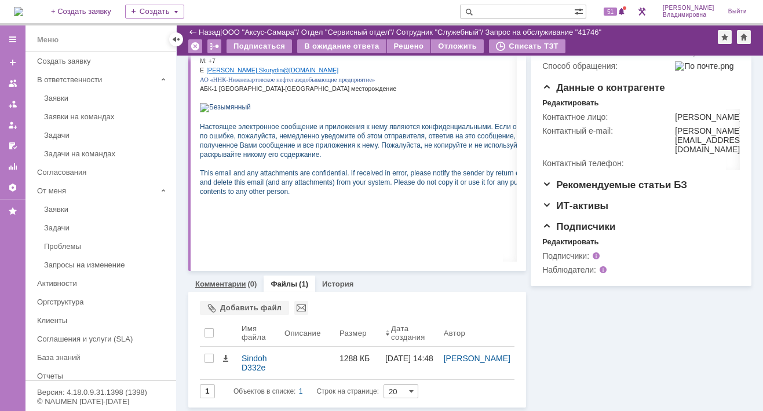
click at [221, 284] on link "Комментарии" at bounding box center [220, 284] width 51 height 9
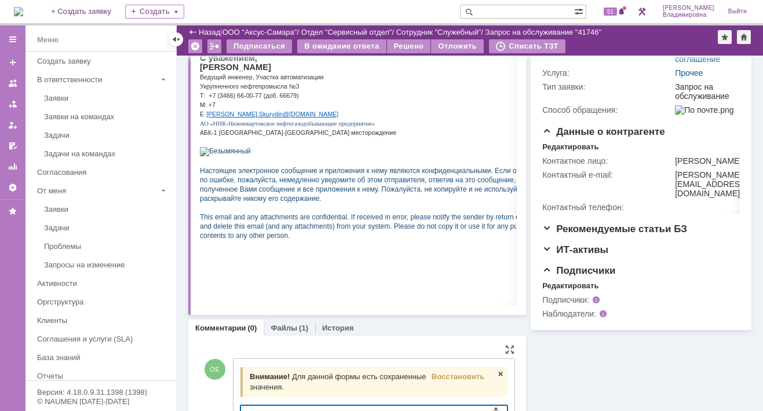
scroll to position [228, 0]
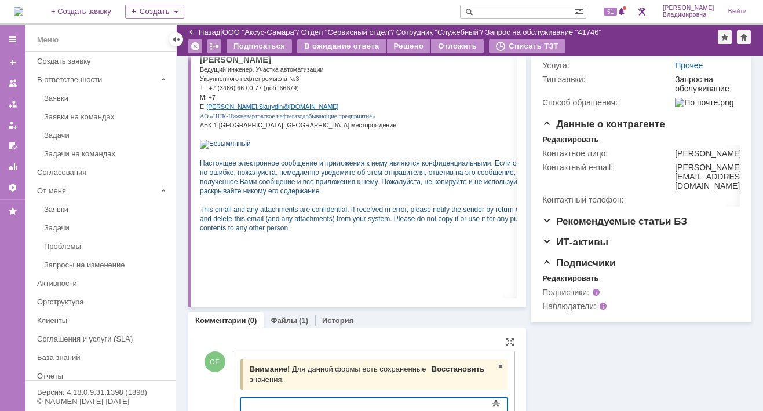
click at [452, 367] on span "Восстановить" at bounding box center [458, 369] width 53 height 9
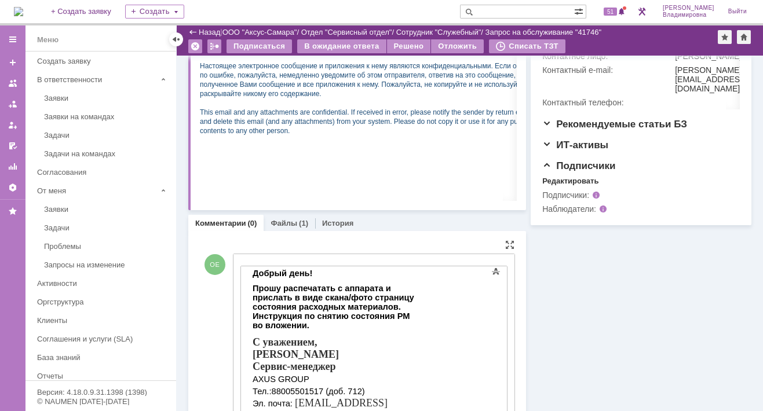
scroll to position [401, 0]
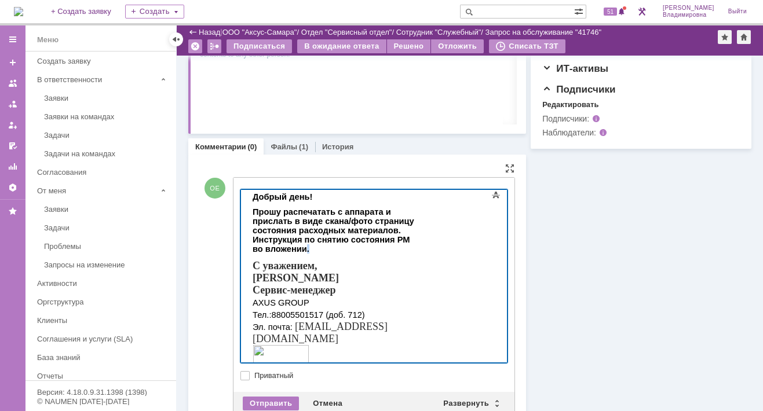
click at [416, 236] on p "Прошу распечатать с аппарата и прислать в виде скана/фото страницу состояния ра…" at bounding box center [334, 230] width 164 height 46
click at [416, 224] on p "Прошу распечатать с аппарата и прислать в виде скана/фото страницу состояния ра…" at bounding box center [334, 230] width 164 height 46
click at [416, 237] on p "Прошу распечатать с аппарата и прислать в виде скана/фото страницу состояния ра…" at bounding box center [334, 230] width 164 height 46
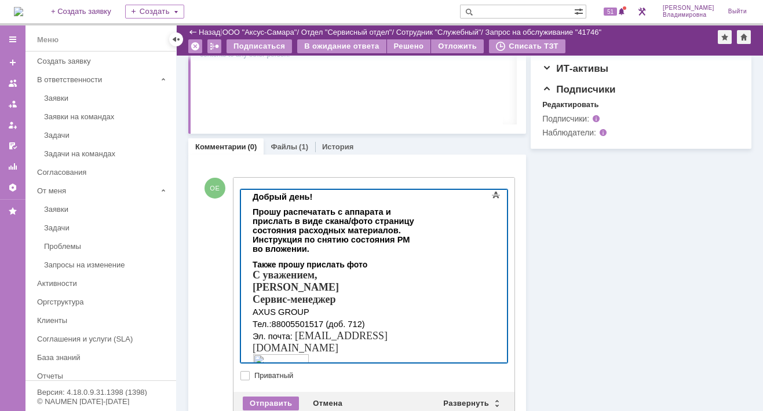
click at [251, 262] on body "Добрый день! Прошу распечатать с аппарата и прислать в виде скана/фото страницу…" at bounding box center [334, 285] width 174 height 226
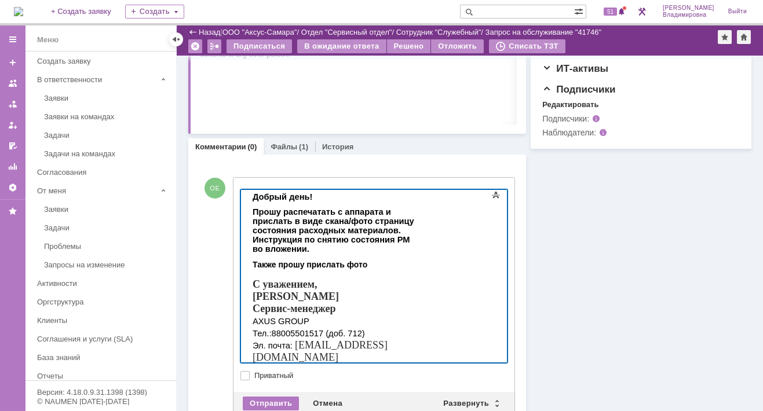
drag, startPoint x: 346, startPoint y: 251, endPoint x: 371, endPoint y: 251, distance: 24.3
click at [371, 260] on div "Также прошу прислать фото" at bounding box center [334, 264] width 164 height 9
click at [405, 260] on strong "Также прошу прислать фото о данные" at bounding box center [328, 264] width 153 height 9
drag, startPoint x: 370, startPoint y: 251, endPoint x: 410, endPoint y: 248, distance: 40.1
click at [410, 260] on strong "Также прошу прислать фото о данных" at bounding box center [331, 264] width 158 height 9
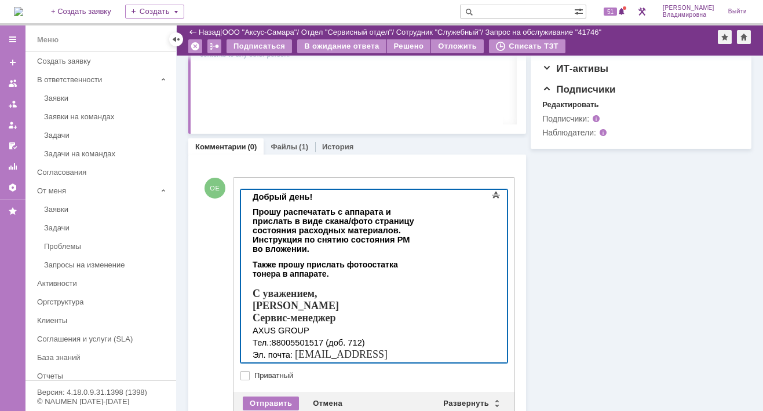
click at [397, 260] on strong "Также прошу прислать фото остатка тонера в аппарате." at bounding box center [324, 269] width 145 height 19
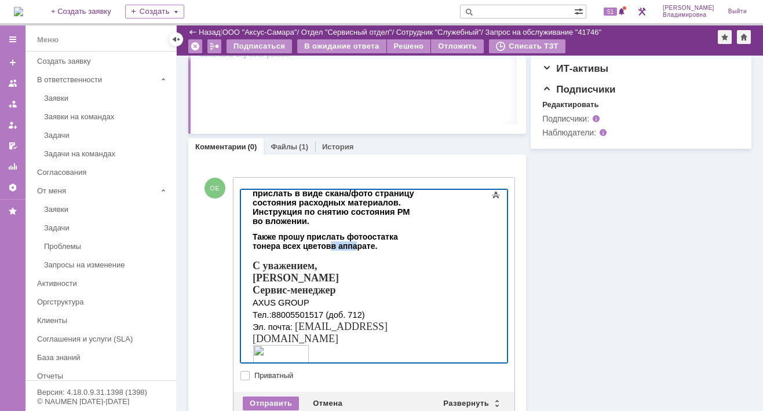
drag, startPoint x: 283, startPoint y: 232, endPoint x: 308, endPoint y: 236, distance: 25.1
click at [308, 236] on strong "Также прошу прислать фото остатка тонера всех цветов в аппарате." at bounding box center [324, 241] width 145 height 19
click at [296, 251] on div at bounding box center [334, 255] width 164 height 9
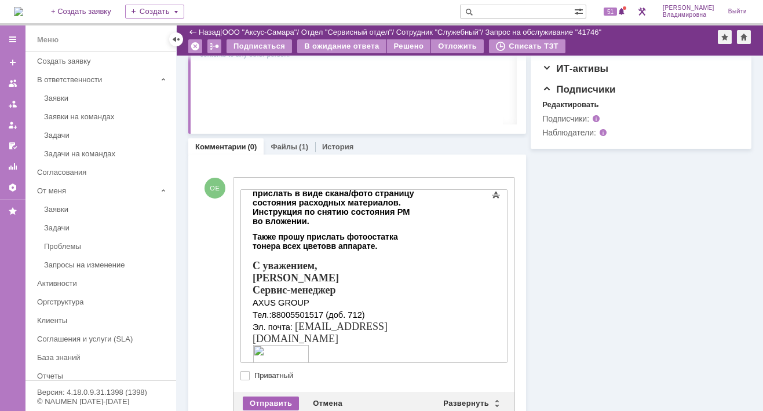
click at [280, 403] on div "Отправить" at bounding box center [271, 404] width 56 height 14
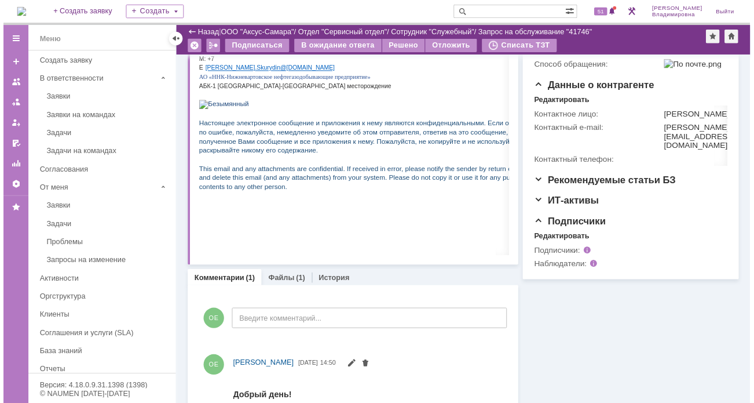
scroll to position [0, 0]
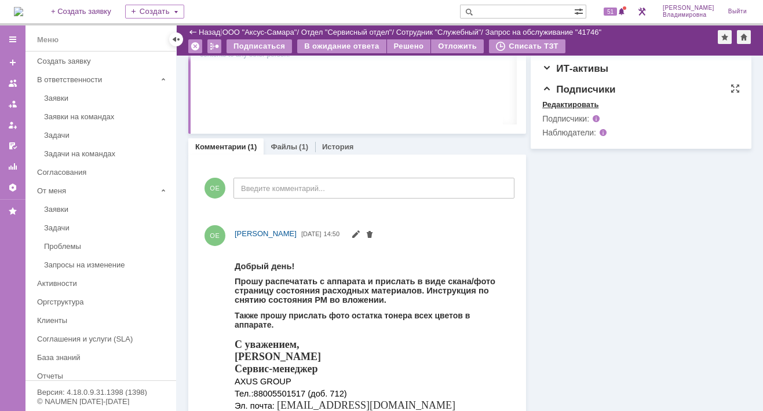
click at [558, 109] on div "Редактировать" at bounding box center [570, 104] width 56 height 9
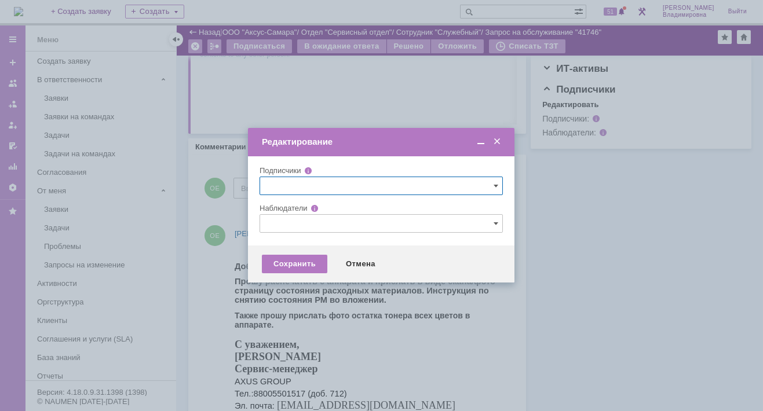
click at [273, 222] on input "text" at bounding box center [380, 223] width 243 height 19
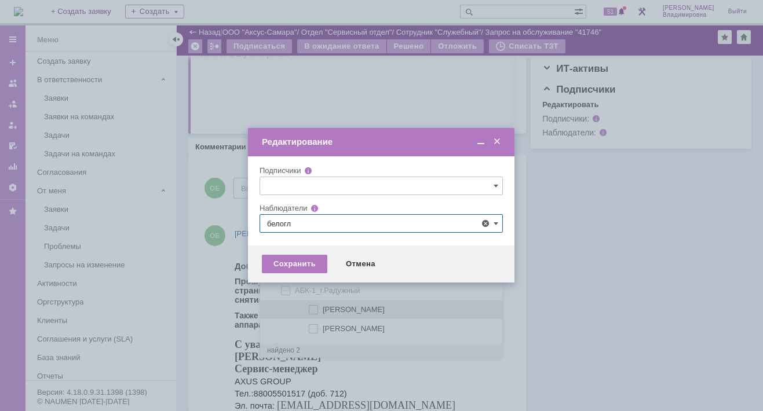
click at [323, 305] on span at bounding box center [323, 308] width 0 height 6
click at [310, 306] on input "[PERSON_NAME]" at bounding box center [314, 310] width 8 height 8
type input "[PERSON_NAME]"
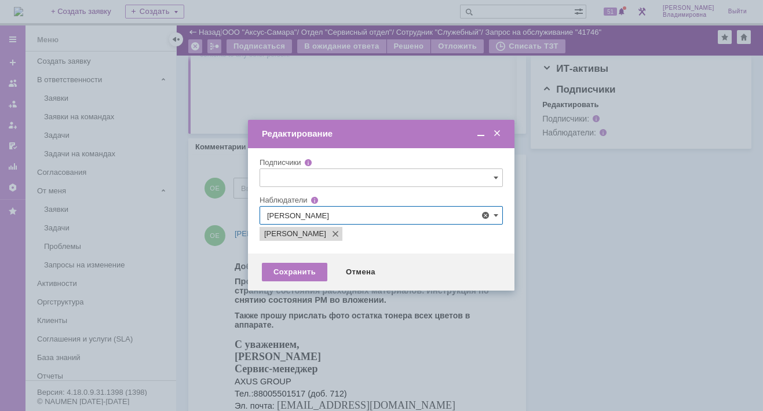
click at [209, 292] on div at bounding box center [381, 205] width 763 height 411
click at [310, 270] on div "Сохранить" at bounding box center [294, 272] width 65 height 19
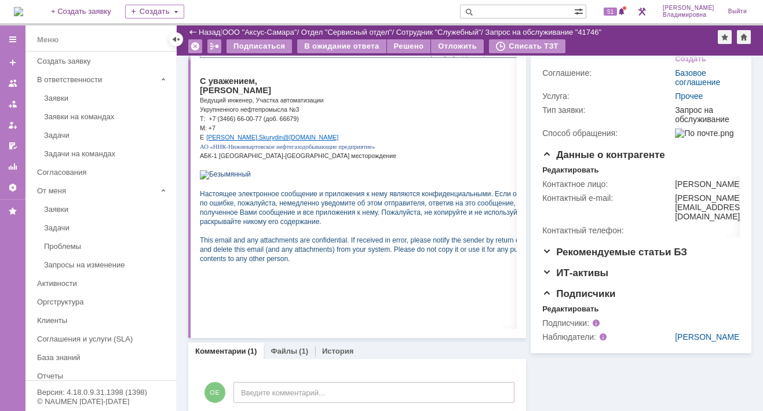
scroll to position [181, 0]
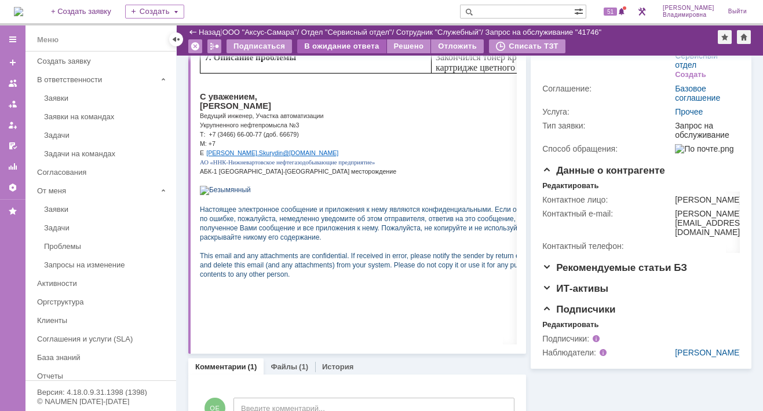
click at [335, 42] on div "В ожидание ответа" at bounding box center [341, 46] width 89 height 14
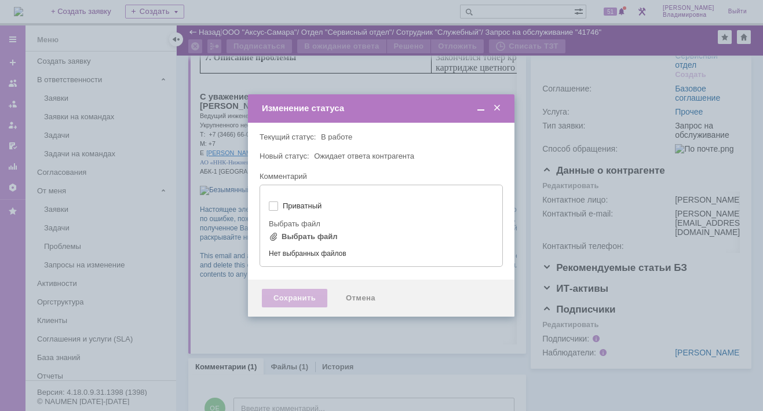
type input "[не указано]"
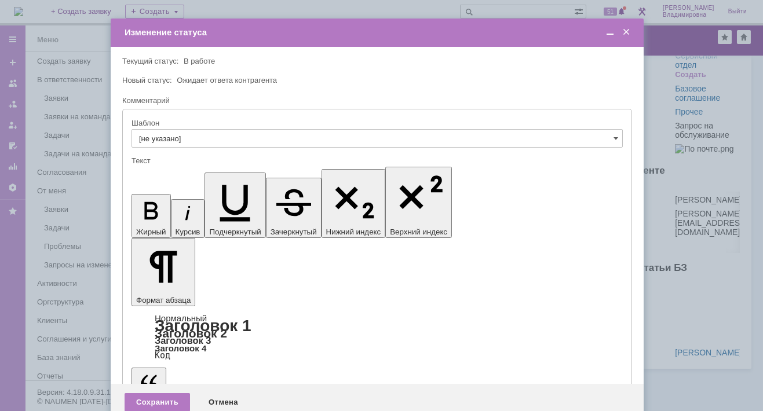
scroll to position [0, 0]
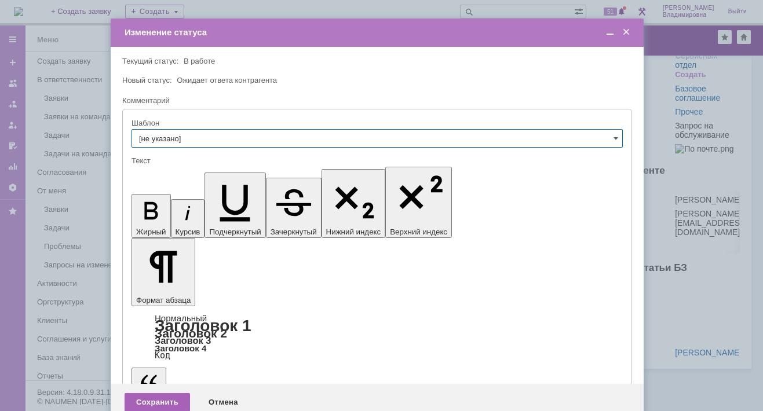
click at [164, 393] on div "Сохранить" at bounding box center [157, 402] width 65 height 19
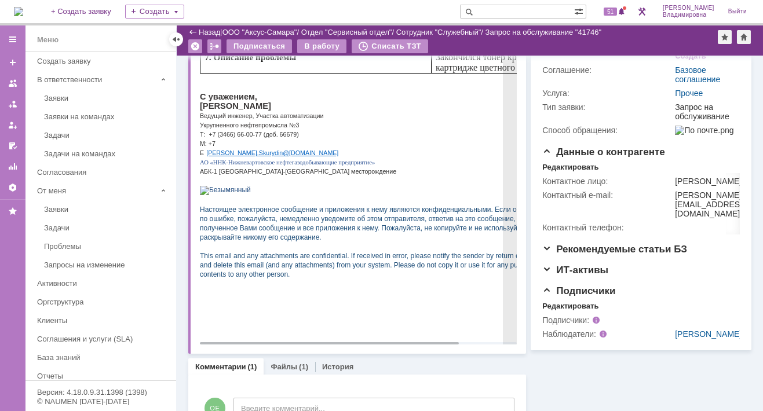
scroll to position [17, 0]
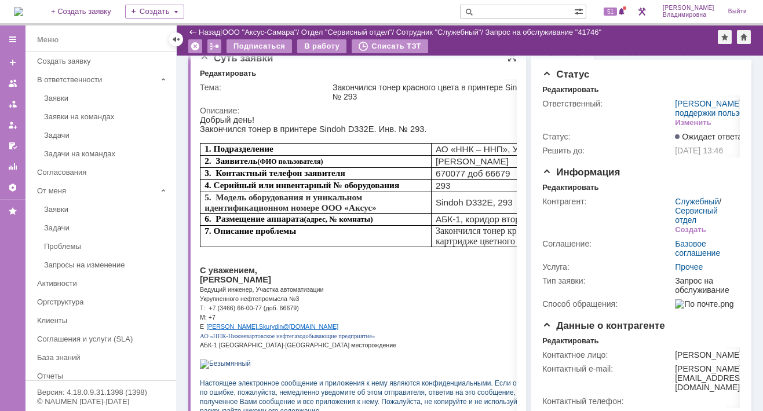
click at [507, 57] on div at bounding box center [511, 57] width 9 height 9
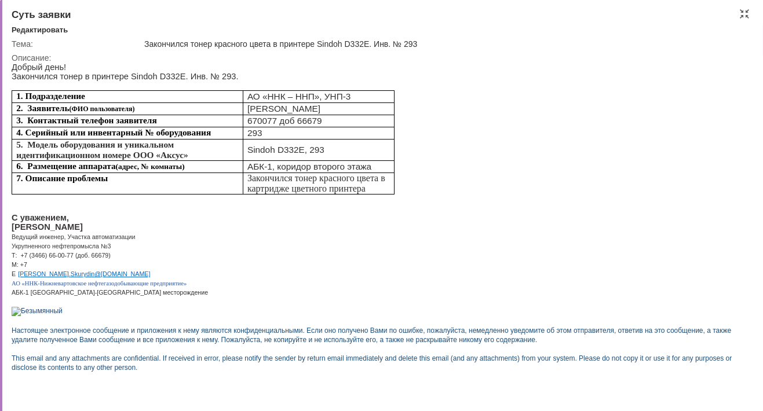
click at [745, 21] on div "Суть заявки Редактировать Тема: Закончился тонер красного цвета в принтере Sind…" at bounding box center [381, 205] width 763 height 411
click at [745, 15] on div at bounding box center [744, 13] width 9 height 9
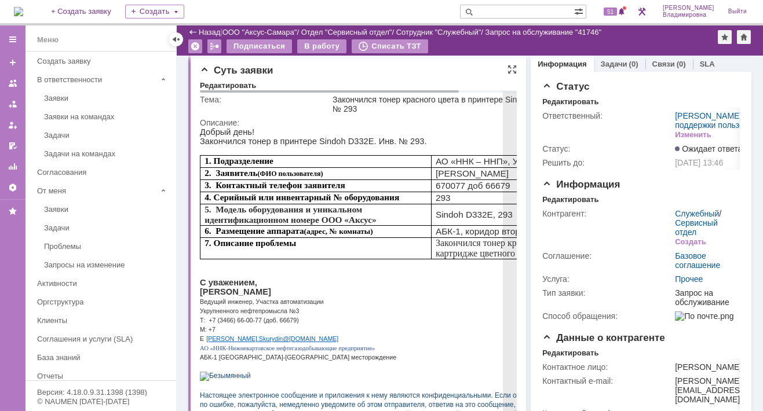
scroll to position [0, 0]
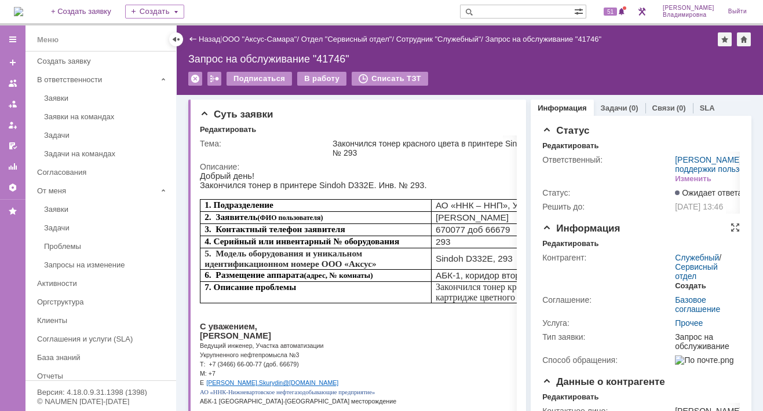
click at [684, 291] on div "Создать" at bounding box center [690, 286] width 31 height 9
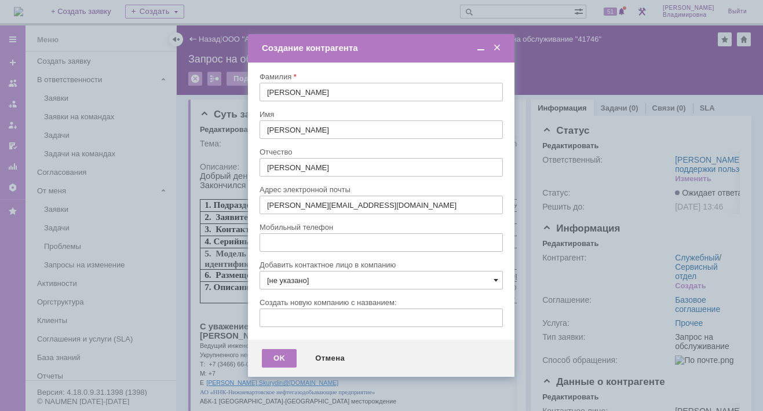
click at [497, 279] on span at bounding box center [495, 280] width 5 height 9
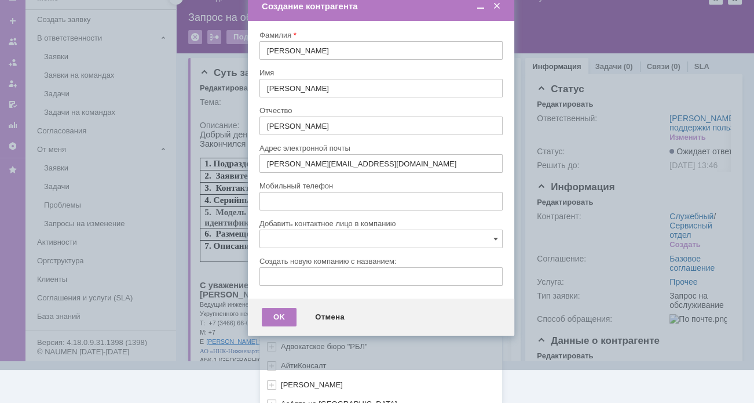
scroll to position [344, 0]
click at [287, 391] on div "[не указано] AVON AXUS Axus Computers DELPHI Xcom _подрядчик Михайловка «ММЦ Пр…" at bounding box center [381, 155] width 242 height 495
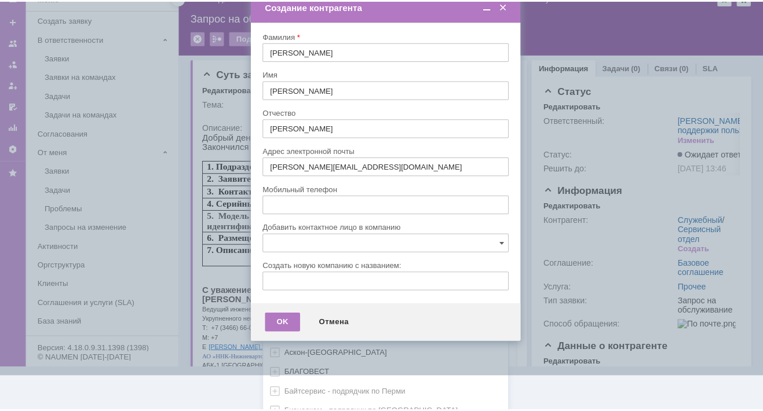
scroll to position [0, 0]
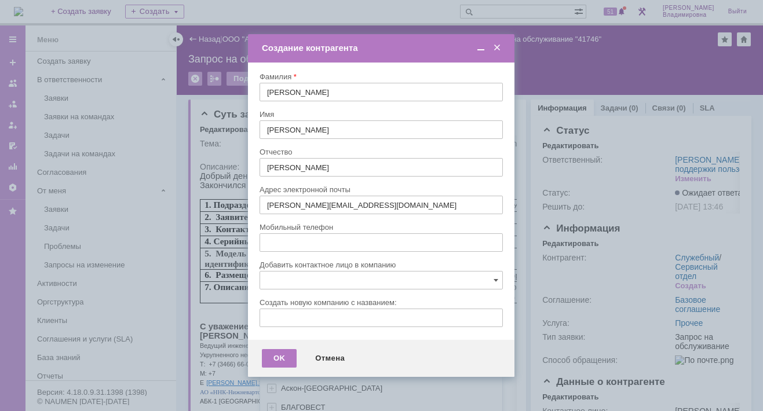
click at [495, 3] on body "Идет загрузка, пожалуйста, подождите. На домашнюю + Создать заявку Создать 51 О…" at bounding box center [381, 205] width 763 height 411
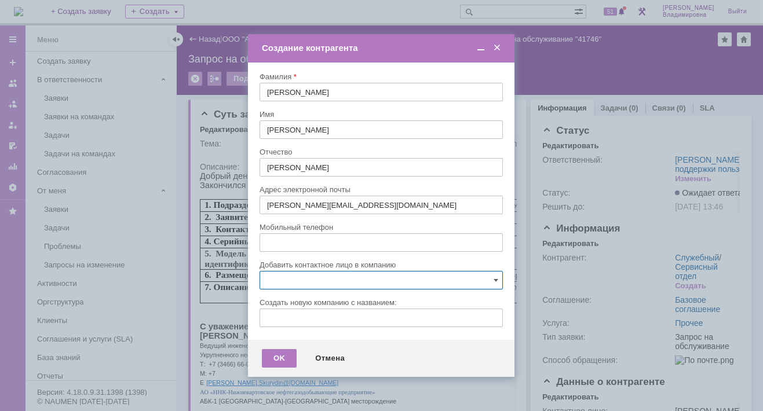
click at [498, 45] on span at bounding box center [497, 48] width 12 height 10
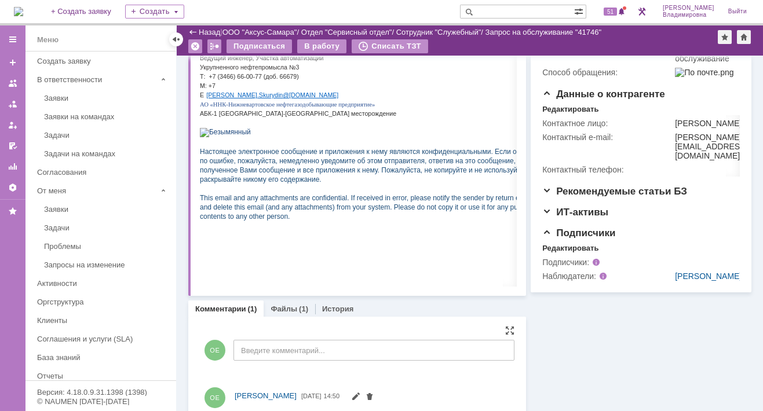
scroll to position [16, 0]
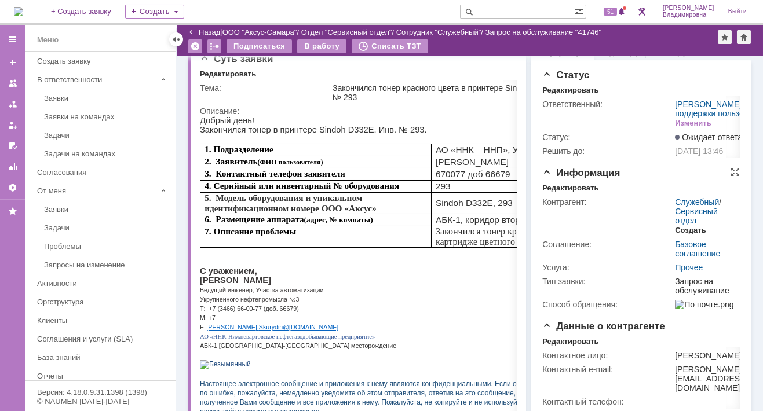
click at [676, 235] on div "Создать" at bounding box center [690, 230] width 31 height 9
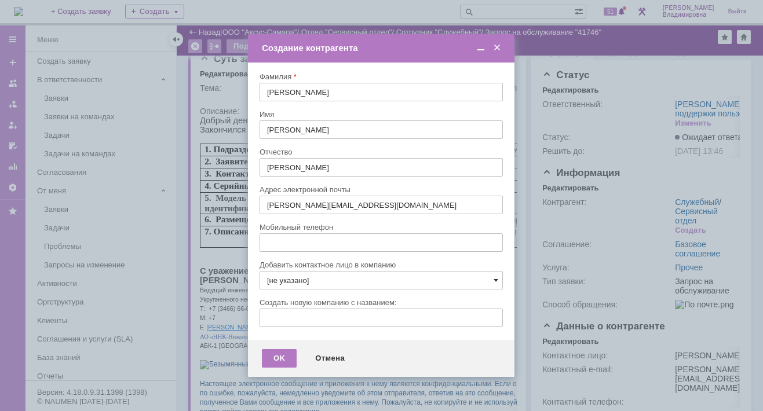
click at [496, 277] on span at bounding box center [495, 280] width 5 height 9
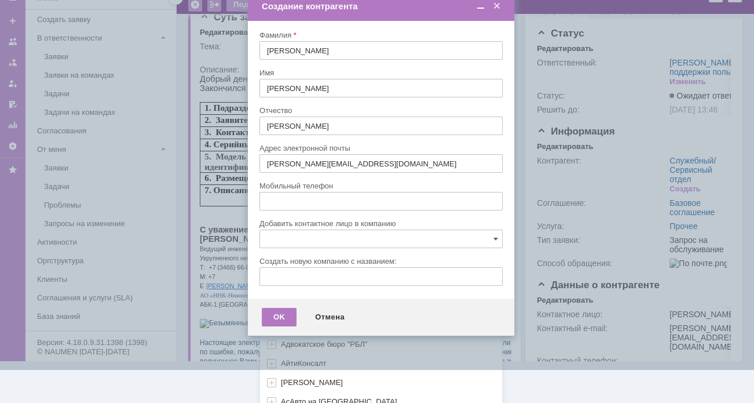
scroll to position [344, 0]
click at [283, 395] on div "[не указано] AVON AXUS Axus Computers DELPHI Xcom _подрядчик Михайловка «ММЦ Пр…" at bounding box center [381, 155] width 242 height 495
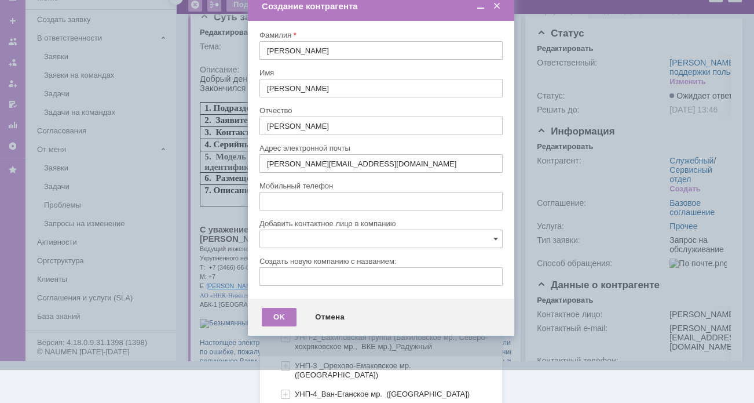
scroll to position [750, 0]
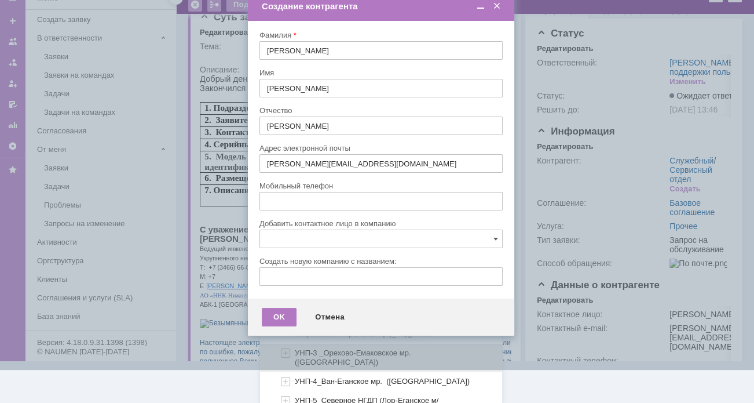
click at [322, 348] on span "УНП-3 _Орехово-Емаковское мр. ([GEOGRAPHIC_DATA])" at bounding box center [355, 357] width 120 height 18
type input "УНП-3 _Орехово-Емаковское мр. ([GEOGRAPHIC_DATA])"
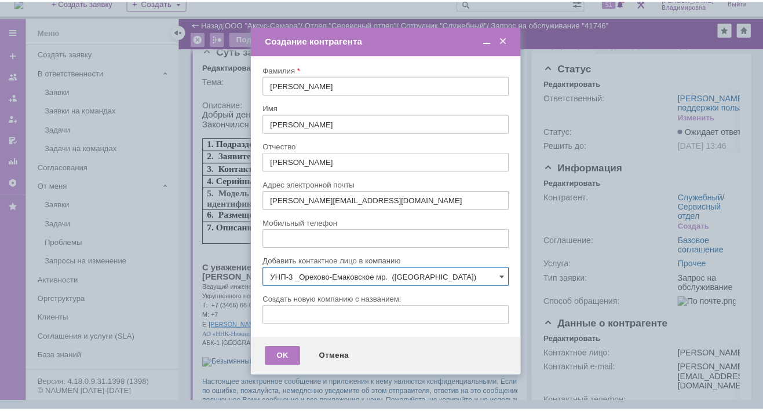
scroll to position [0, 0]
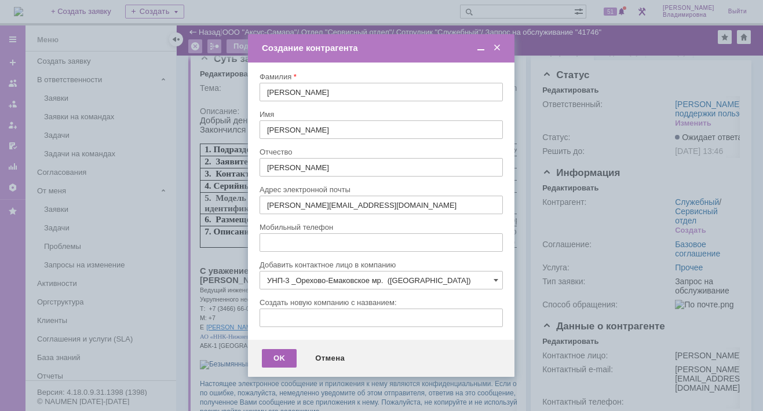
click at [275, 356] on div "OK" at bounding box center [279, 358] width 35 height 19
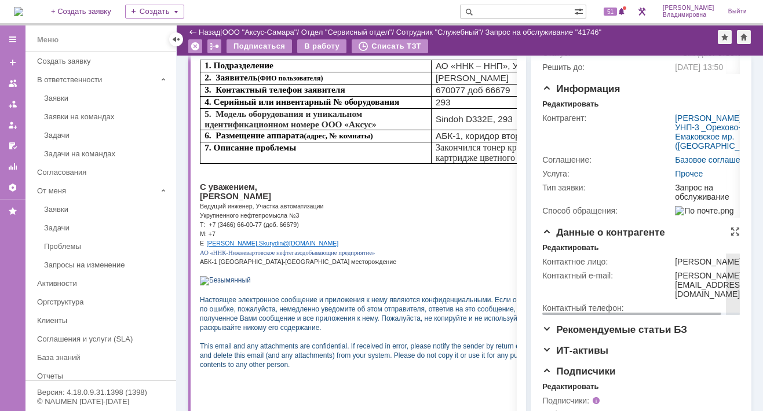
scroll to position [116, 0]
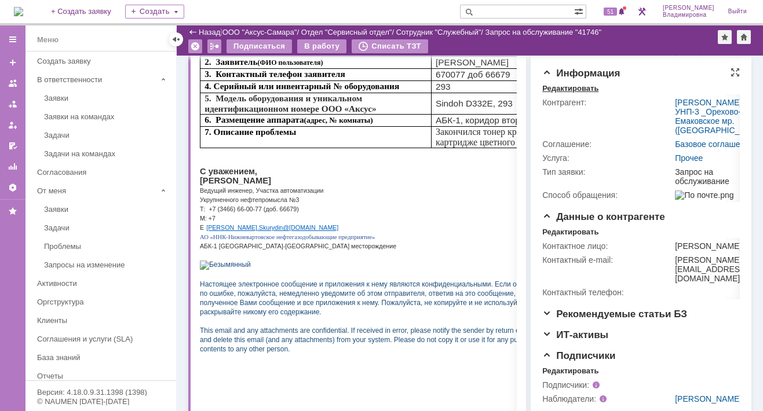
click at [568, 93] on div "Редактировать" at bounding box center [570, 88] width 56 height 9
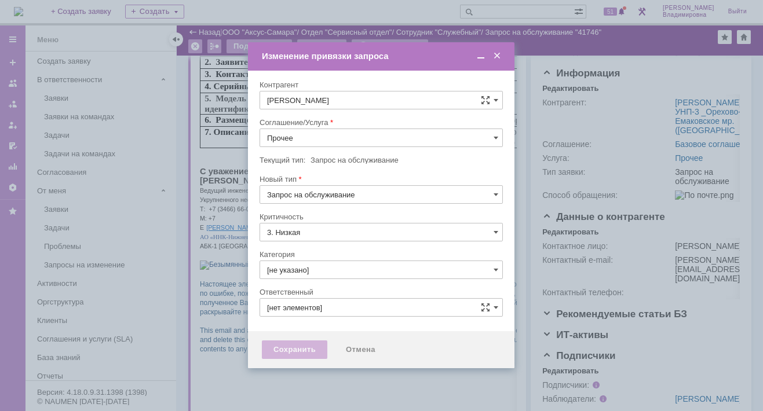
type input "[PERSON_NAME]"
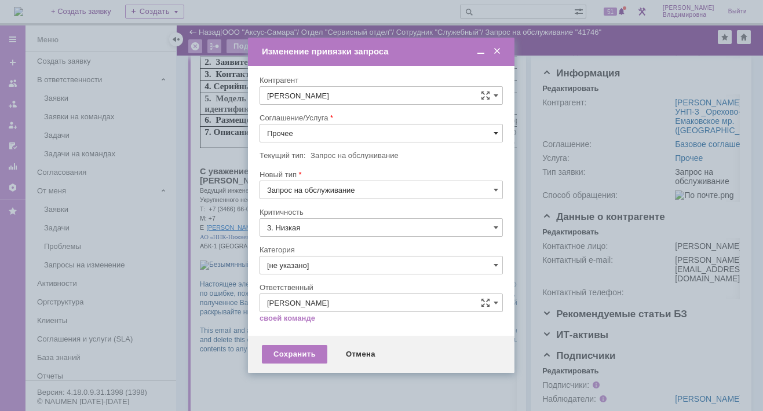
click at [495, 129] on span at bounding box center [495, 133] width 5 height 9
click at [318, 272] on span "ПТ_Замена расходных материалов / ресурсных деталей" at bounding box center [381, 276] width 228 height 9
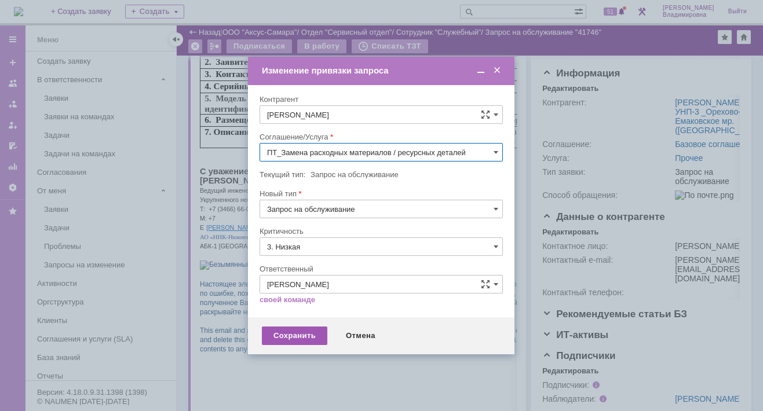
type input "ПТ_Замена расходных материалов / ресурсных деталей"
click at [294, 332] on div "Сохранить" at bounding box center [294, 336] width 65 height 19
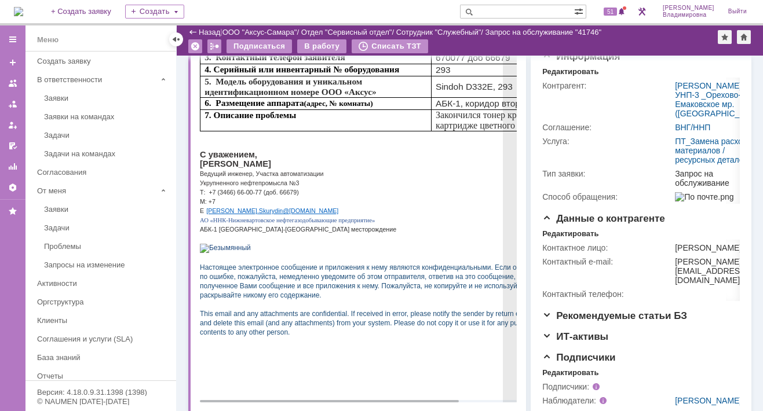
scroll to position [16, 0]
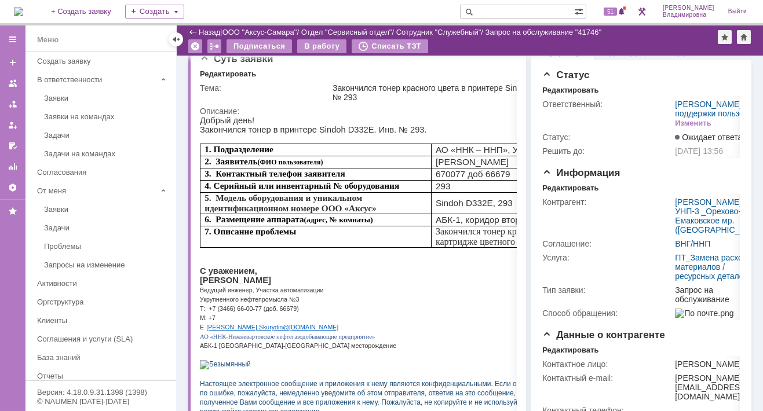
click at [501, 13] on input "text" at bounding box center [517, 12] width 114 height 14
type input "41745"
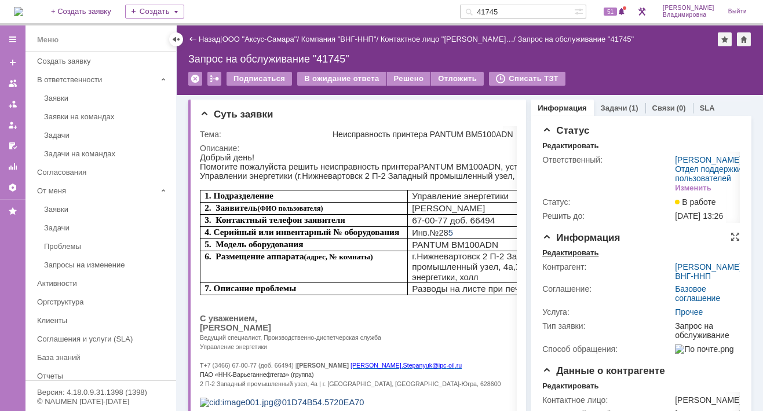
click at [566, 258] on div "Редактировать" at bounding box center [570, 252] width 56 height 9
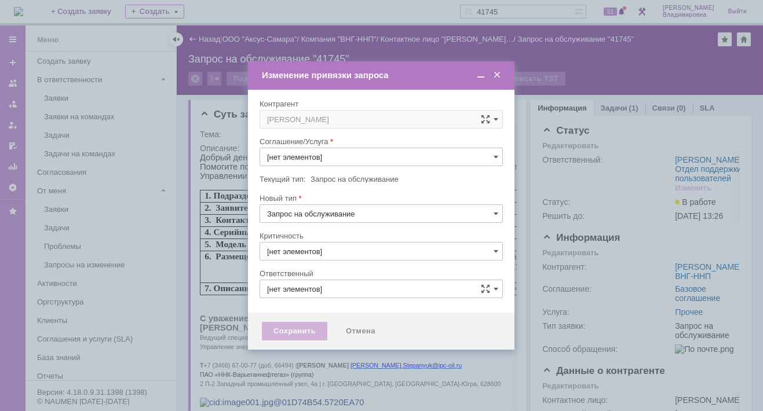
type input "Прочее"
type input "3. Низкая"
type input "[не указано]"
type input "[PERSON_NAME]"
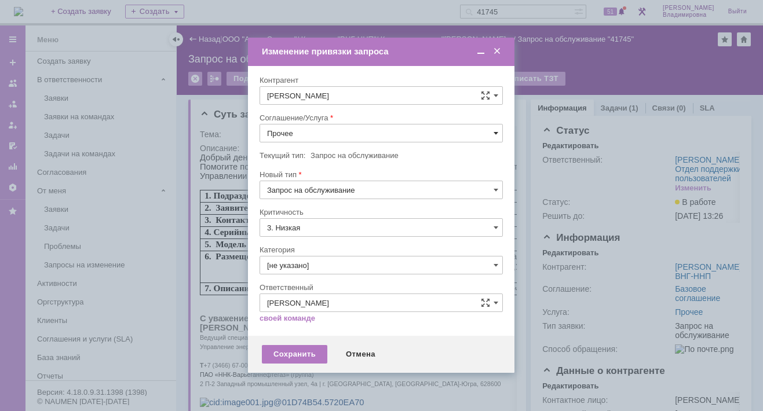
click at [495, 130] on span at bounding box center [495, 133] width 5 height 9
click at [313, 235] on span "ПТ_ диагностика/ ремонтно-восстановительные работы" at bounding box center [381, 237] width 228 height 9
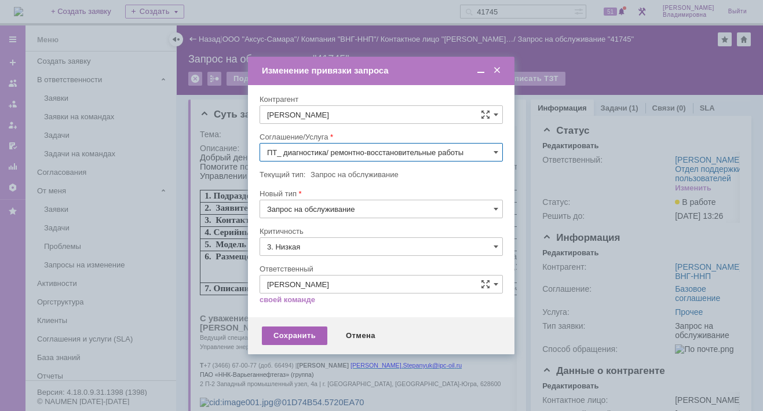
type input "ПТ_ диагностика/ ремонтно-восстановительные работы"
click at [298, 333] on div "Сохранить" at bounding box center [294, 336] width 65 height 19
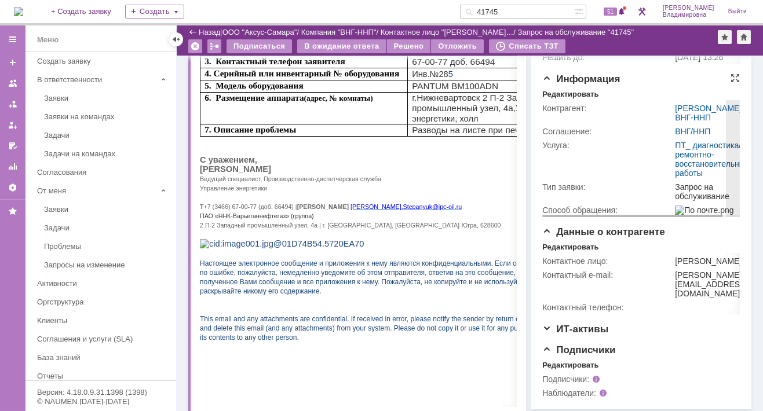
scroll to position [58, 0]
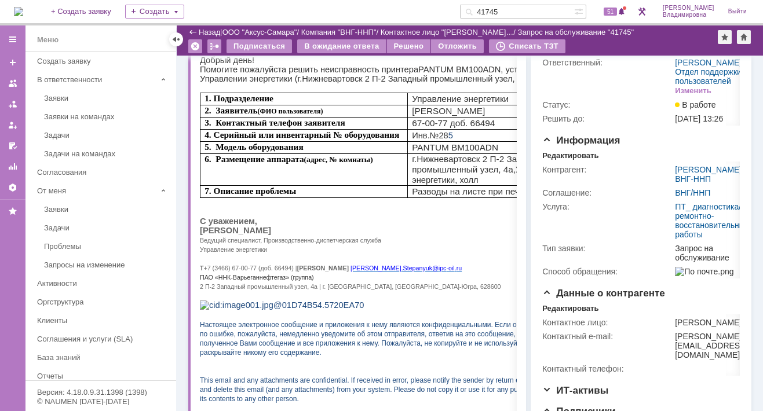
drag, startPoint x: 554, startPoint y: 181, endPoint x: 520, endPoint y: 193, distance: 36.6
click at [554, 160] on div "Редактировать" at bounding box center [570, 155] width 56 height 9
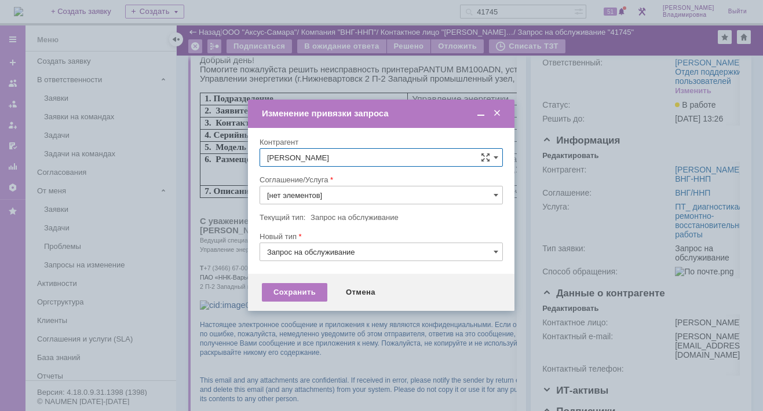
type input "ПТ_ диагностика/ ремонтно-восстановительные работы"
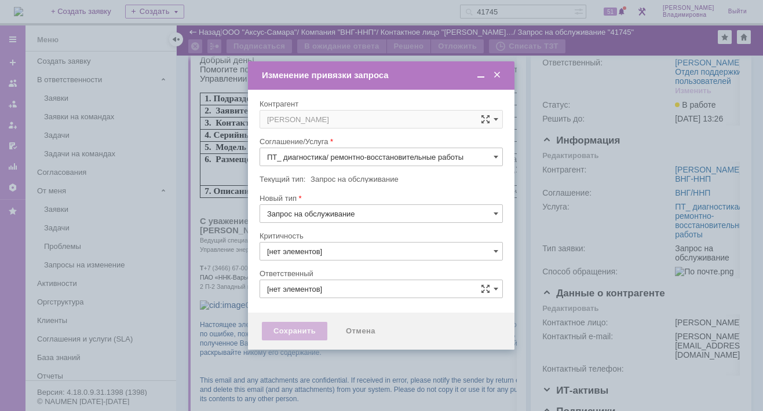
type input "3. Низкая"
type input "[PERSON_NAME]"
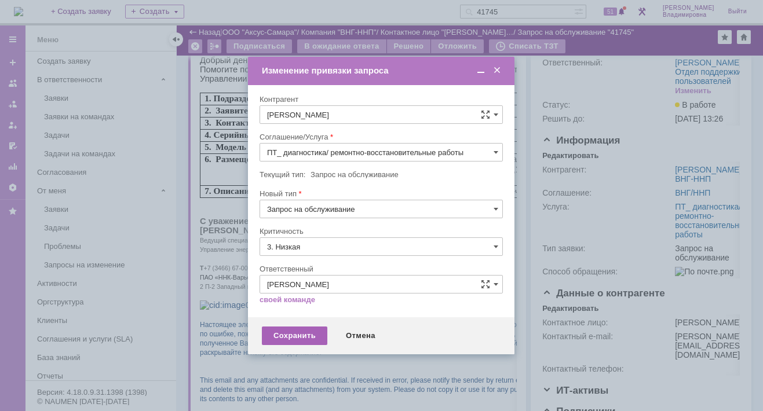
click at [304, 334] on div "Сохранить" at bounding box center [294, 336] width 65 height 19
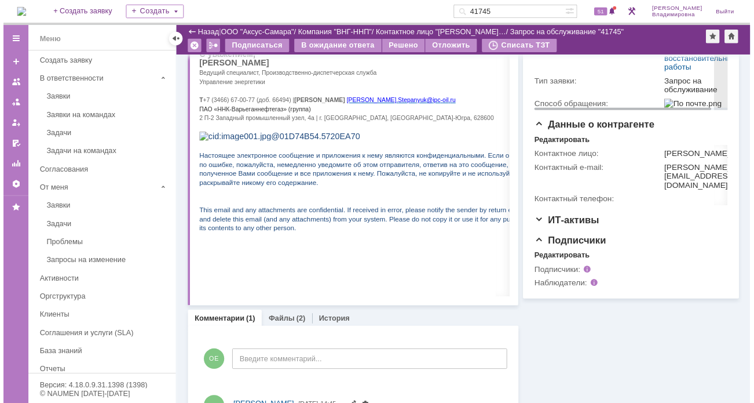
scroll to position [348, 0]
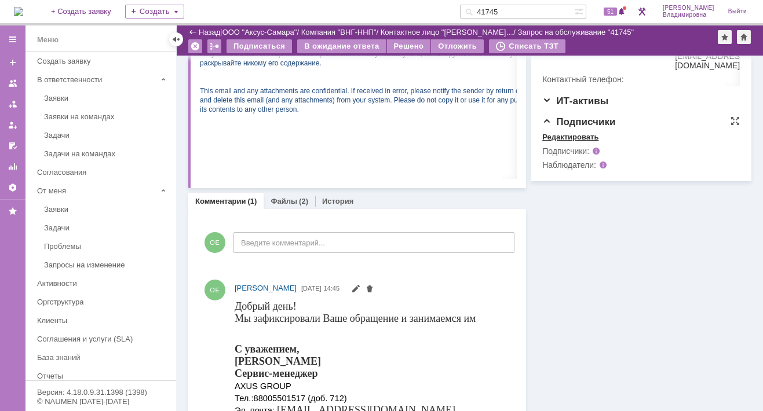
click at [553, 142] on div "Редактировать" at bounding box center [570, 137] width 56 height 9
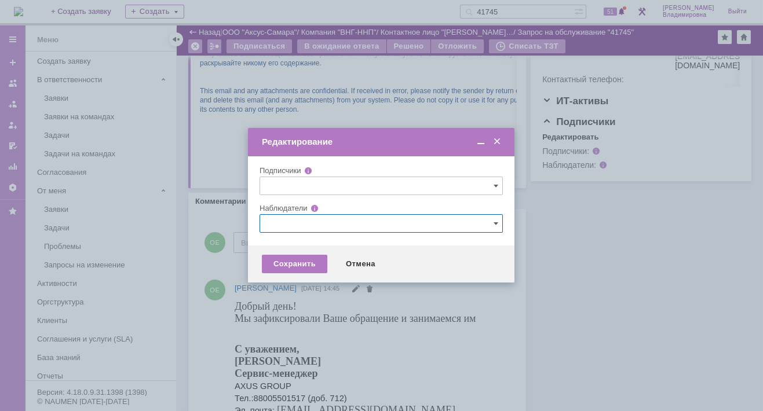
click at [267, 224] on input "text" at bounding box center [380, 223] width 243 height 19
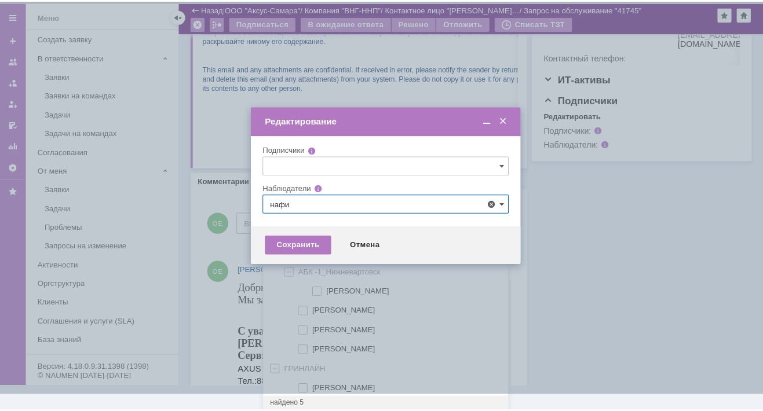
scroll to position [0, 0]
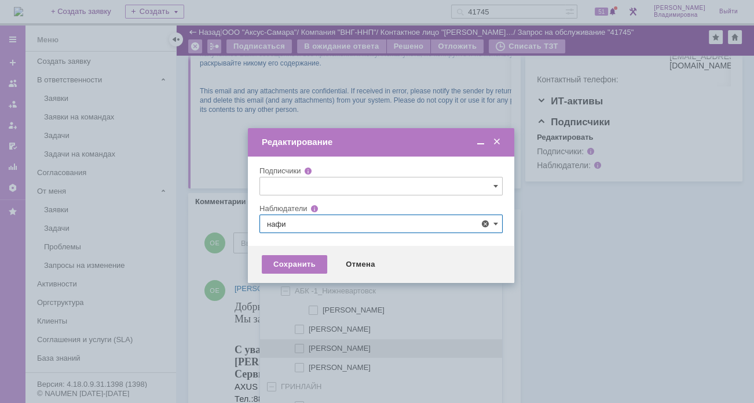
click at [309, 343] on span at bounding box center [309, 346] width 0 height 6
click at [302, 345] on input "[PERSON_NAME]" at bounding box center [301, 349] width 8 height 8
type input "[PERSON_NAME]"
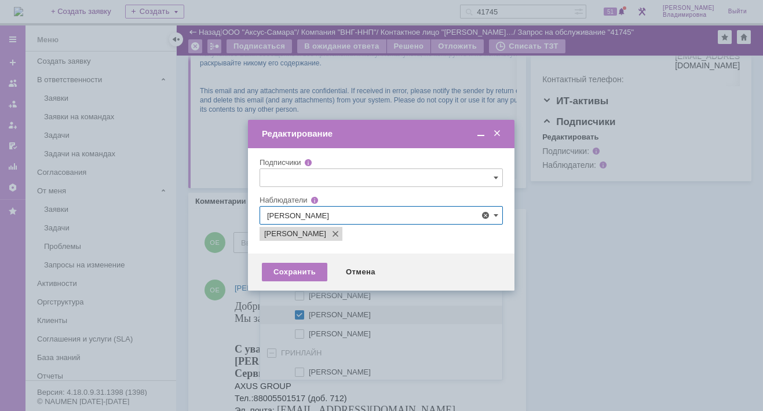
click at [214, 326] on div at bounding box center [381, 205] width 763 height 411
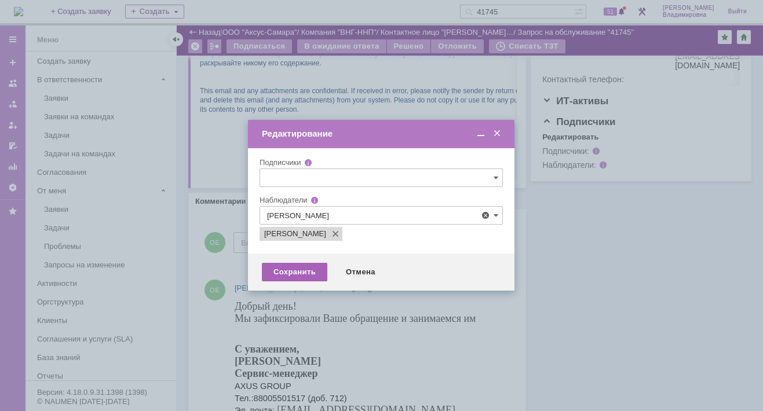
click at [299, 270] on div "Сохранить" at bounding box center [294, 272] width 65 height 19
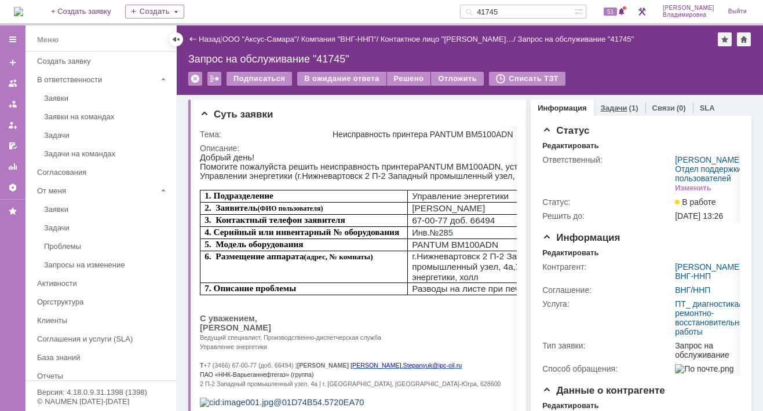
click at [614, 107] on link "Задачи" at bounding box center [614, 108] width 27 height 9
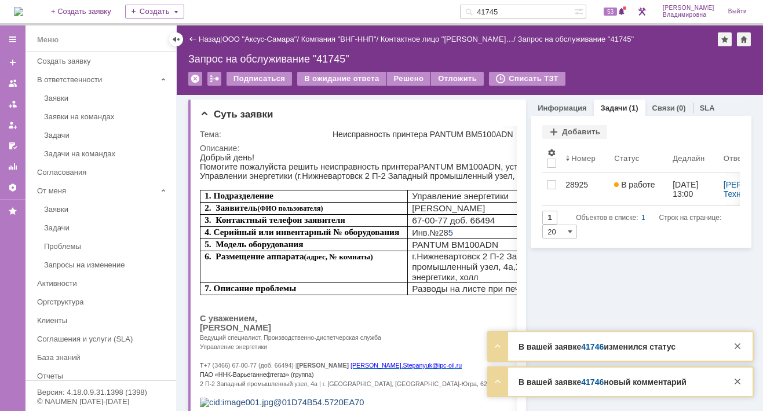
click at [597, 348] on link "41746" at bounding box center [592, 346] width 23 height 9
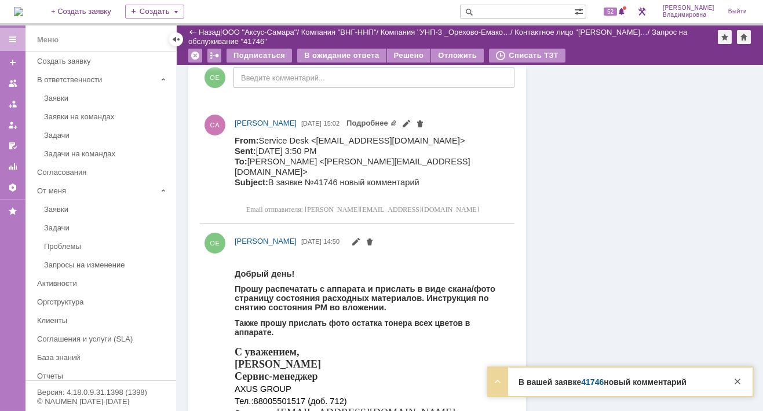
scroll to position [405, 0]
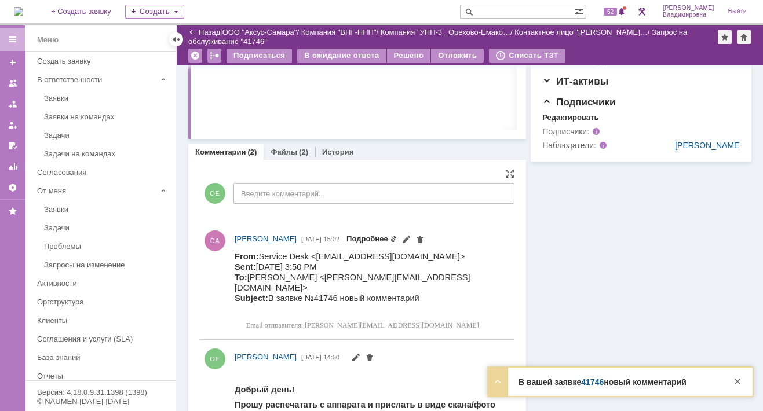
click at [397, 239] on link "Подробнее" at bounding box center [371, 239] width 50 height 9
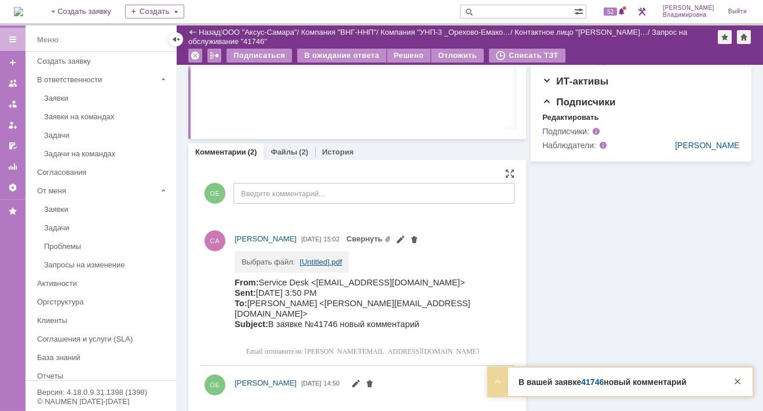
click at [318, 264] on link "[Untitled].pdf" at bounding box center [320, 262] width 42 height 9
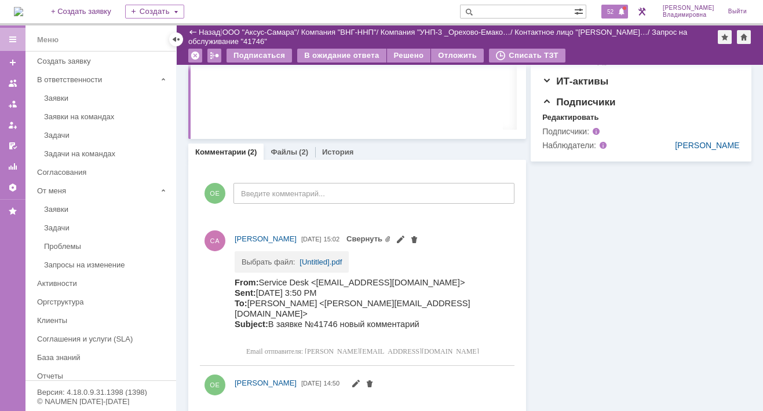
click at [614, 13] on span "52" at bounding box center [610, 12] width 13 height 8
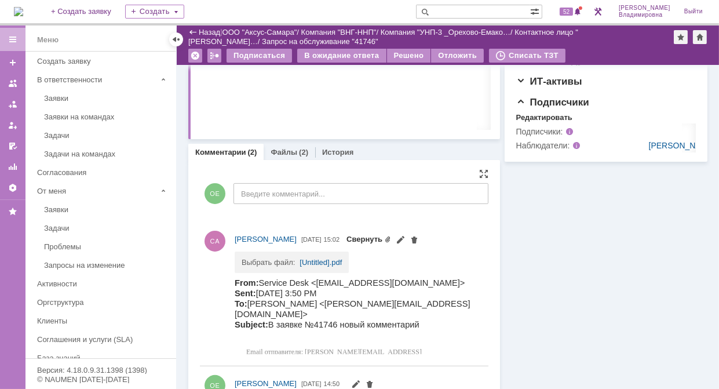
click at [346, 243] on link "Свернуть" at bounding box center [368, 239] width 45 height 9
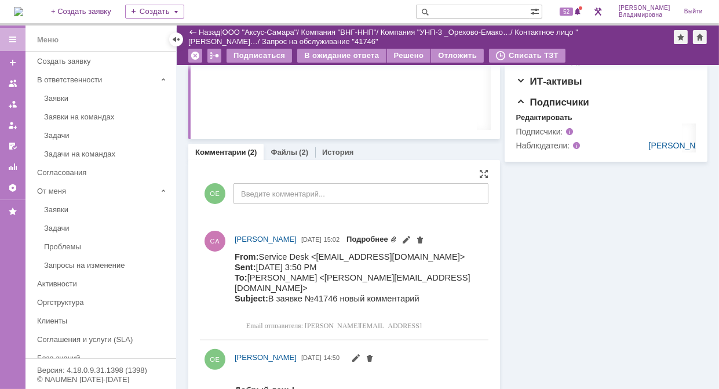
click at [346, 243] on link "Подробнее" at bounding box center [371, 239] width 50 height 9
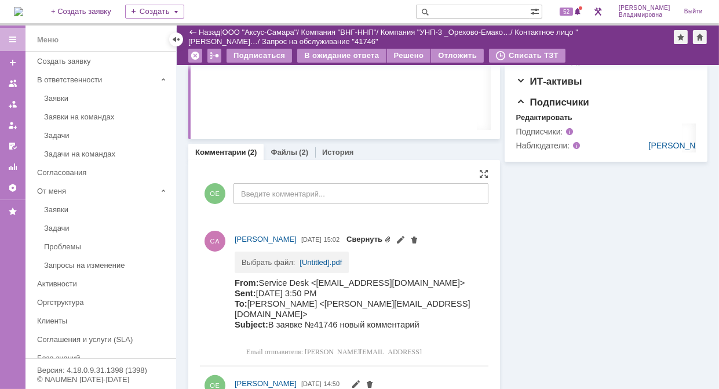
click at [346, 243] on span "Свернуть" at bounding box center [382, 238] width 72 height 9
click at [305, 266] on link "[Untitled].pdf" at bounding box center [320, 262] width 42 height 9
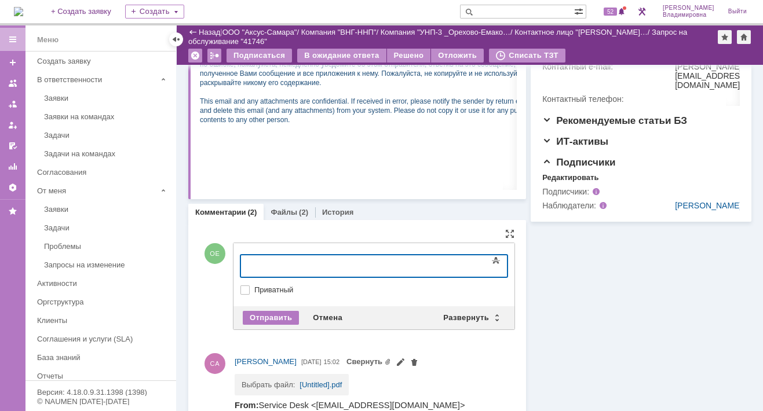
scroll to position [348, 0]
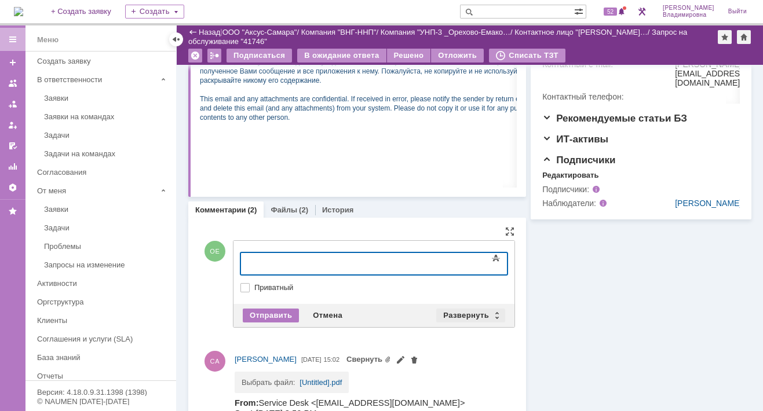
click at [454, 312] on div "Развернуть" at bounding box center [470, 316] width 69 height 14
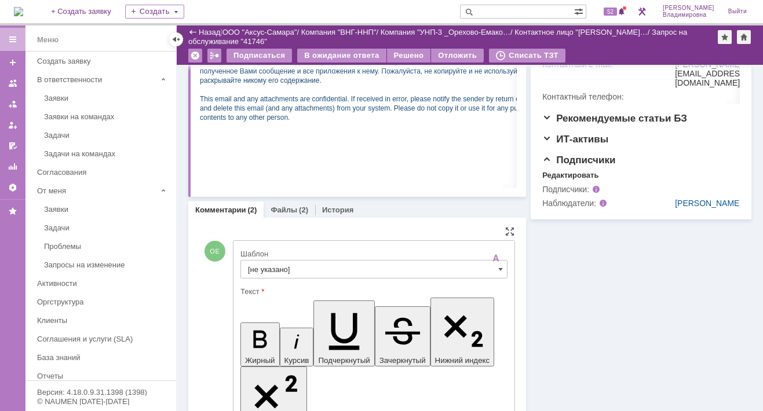
scroll to position [0, 0]
click at [269, 265] on input "[не указано]" at bounding box center [373, 269] width 267 height 19
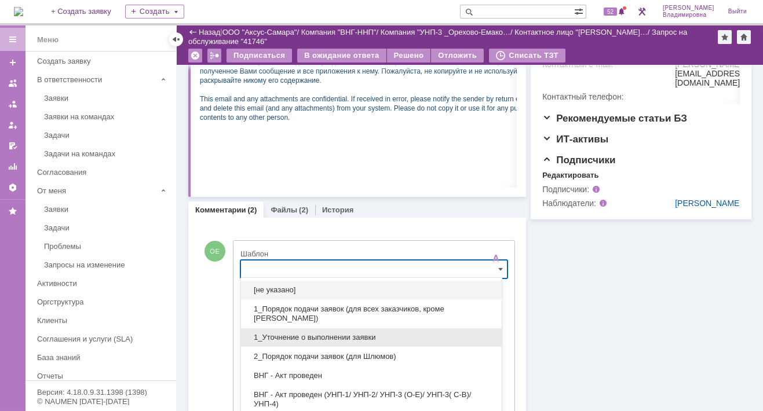
scroll to position [381, 0]
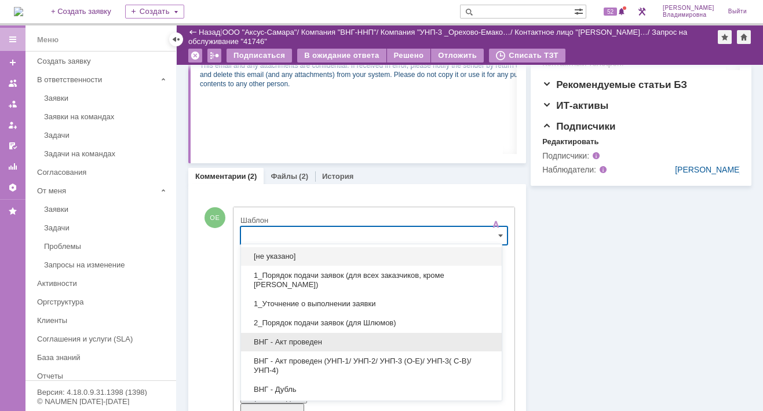
click at [284, 341] on span "ВНГ - Акт проведен" at bounding box center [371, 342] width 247 height 9
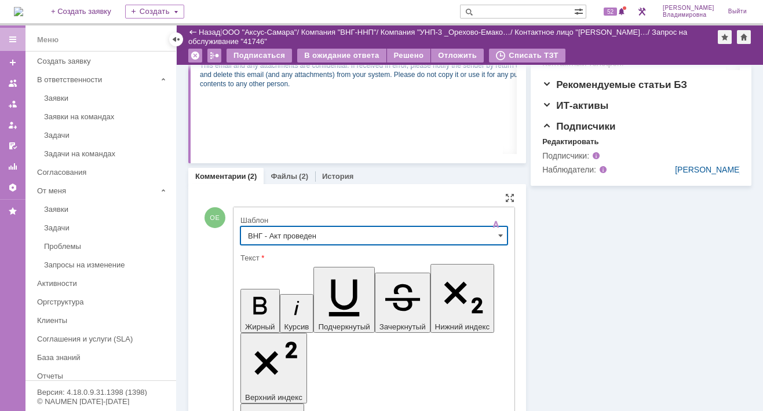
type input "ВНГ - Акт проведен"
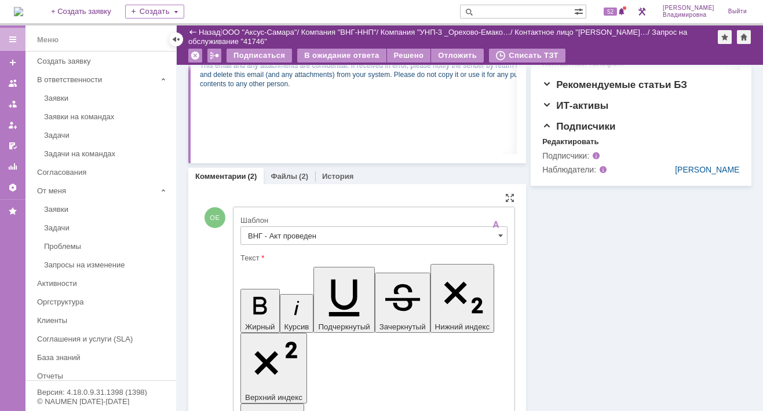
drag, startPoint x: 249, startPoint y: 2637, endPoint x: 294, endPoint y: 2667, distance: 54.1
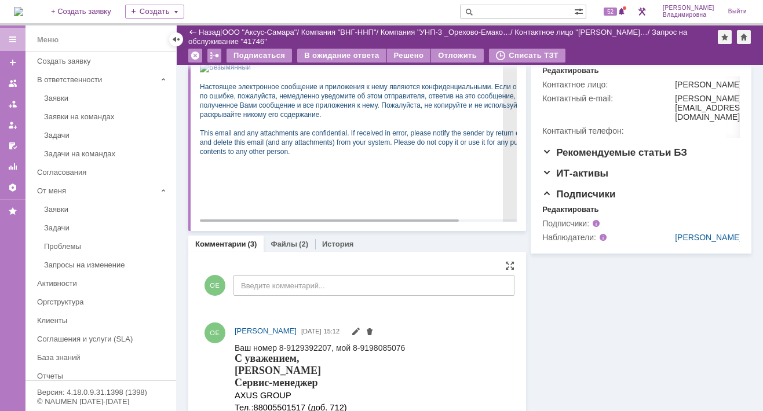
scroll to position [265, 0]
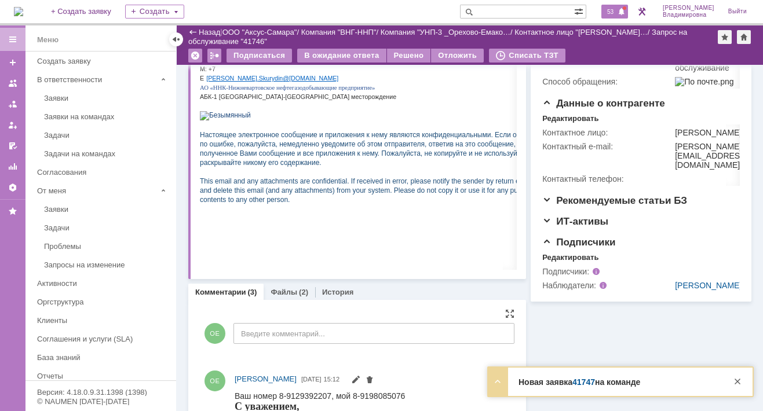
click at [614, 13] on span "53" at bounding box center [610, 12] width 13 height 8
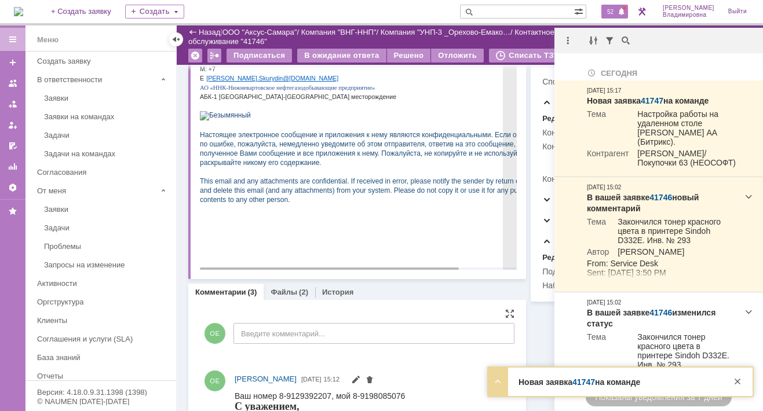
click at [352, 110] on p at bounding box center [391, 105] width 383 height 9
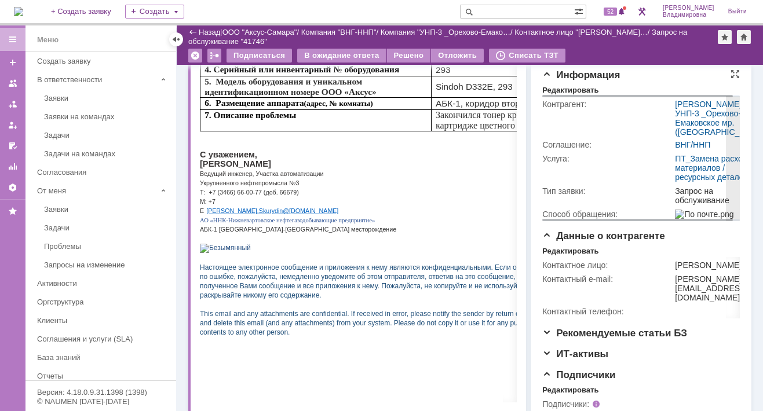
scroll to position [91, 0]
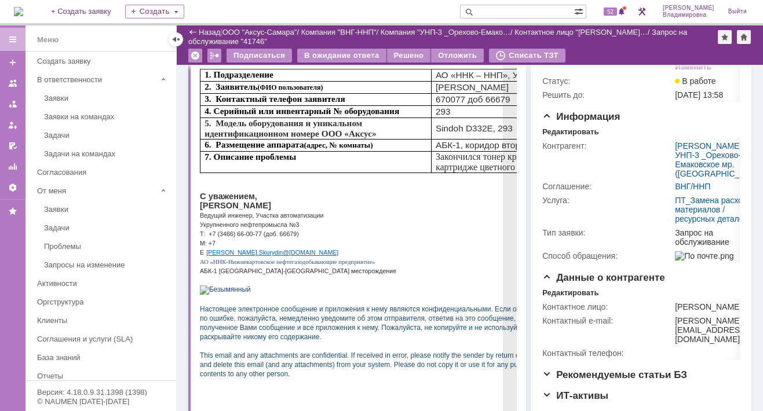
drag, startPoint x: 240, startPoint y: 213, endPoint x: 322, endPoint y: 211, distance: 81.7
click at [271, 210] on span "Скурыдин Алексей Вячеславович" at bounding box center [235, 205] width 71 height 9
copy span "Алексей Вячеславович"
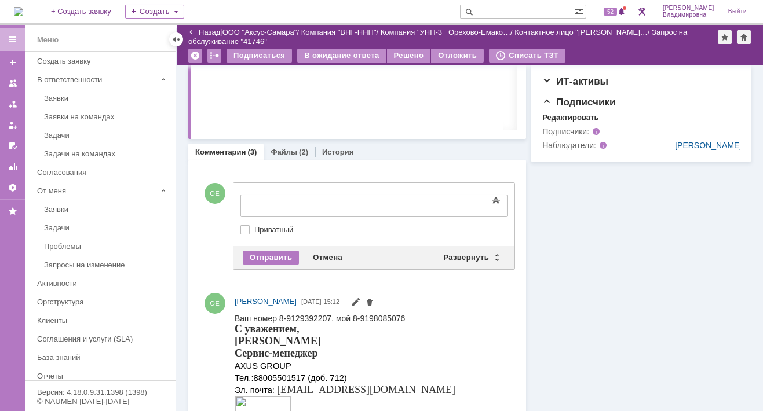
scroll to position [381, 0]
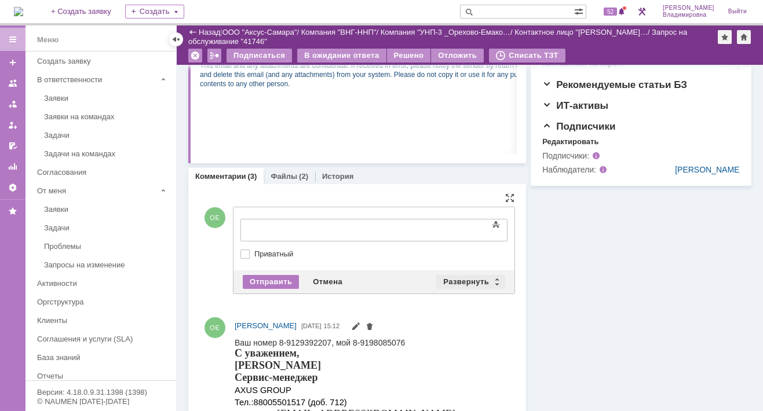
click at [458, 278] on div "Развернуть" at bounding box center [470, 282] width 69 height 14
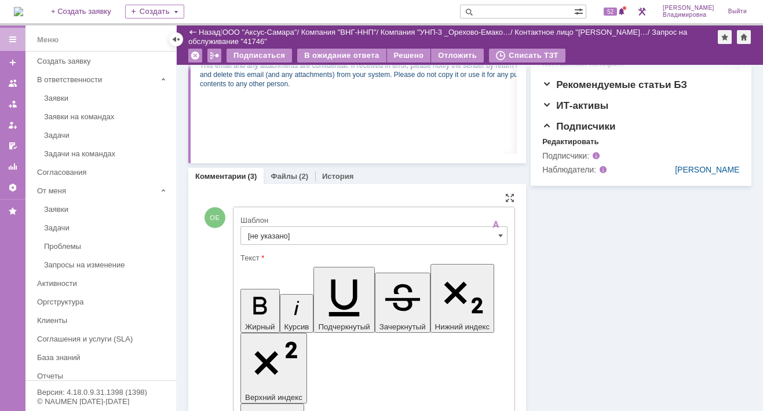
scroll to position [0, 0]
click at [266, 229] on input "[не указано]" at bounding box center [373, 235] width 267 height 19
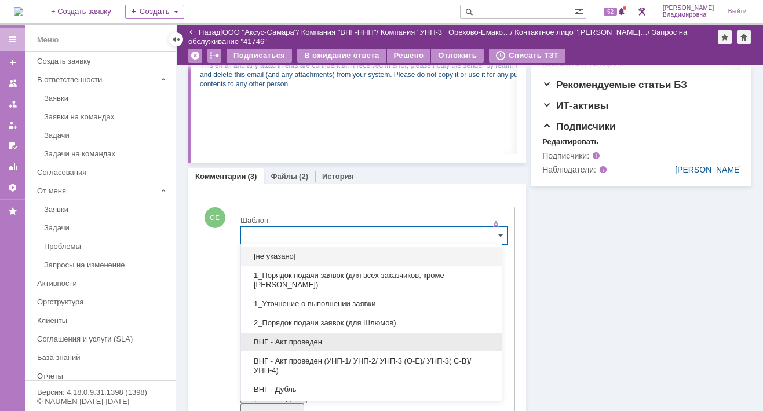
click at [290, 338] on span "ВНГ - Акт проведен" at bounding box center [371, 342] width 247 height 9
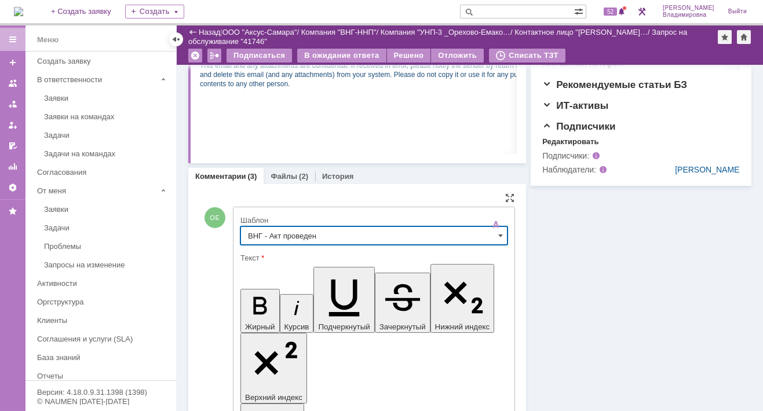
type input "ВНГ - Акт проведен"
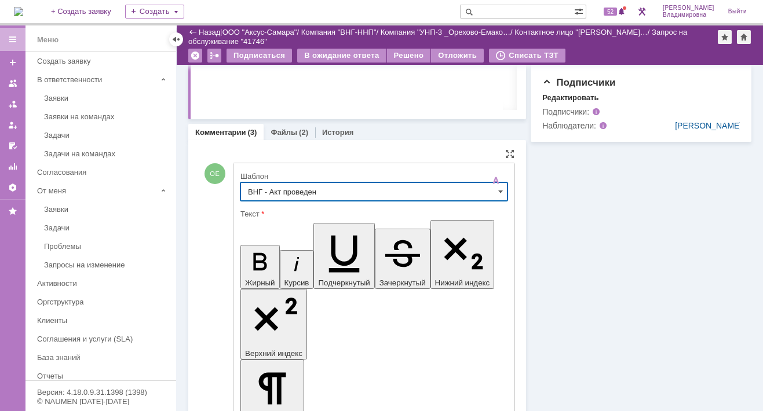
scroll to position [439, 0]
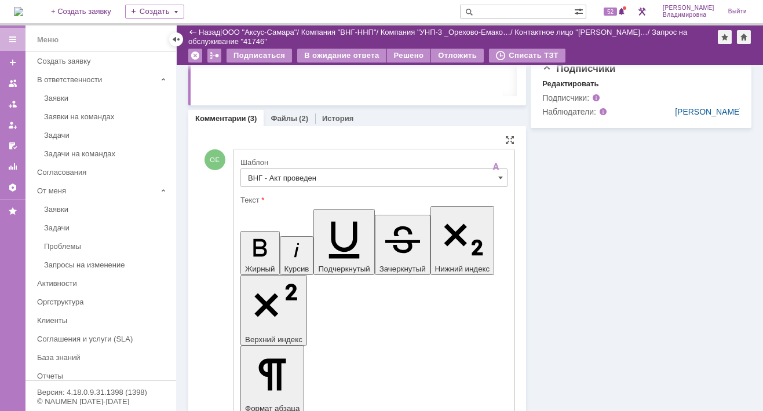
drag, startPoint x: 250, startPoint y: 2579, endPoint x: 293, endPoint y: 2606, distance: 51.1
drag, startPoint x: 302, startPoint y: 2593, endPoint x: 414, endPoint y: 2593, distance: 111.8
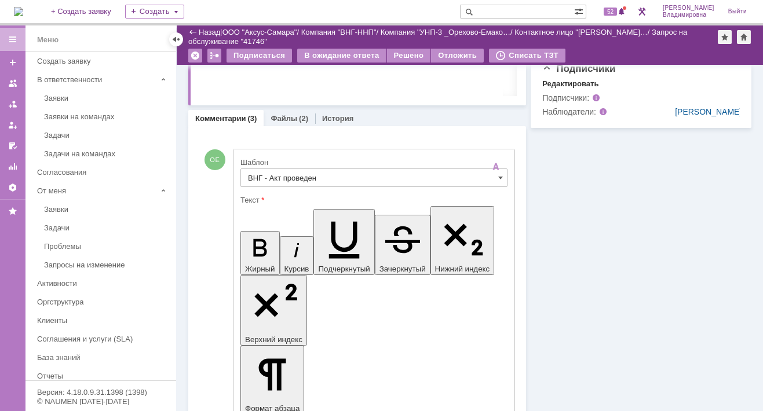
drag, startPoint x: 302, startPoint y: 2591, endPoint x: 422, endPoint y: 2589, distance: 119.4
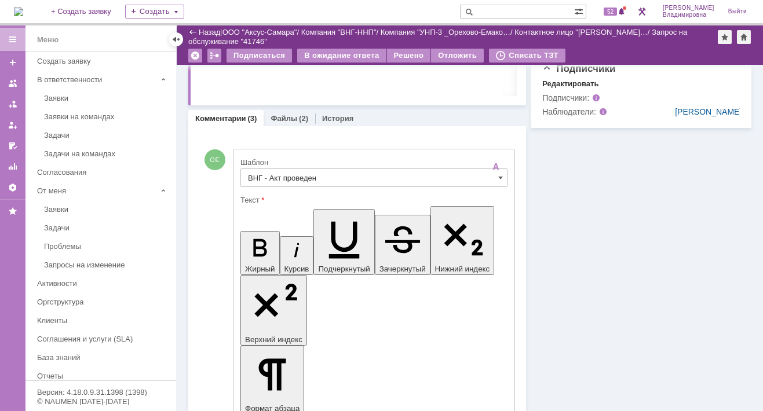
drag, startPoint x: 253, startPoint y: 2602, endPoint x: 363, endPoint y: 2602, distance: 110.1
drag, startPoint x: 354, startPoint y: 2601, endPoint x: 367, endPoint y: 2602, distance: 12.3
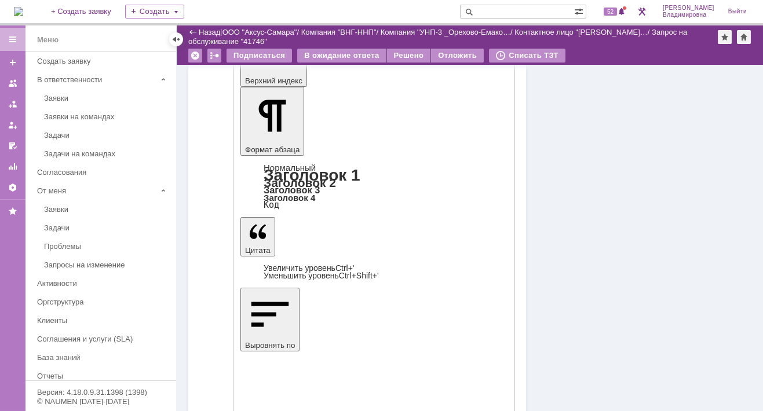
scroll to position [786, 0]
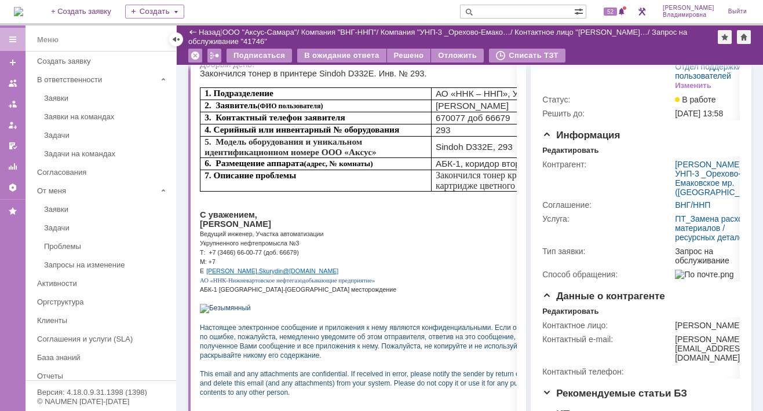
scroll to position [0, 0]
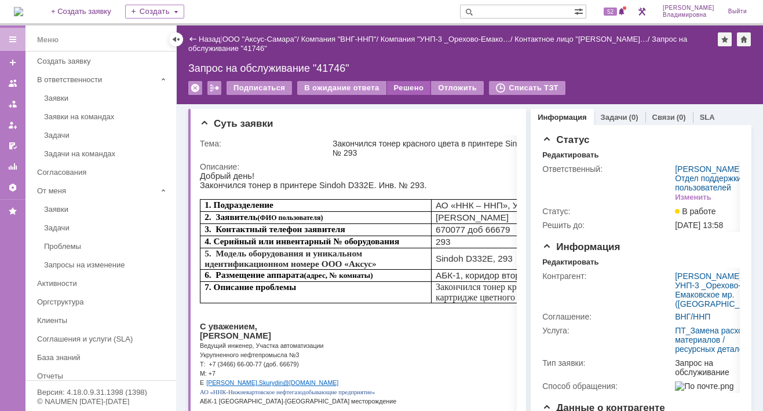
click at [399, 85] on div "Решено" at bounding box center [409, 88] width 44 height 14
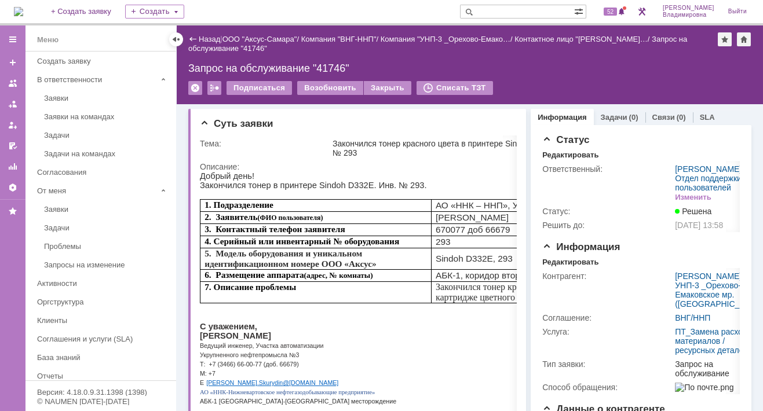
click at [501, 11] on input "text" at bounding box center [517, 12] width 114 height 14
type input "41745"
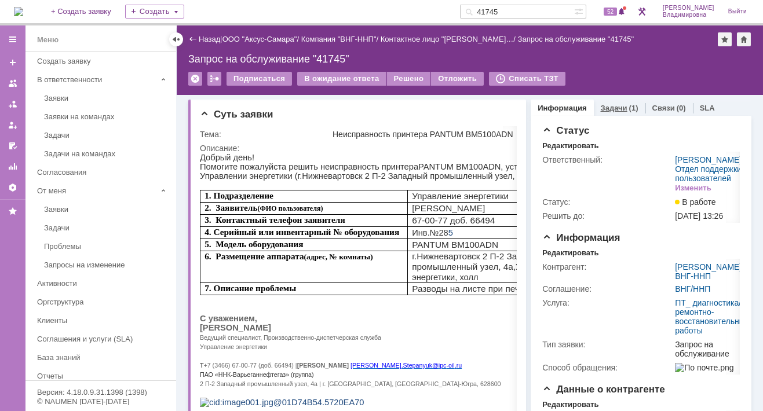
click at [607, 109] on link "Задачи" at bounding box center [614, 108] width 27 height 9
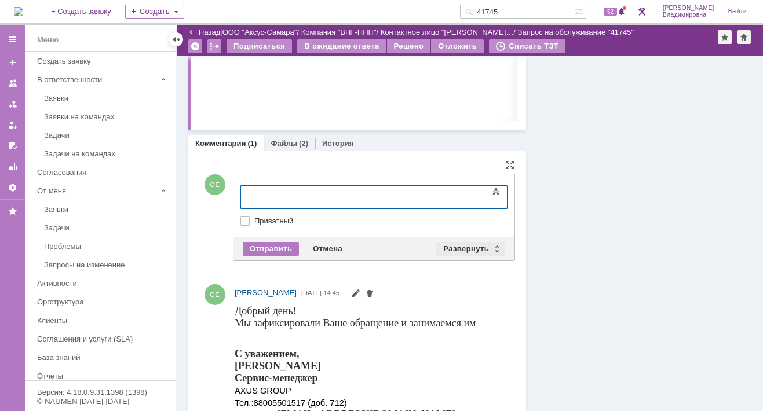
click at [465, 247] on div "Развернуть" at bounding box center [470, 249] width 69 height 14
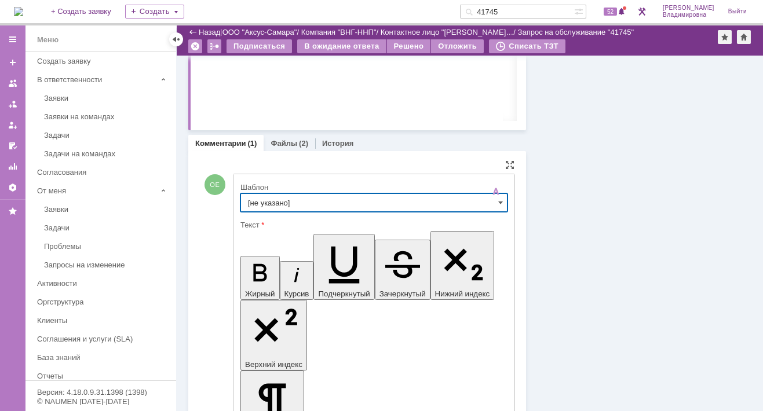
click at [265, 202] on input "[не указано]" at bounding box center [373, 202] width 267 height 19
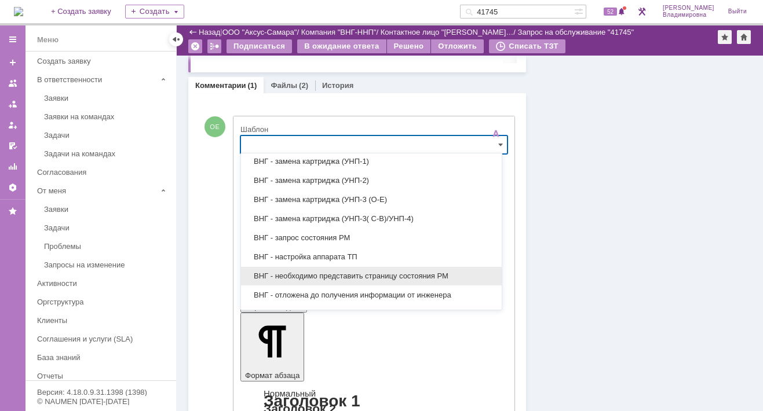
scroll to position [256, 0]
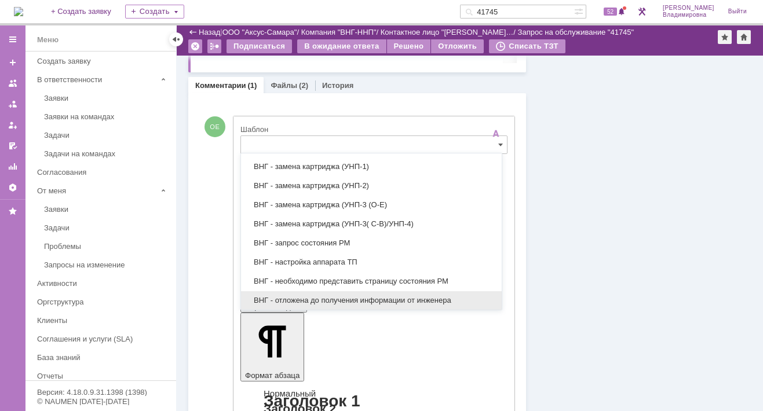
click at [302, 296] on span "ВНГ - отложена до получения информации от инженера" at bounding box center [371, 300] width 247 height 9
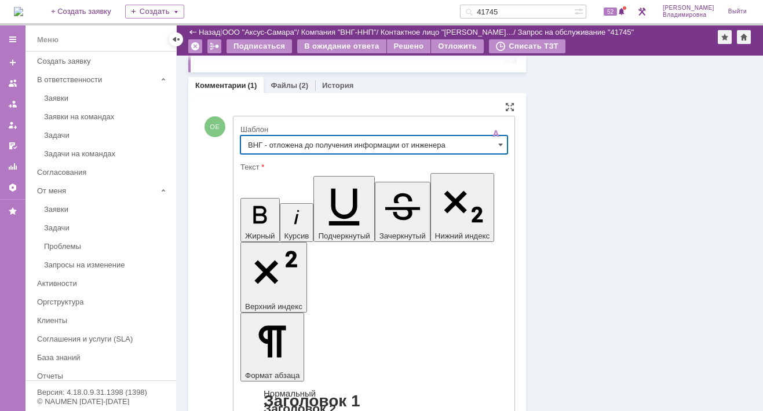
type input "ВНГ - отложена до получения информации от инженера"
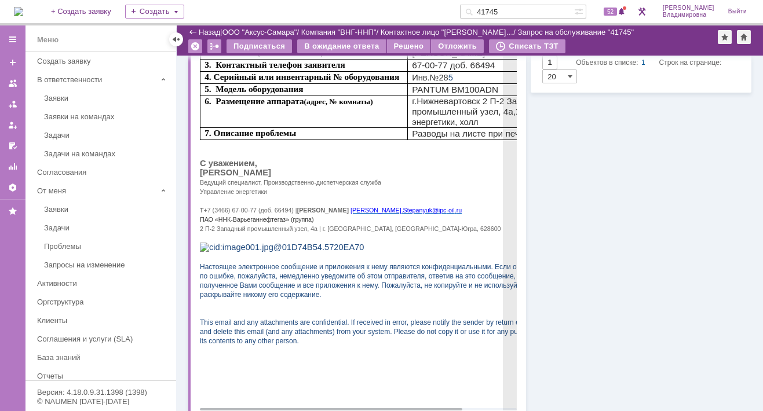
scroll to position [0, 0]
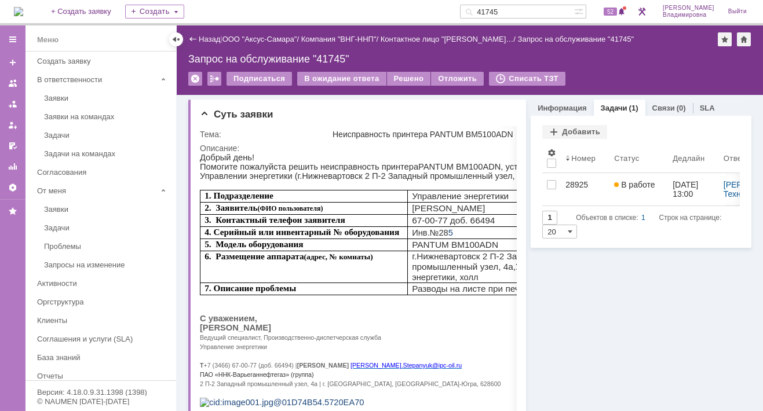
click at [323, 59] on div "Запрос на обслуживание "41745"" at bounding box center [469, 59] width 563 height 12
click at [553, 104] on link "Информация" at bounding box center [562, 108] width 49 height 9
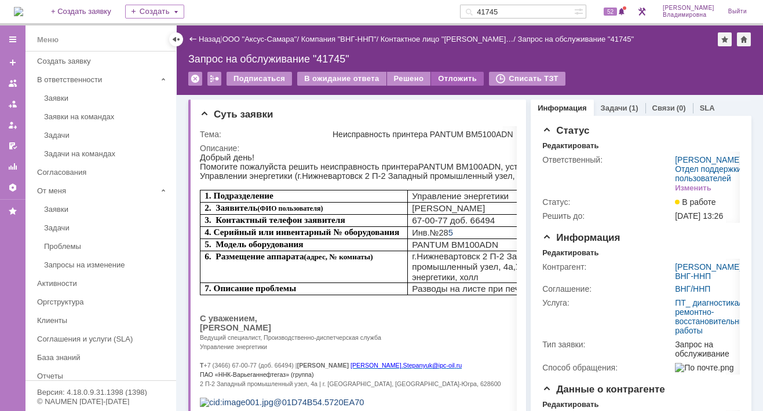
click at [455, 74] on div "Отложить" at bounding box center [457, 79] width 53 height 14
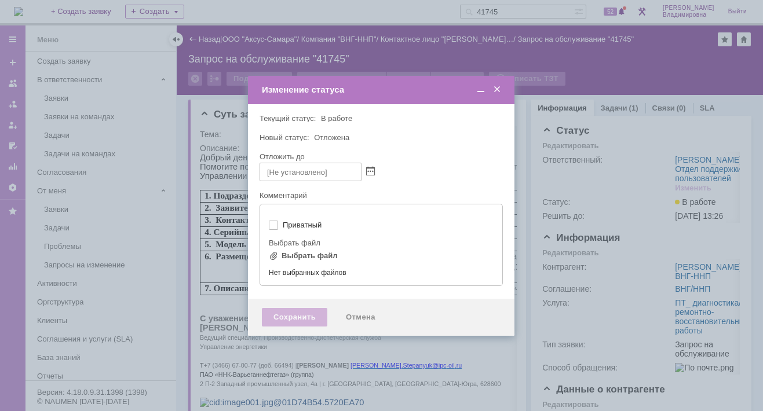
type input "[не указано]"
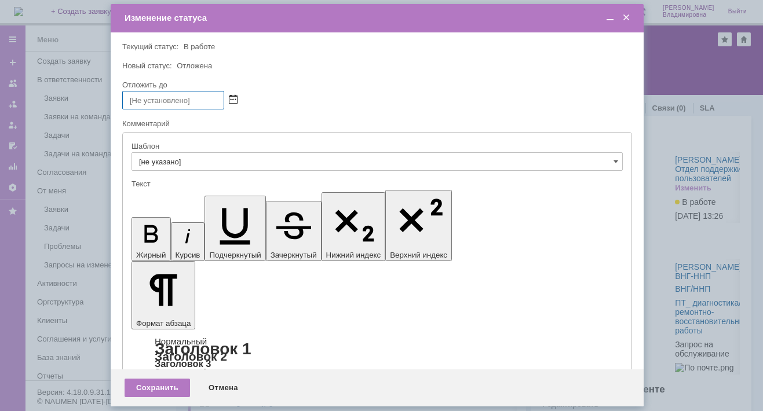
click at [231, 97] on span at bounding box center [233, 100] width 9 height 9
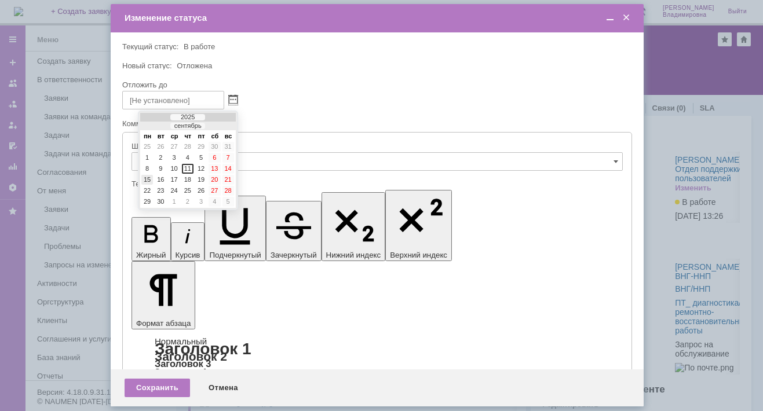
click at [146, 176] on div "15" at bounding box center [147, 180] width 12 height 10
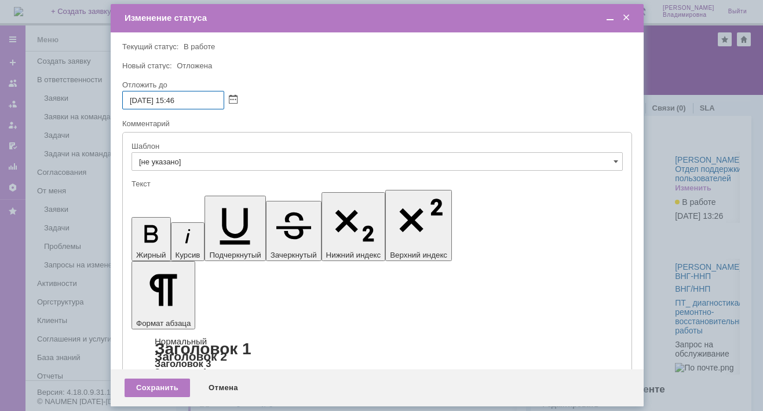
click at [177, 99] on input "15.09.2025 15:46" at bounding box center [173, 100] width 102 height 19
drag, startPoint x: 180, startPoint y: 100, endPoint x: 187, endPoint y: 101, distance: 7.0
click at [187, 101] on input "15.09.2025 16:46" at bounding box center [173, 100] width 102 height 19
type input "15.09.2025 16:00"
click at [159, 389] on div "Сохранить" at bounding box center [157, 388] width 65 height 19
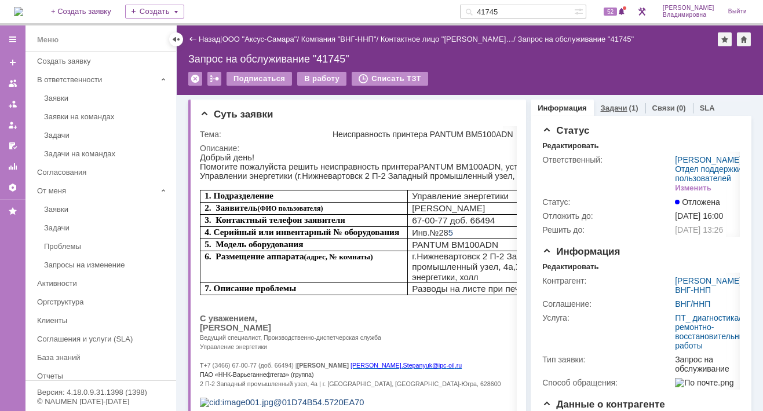
click at [606, 108] on link "Задачи" at bounding box center [614, 108] width 27 height 9
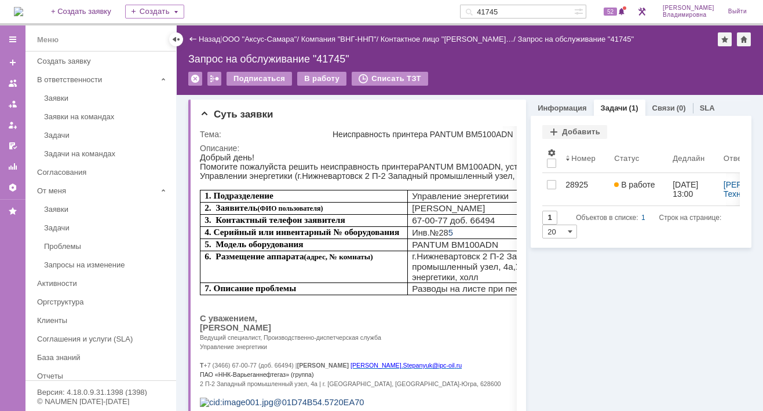
click at [466, 60] on div "Запрос на обслуживание "41745"" at bounding box center [469, 59] width 563 height 12
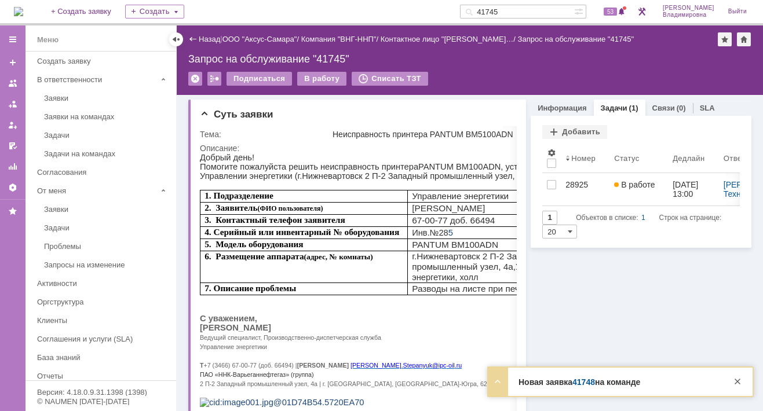
click at [583, 383] on link "41748" at bounding box center [583, 382] width 23 height 9
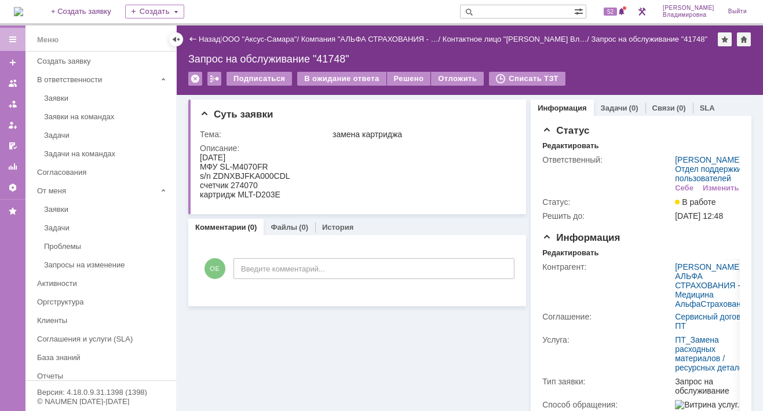
click at [326, 337] on div "Суть заявки Тема: замена картриджа Описание: Комментарии (0) Файлы (0) История …" at bounding box center [357, 364] width 338 height 539
click at [244, 2] on div "На домашнюю + Создать заявку Создать 52 [PERSON_NAME]" at bounding box center [381, 12] width 763 height 25
click at [23, 12] on img at bounding box center [18, 11] width 9 height 9
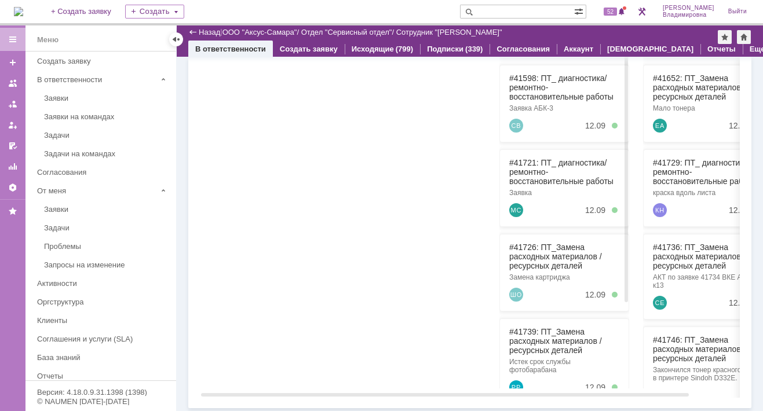
scroll to position [250, 0]
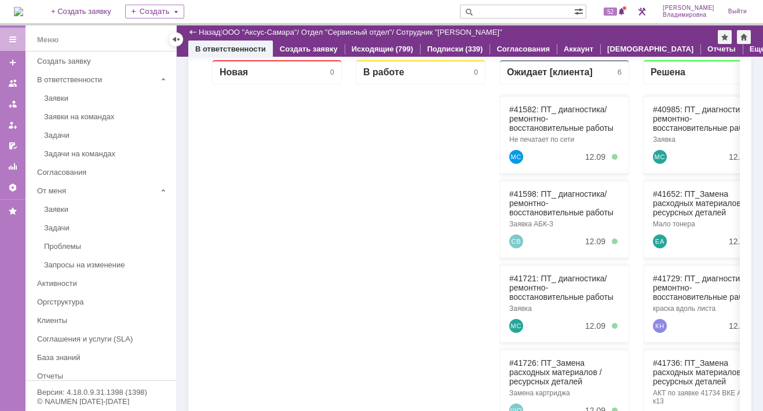
click at [312, 251] on div at bounding box center [277, 295] width 130 height 420
click at [342, 105] on div "Новая 0" at bounding box center [277, 282] width 136 height 445
click at [254, 31] on link "ООО "Аксус-Самара"" at bounding box center [259, 32] width 75 height 9
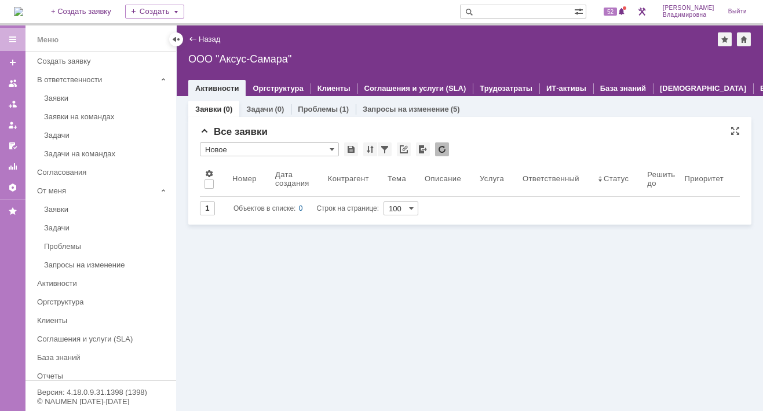
click at [526, 127] on div "Все заявки" at bounding box center [470, 132] width 540 height 12
click at [222, 60] on div "ООО "Аксус-Самара"" at bounding box center [469, 59] width 563 height 12
click at [547, 145] on div "* Новое" at bounding box center [470, 149] width 540 height 15
click at [760, 84] on link "Еще" at bounding box center [768, 88] width 16 height 9
click at [696, 125] on link "Настройки" at bounding box center [716, 124] width 40 height 9
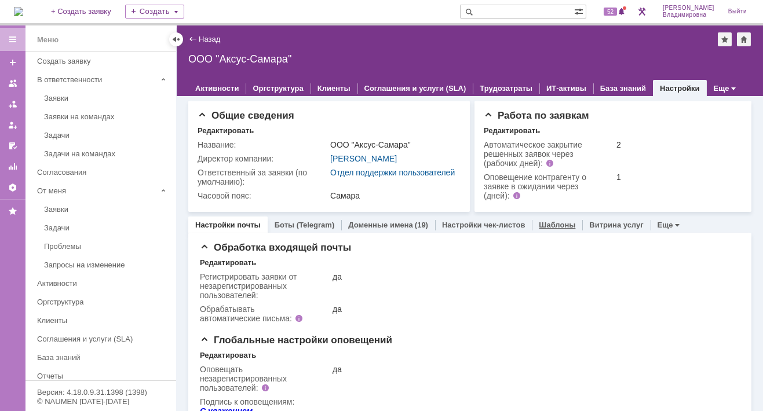
click at [545, 229] on link "Шаблоны" at bounding box center [557, 225] width 36 height 9
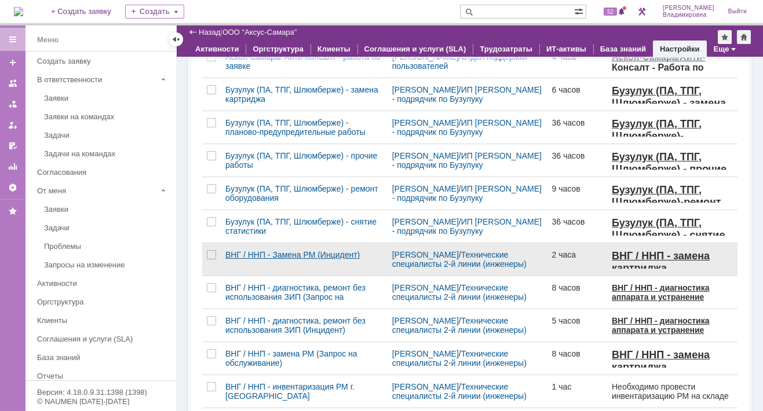
click at [287, 258] on div "ВНГ / ННП - Замена РМ (Инцидент)" at bounding box center [304, 254] width 158 height 9
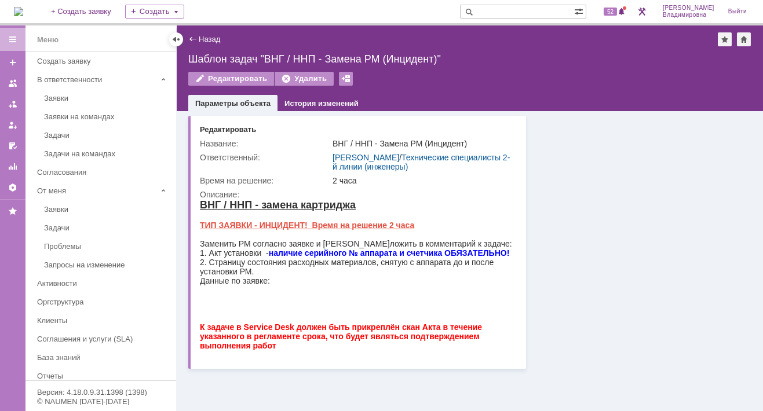
click at [503, 85] on div "Редактировать Удалить" at bounding box center [469, 84] width 563 height 24
click at [192, 38] on div "Назад" at bounding box center [204, 39] width 32 height 9
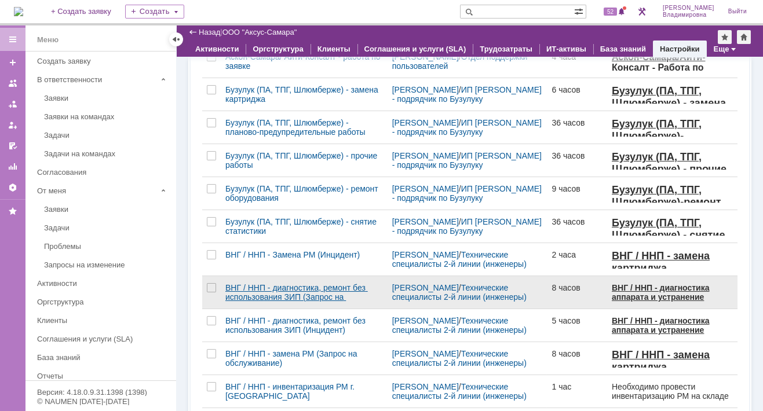
click at [247, 292] on div "ВНГ / ННП - диагностика, ремонт без использования ЗИП (Запрос на обслуживание)" at bounding box center [304, 292] width 158 height 19
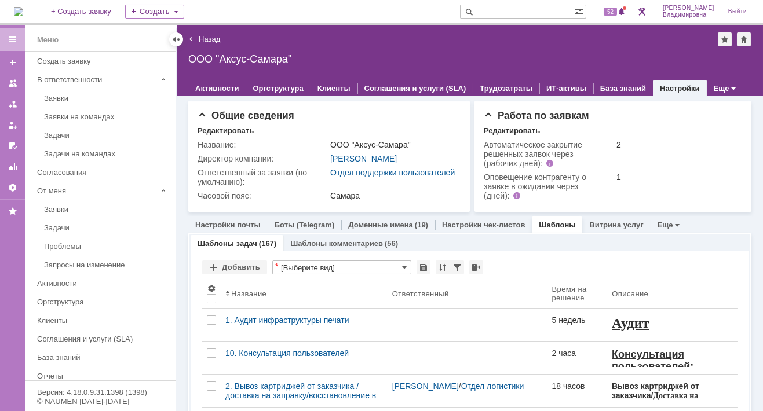
click at [309, 248] on link "Шаблоны комментариев" at bounding box center [336, 243] width 93 height 9
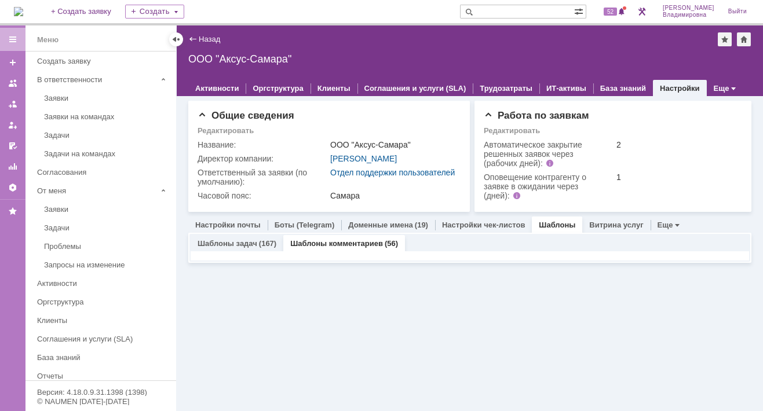
click at [324, 248] on link "Шаблоны комментариев" at bounding box center [336, 243] width 93 height 9
click at [302, 248] on link "Шаблоны комментариев" at bounding box center [336, 243] width 93 height 9
click at [303, 248] on link "Шаблоны комментариев" at bounding box center [336, 243] width 93 height 9
click at [310, 299] on div "Общие сведения Редактировать Название: ООО "Аксус-Самара" Директор компании: Ни…" at bounding box center [470, 253] width 586 height 315
click at [311, 299] on div "Общие сведения Редактировать Название: ООО "Аксус-Самара" Директор компании: Ни…" at bounding box center [470, 253] width 586 height 315
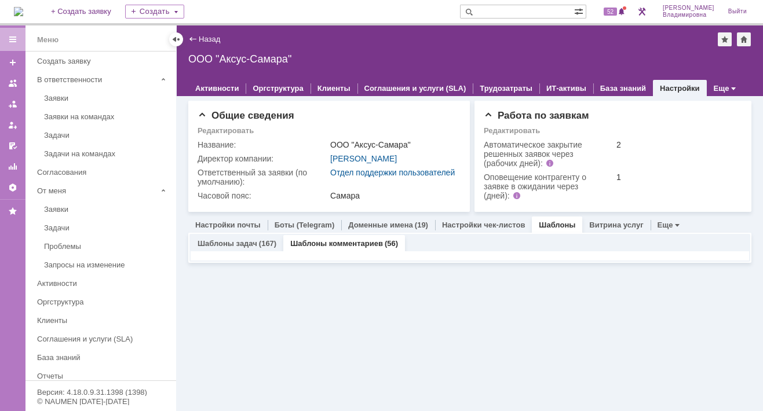
drag, startPoint x: 311, startPoint y: 299, endPoint x: 266, endPoint y: 297, distance: 44.7
click at [266, 297] on div "Общие сведения Редактировать Название: ООО "Аксус-Самара" Директор компании: Ни…" at bounding box center [470, 253] width 586 height 315
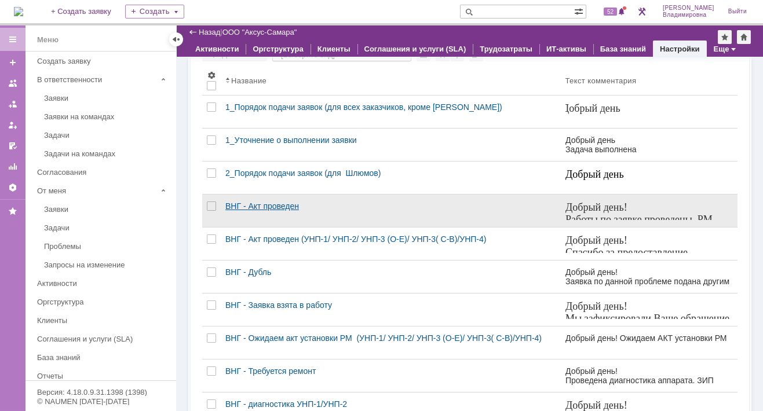
click at [261, 211] on div "ВНГ - Акт проведен" at bounding box center [390, 206] width 331 height 9
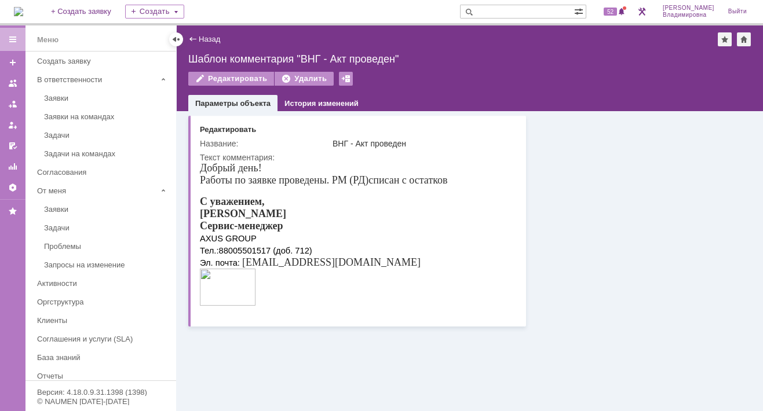
click at [204, 275] on img at bounding box center [228, 287] width 56 height 37
click at [204, 282] on img at bounding box center [228, 287] width 56 height 37
click at [206, 280] on img at bounding box center [228, 287] width 56 height 37
click at [204, 280] on img at bounding box center [228, 287] width 56 height 37
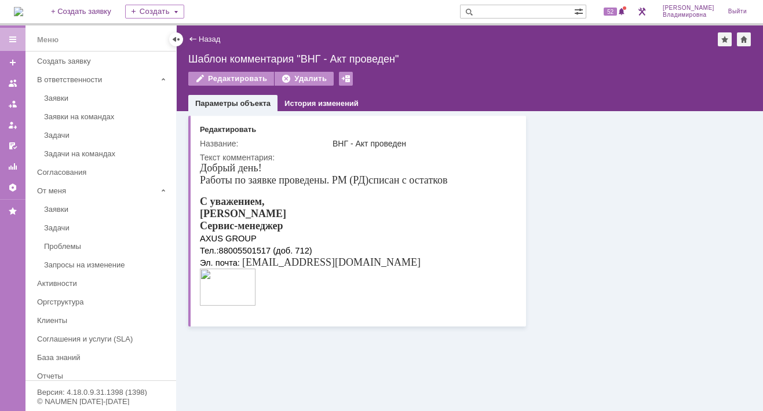
click at [204, 280] on img at bounding box center [228, 287] width 56 height 37
click at [349, 278] on div "С уважением, [PERSON_NAME]-менеджер AXUS GROUP Тел.: [PHONE_NUMBER] (доб. 712) …" at bounding box center [324, 252] width 248 height 113
click at [188, 35] on div "Назад" at bounding box center [204, 39] width 32 height 9
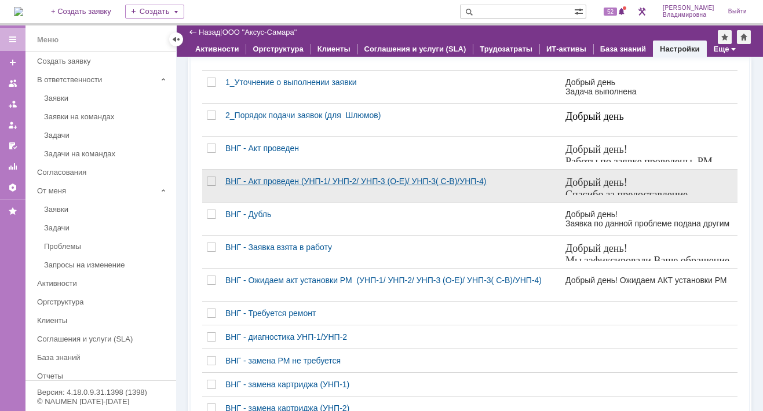
click at [231, 185] on div "ВНГ - Акт проведен (УНП-1/ УНП-2/ УНП-3 (О-Е)/ УНП-3( С-В)/УНП-4)" at bounding box center [390, 181] width 331 height 9
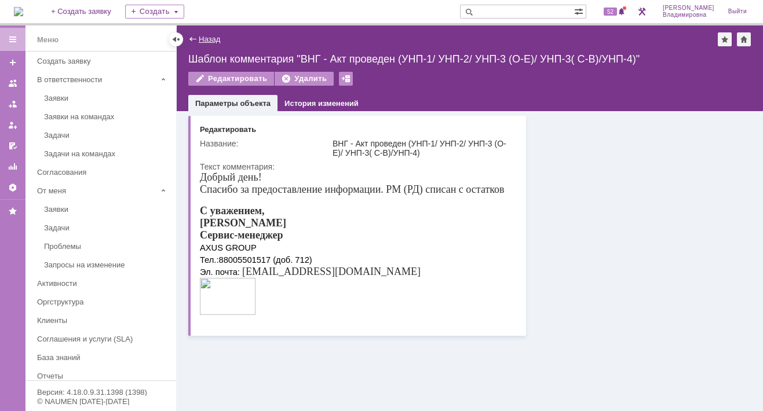
click at [203, 38] on link "Назад" at bounding box center [209, 39] width 21 height 9
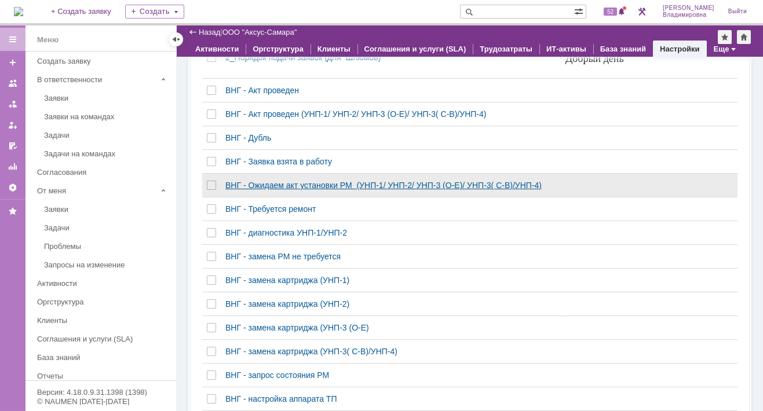
click at [258, 190] on div "ВНГ - Ожидаем акт установки РМ (УНП-1/ УНП-2/ УНП-3 (О-Е)/ УНП-3( С-В)/УНП-4)" at bounding box center [390, 185] width 331 height 9
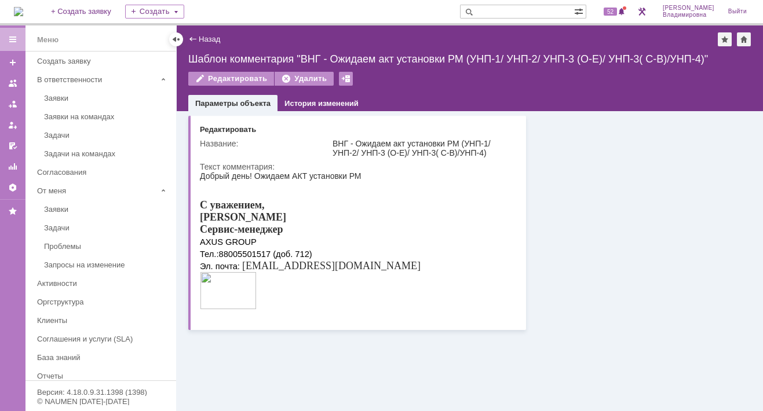
click at [500, 10] on input "text" at bounding box center [517, 12] width 114 height 14
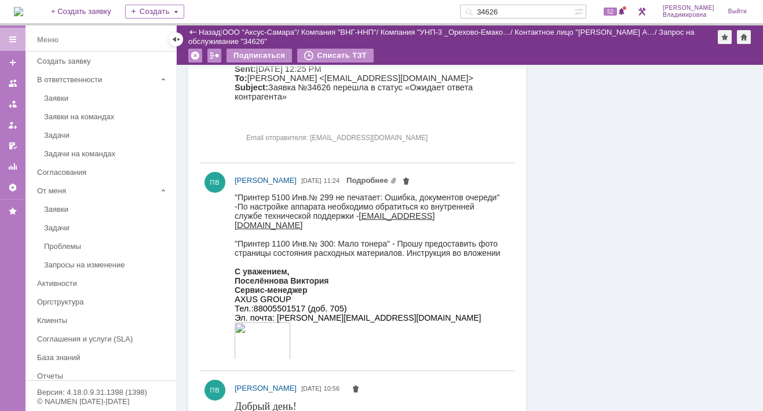
scroll to position [795, 0]
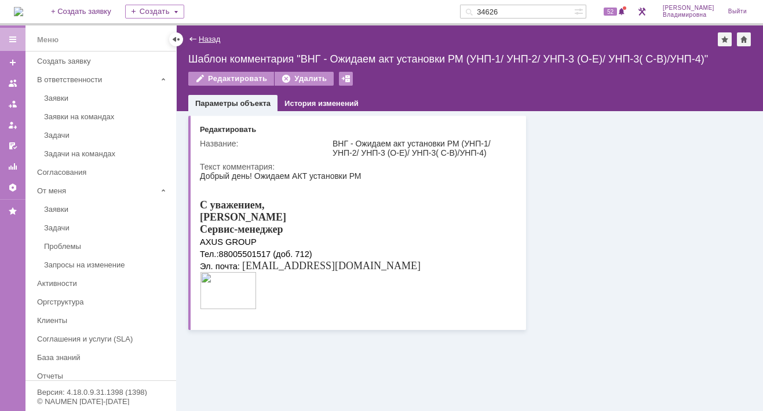
click at [201, 38] on link "Назад" at bounding box center [209, 39] width 21 height 9
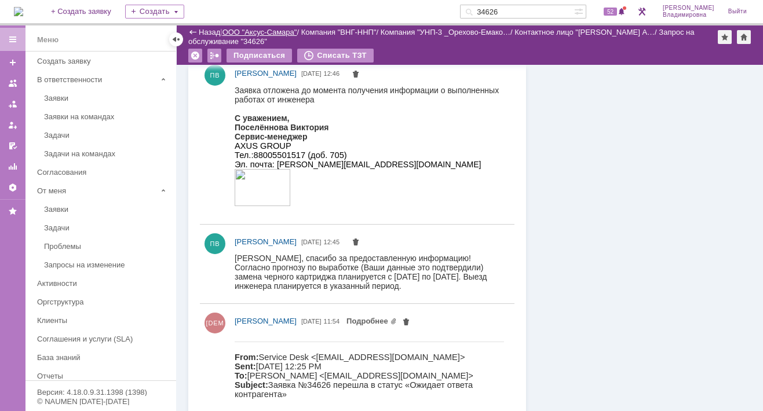
click at [257, 31] on link "ООО "Аксус-Самара"" at bounding box center [259, 32] width 75 height 9
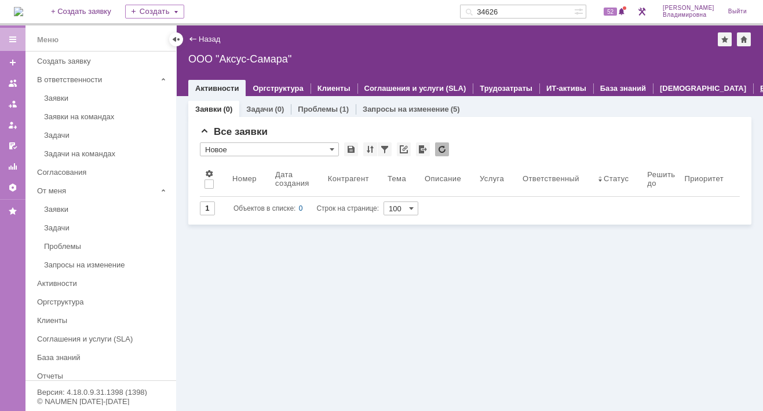
click at [753, 84] on div "Еще" at bounding box center [767, 88] width 29 height 17
click at [696, 126] on link "Настройки" at bounding box center [716, 124] width 40 height 9
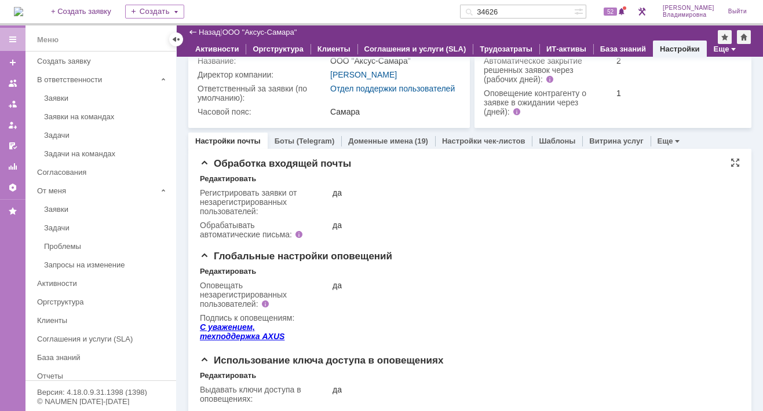
scroll to position [58, 0]
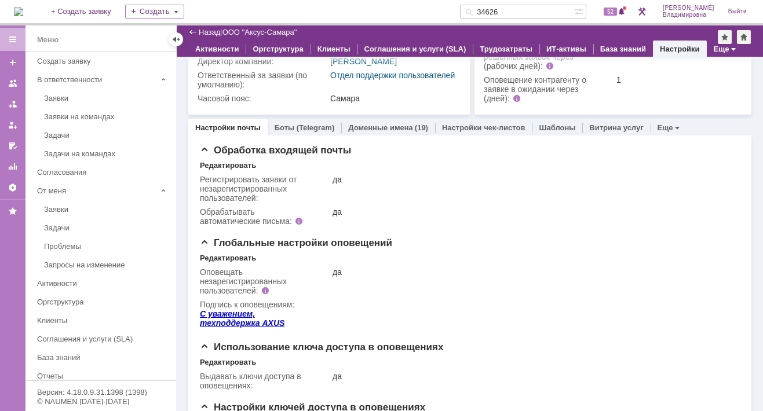
click at [541, 132] on link "Шаблоны" at bounding box center [557, 127] width 36 height 9
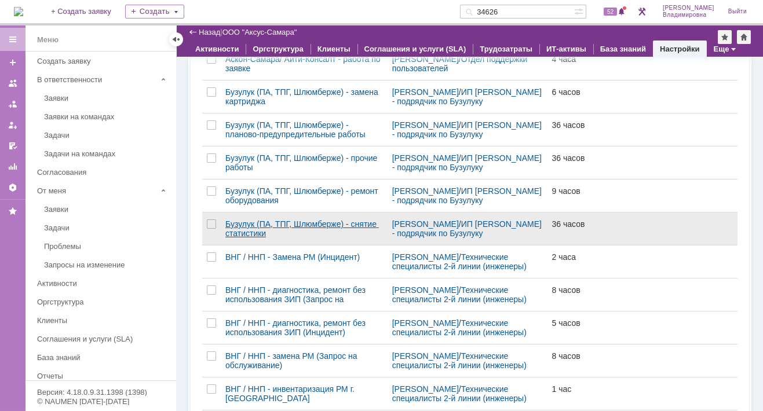
scroll to position [869, 0]
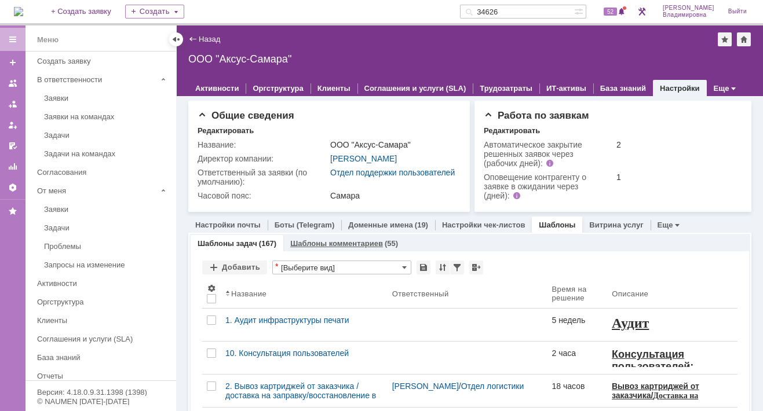
click at [334, 248] on link "Шаблоны комментариев" at bounding box center [336, 243] width 93 height 9
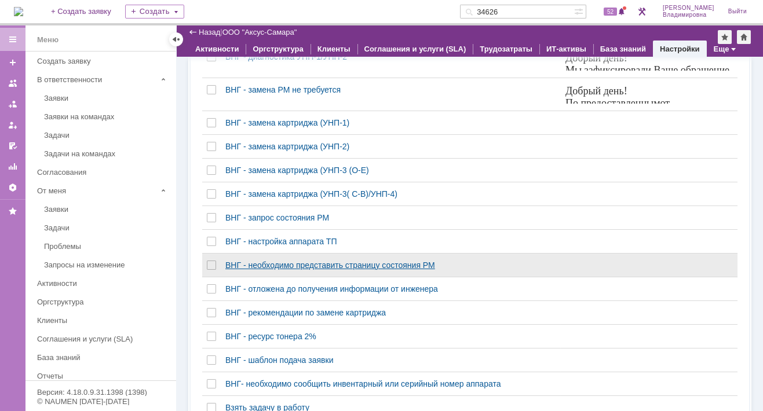
click at [294, 268] on div "ВНГ - необходимо представить страницу состояния РМ" at bounding box center [390, 265] width 331 height 9
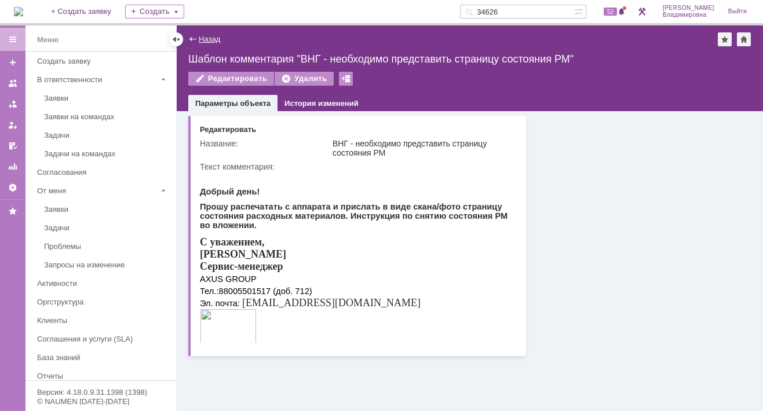
click at [203, 41] on link "Назад" at bounding box center [209, 39] width 21 height 9
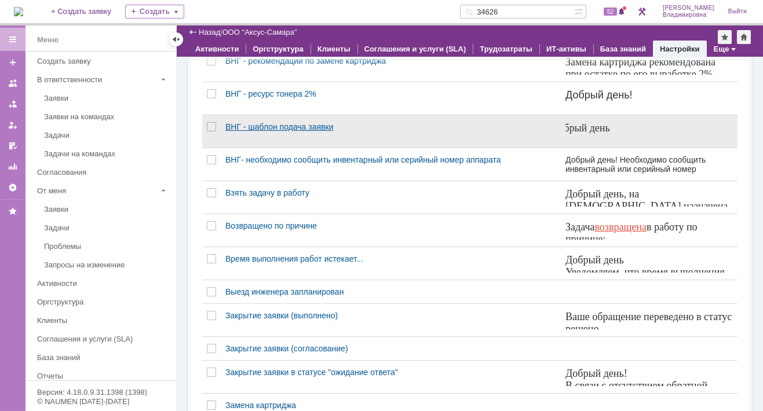
click at [257, 131] on div "ВНГ - шаблон подача заявки" at bounding box center [390, 126] width 331 height 9
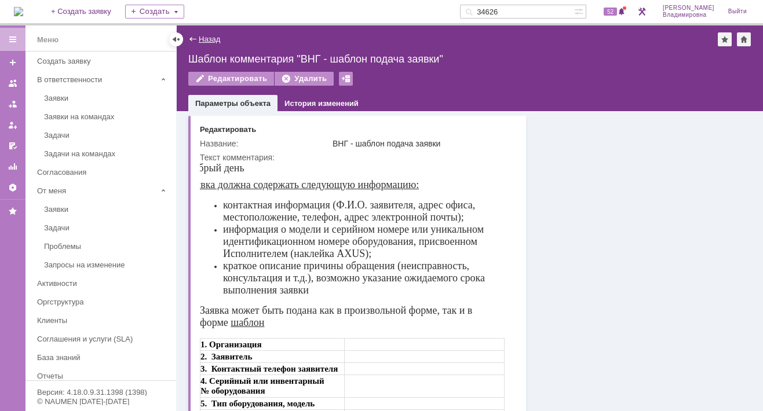
click at [211, 39] on link "Назад" at bounding box center [209, 39] width 21 height 9
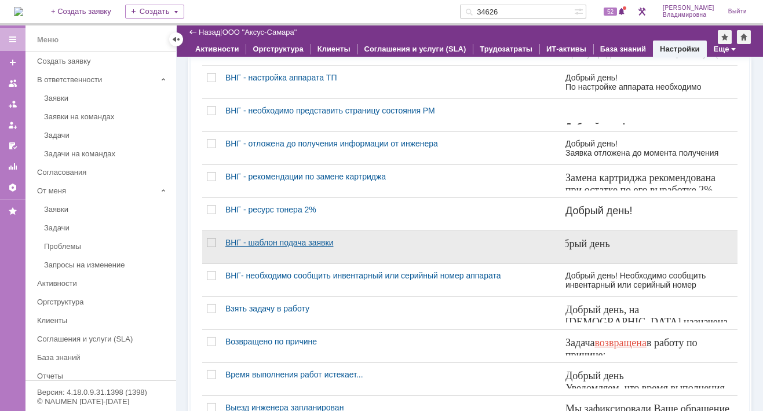
click at [259, 253] on link "ВНГ - шаблон подача заявки" at bounding box center [391, 247] width 340 height 32
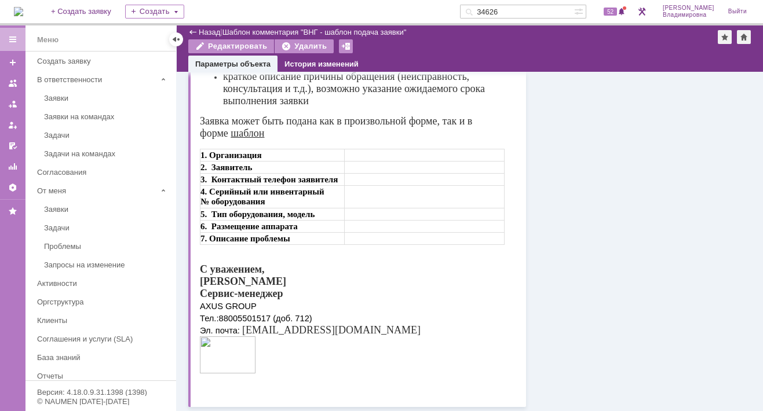
click at [193, 30] on div "Назад" at bounding box center [204, 32] width 32 height 9
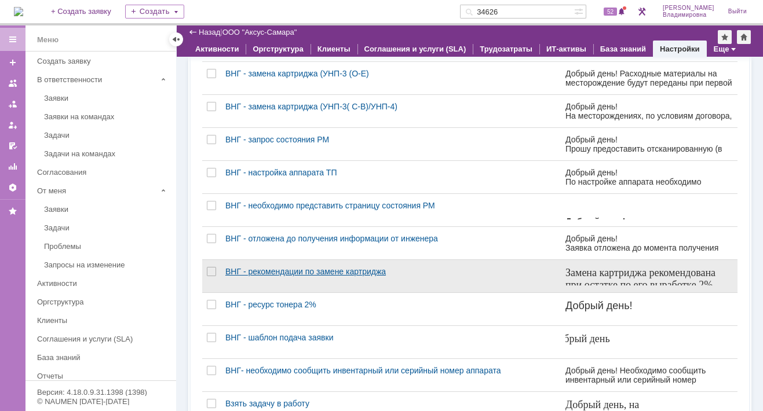
click at [264, 272] on div "ВНГ - рекомендации по замене картриджа" at bounding box center [390, 271] width 331 height 9
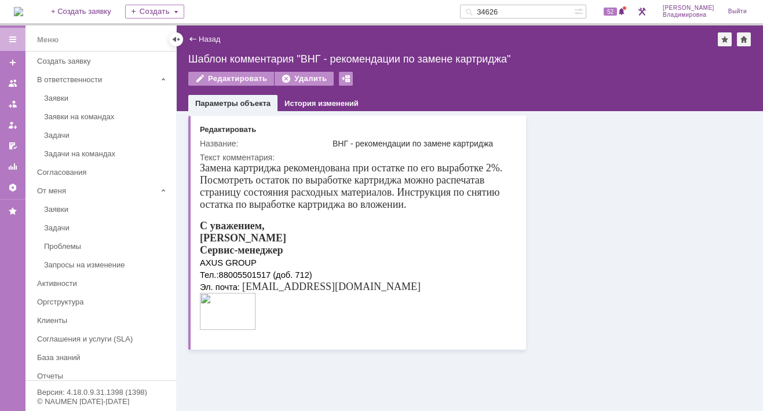
click at [196, 39] on div "Назад" at bounding box center [204, 39] width 32 height 9
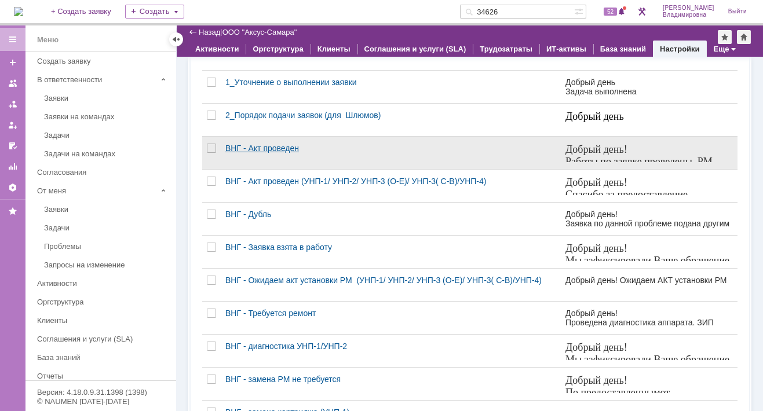
click at [228, 153] on div "ВНГ - Акт проведен" at bounding box center [390, 148] width 331 height 9
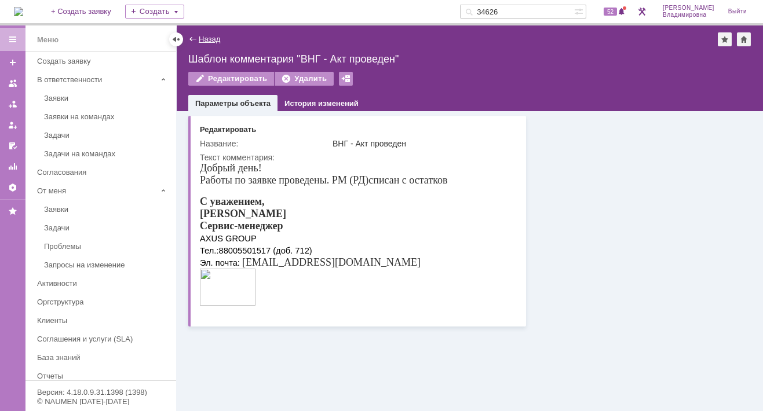
click at [208, 35] on link "Назад" at bounding box center [209, 39] width 21 height 9
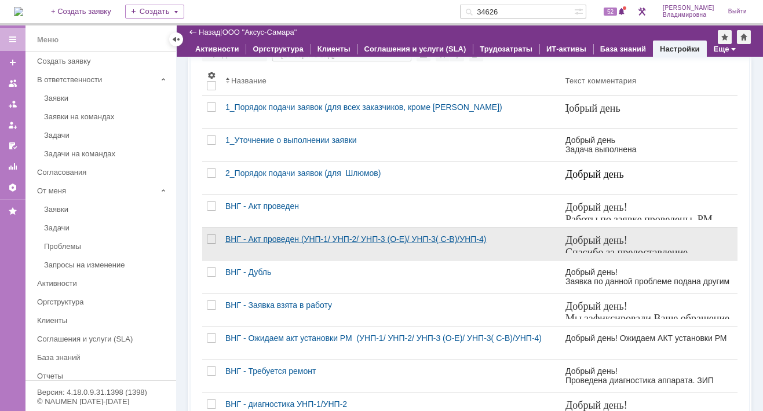
click at [260, 244] on div "ВНГ - Акт проведен (УНП-1/ УНП-2/ УНП-3 (О-Е)/ УНП-3( С-В)/УНП-4)" at bounding box center [390, 239] width 331 height 9
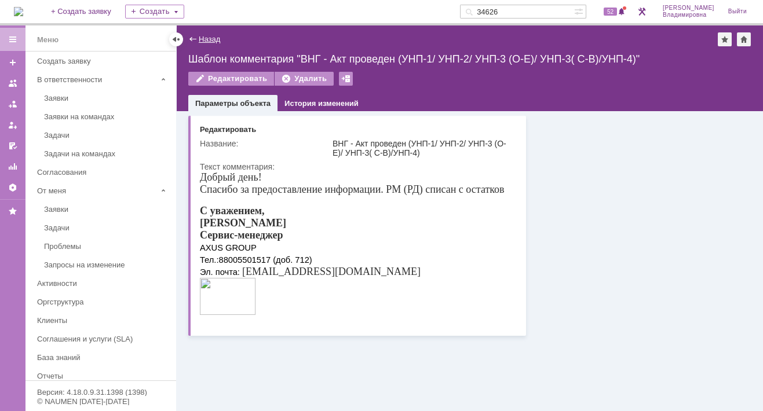
click at [203, 36] on link "Назад" at bounding box center [209, 39] width 21 height 9
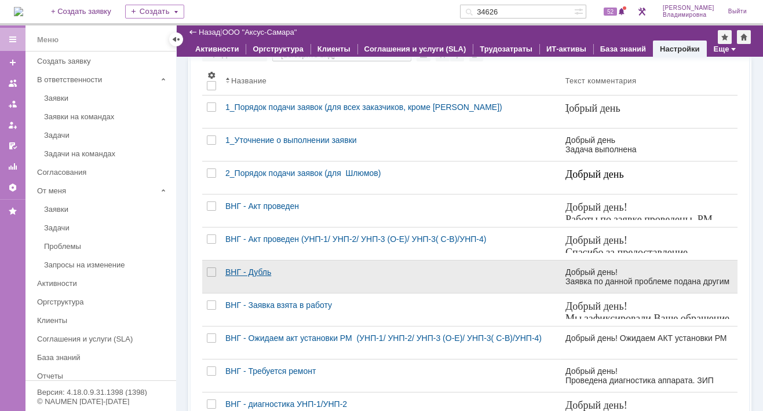
click at [256, 277] on div "ВНГ - Дубль" at bounding box center [390, 272] width 331 height 9
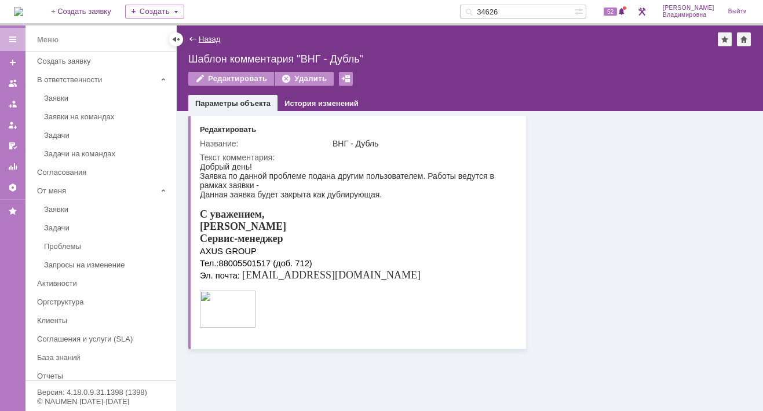
click at [202, 37] on link "Назад" at bounding box center [209, 39] width 21 height 9
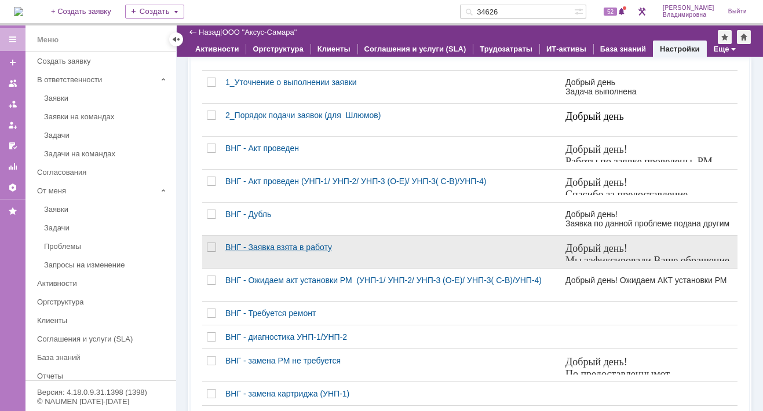
click at [258, 252] on div "ВНГ - Заявка взята в работу" at bounding box center [390, 247] width 331 height 9
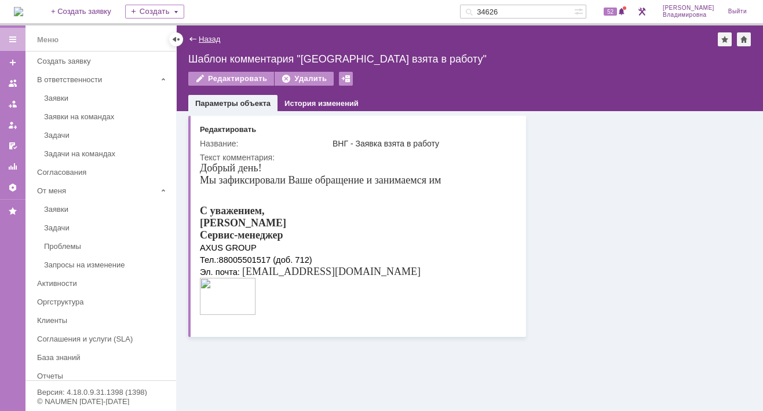
click at [199, 38] on link "Назад" at bounding box center [209, 39] width 21 height 9
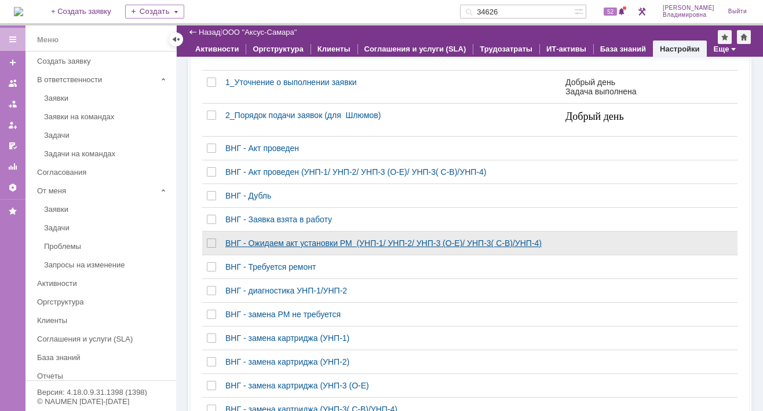
click at [266, 248] on div "ВНГ - Ожидаем акт установки РМ (УНП-1/ УНП-2/ УНП-3 (О-Е)/ УНП-3( С-В)/УНП-4)" at bounding box center [390, 243] width 331 height 9
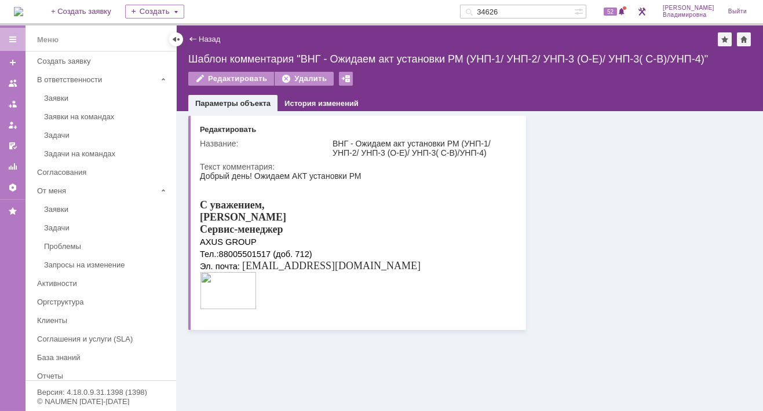
click at [193, 39] on div "Назад" at bounding box center [204, 39] width 32 height 9
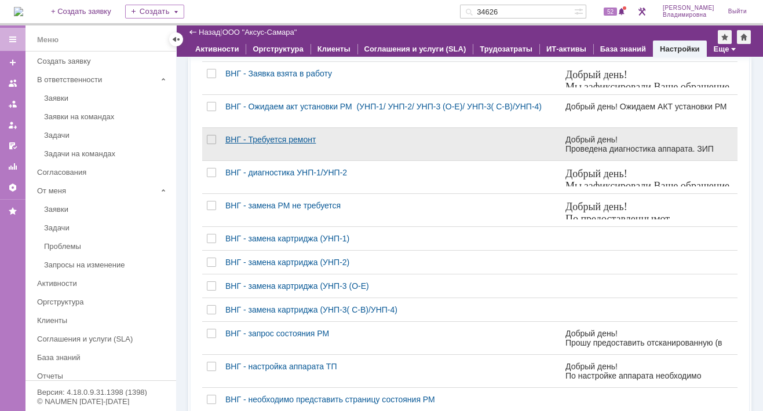
click at [272, 144] on div "ВНГ - Требуется ремонт" at bounding box center [390, 139] width 331 height 9
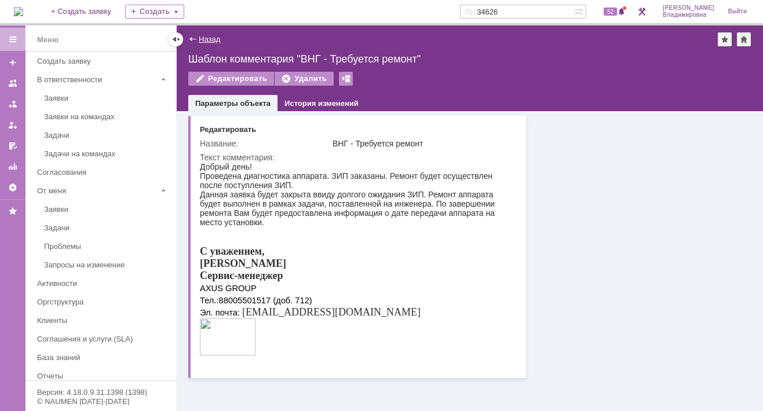
click at [199, 35] on link "Назад" at bounding box center [209, 39] width 21 height 9
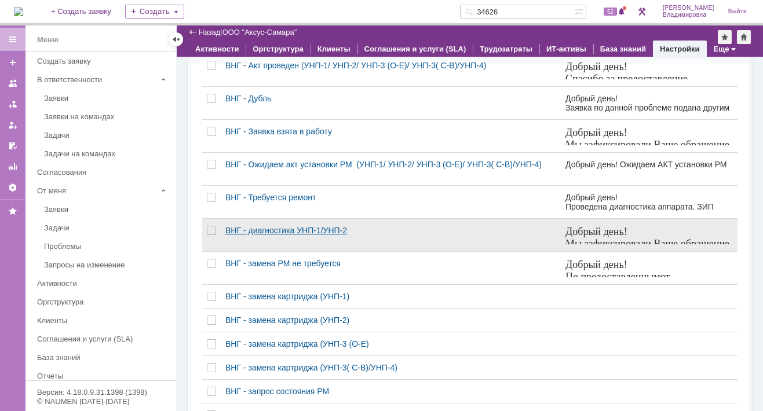
click at [273, 235] on div "ВНГ - диагностика УНП-1/УНП-2" at bounding box center [390, 230] width 331 height 9
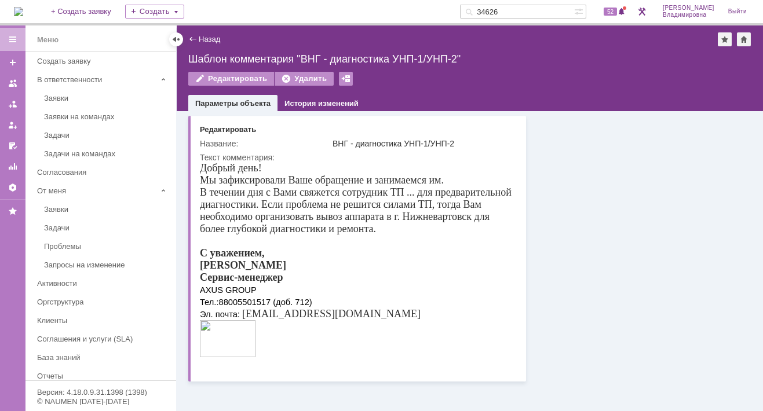
click at [195, 36] on div "Назад" at bounding box center [204, 39] width 32 height 9
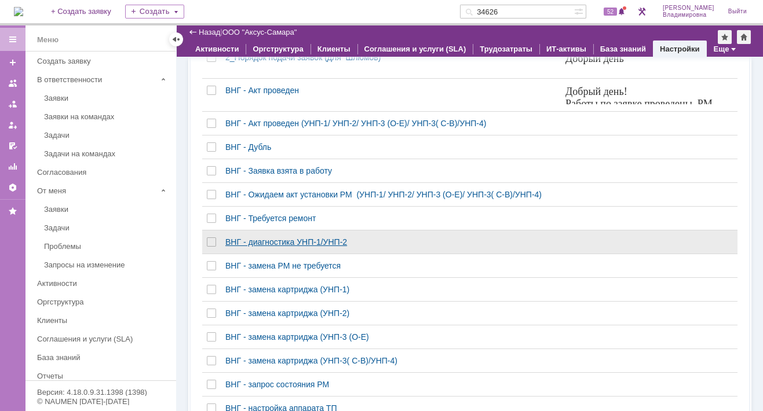
click at [262, 245] on div "ВНГ - диагностика УНП-1/УНП-2" at bounding box center [390, 241] width 331 height 9
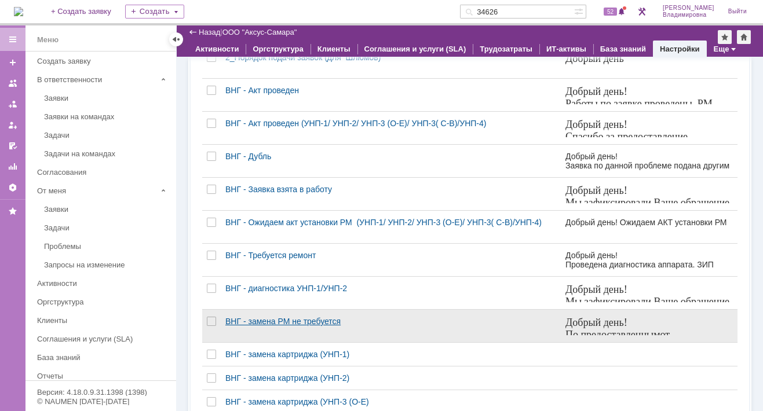
click at [272, 326] on div "ВНГ - замена РМ не требуется" at bounding box center [390, 321] width 331 height 9
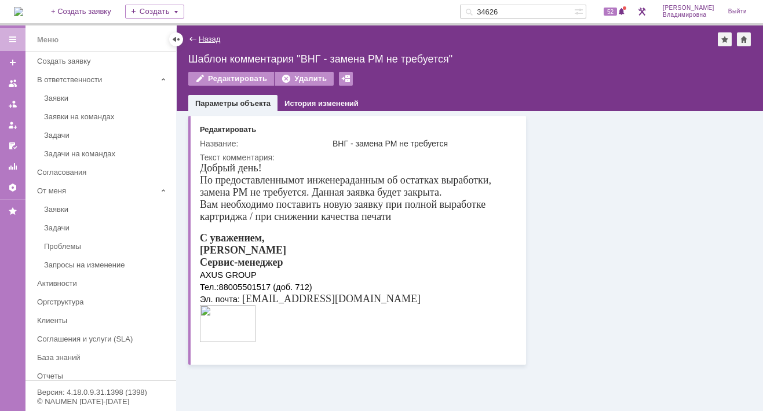
click at [200, 35] on link "Назад" at bounding box center [209, 39] width 21 height 9
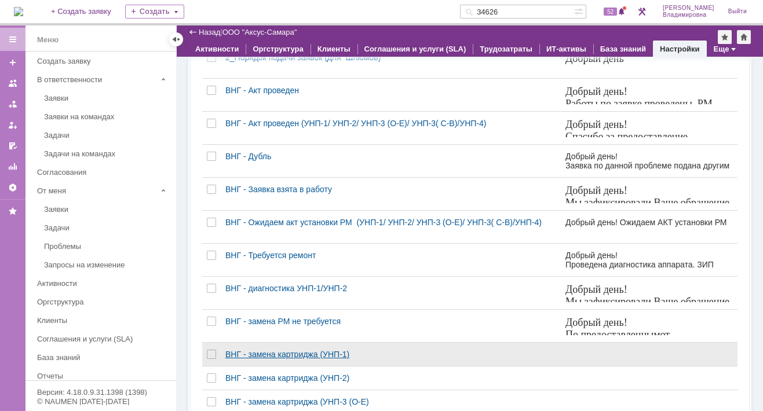
click at [290, 359] on div "ВНГ - замена картриджа (УНП-1)" at bounding box center [390, 354] width 331 height 9
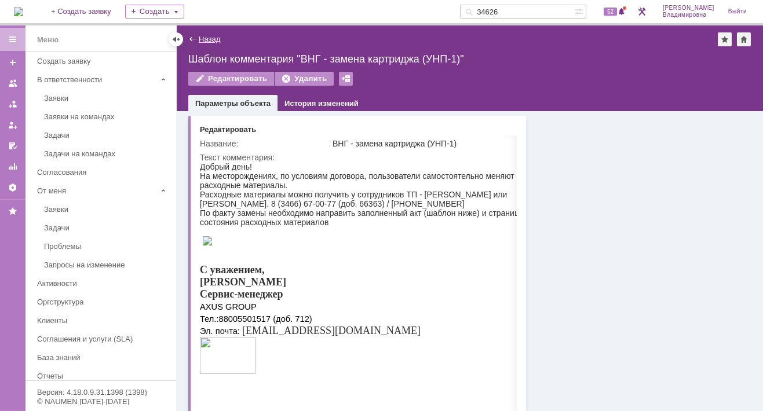
click at [203, 39] on link "Назад" at bounding box center [209, 39] width 21 height 9
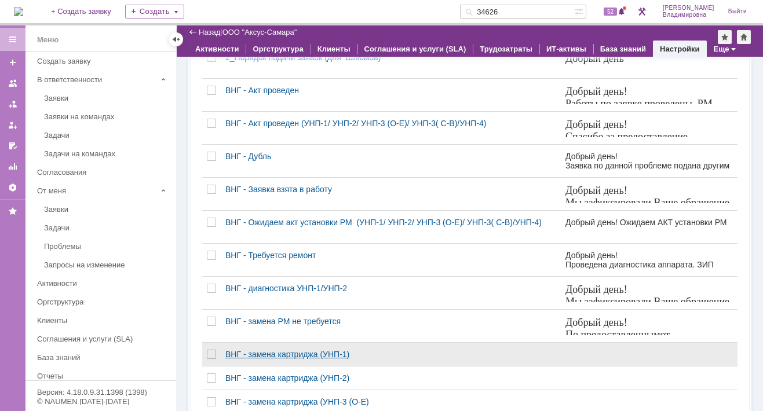
click at [276, 359] on div "ВНГ - замена картриджа (УНП-1)" at bounding box center [390, 354] width 331 height 9
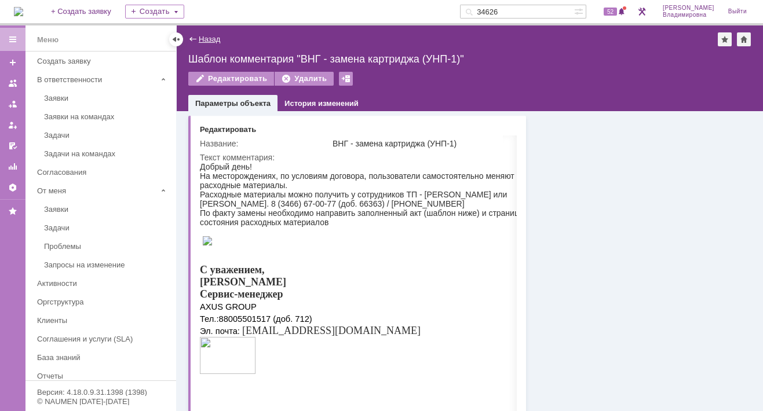
click at [209, 37] on link "Назад" at bounding box center [209, 39] width 21 height 9
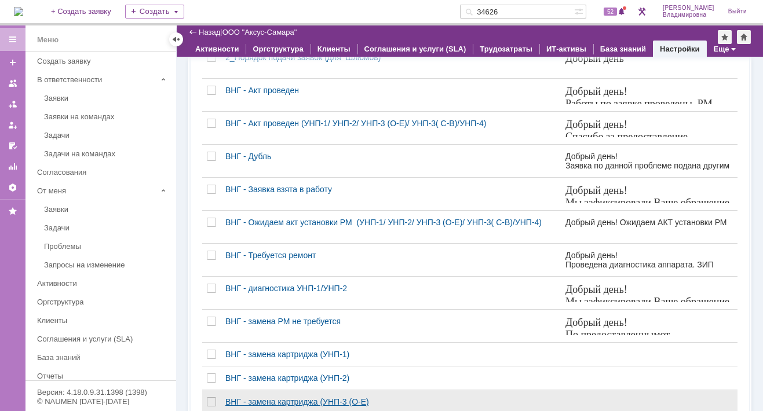
click at [277, 404] on div "ВНГ - замена картриджа (УНП-3 (О-Е)" at bounding box center [390, 401] width 331 height 9
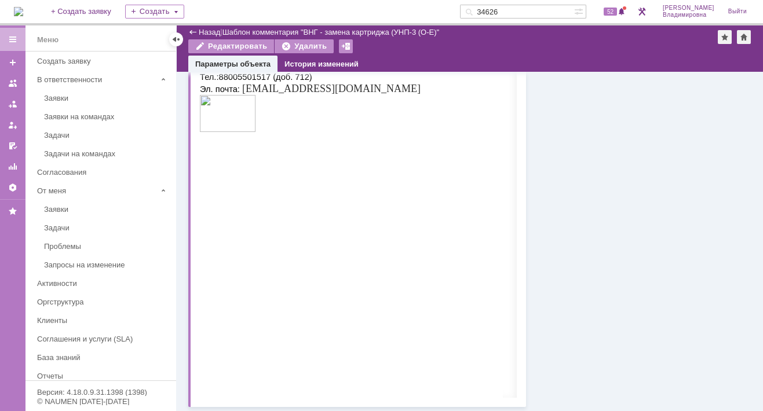
click at [204, 132] on img at bounding box center [228, 113] width 56 height 37
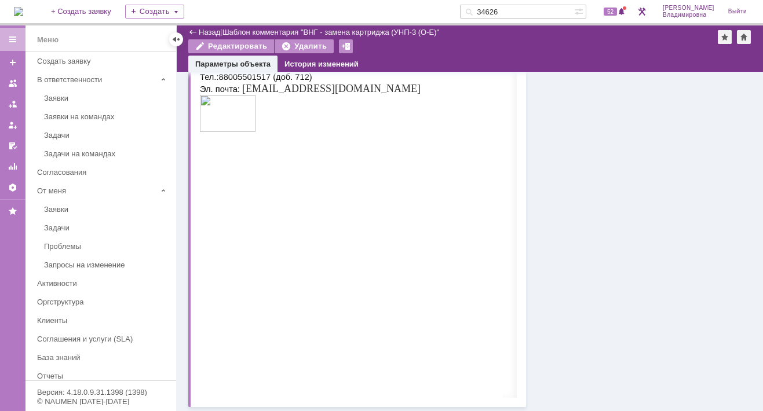
click at [204, 132] on img at bounding box center [228, 113] width 56 height 37
drag, startPoint x: 204, startPoint y: 340, endPoint x: 375, endPoint y: 379, distance: 175.4
click at [375, 153] on div at bounding box center [368, 144] width 337 height 19
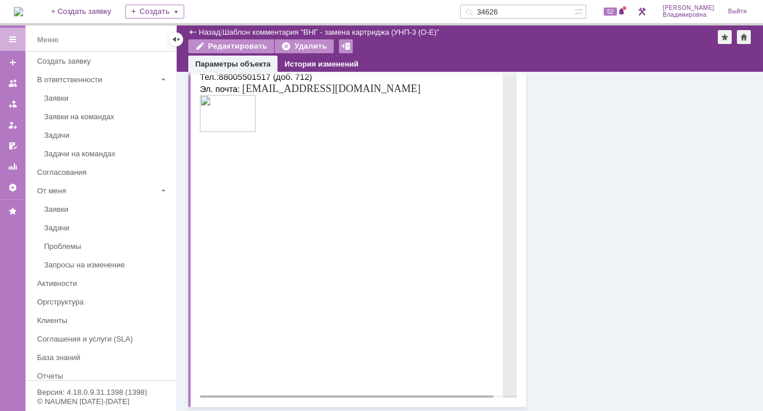
drag, startPoint x: 395, startPoint y: 302, endPoint x: 254, endPoint y: 348, distance: 148.6
click at [235, 132] on img at bounding box center [228, 113] width 56 height 37
click at [206, 132] on img at bounding box center [228, 113] width 56 height 37
click at [205, 132] on img at bounding box center [228, 113] width 56 height 37
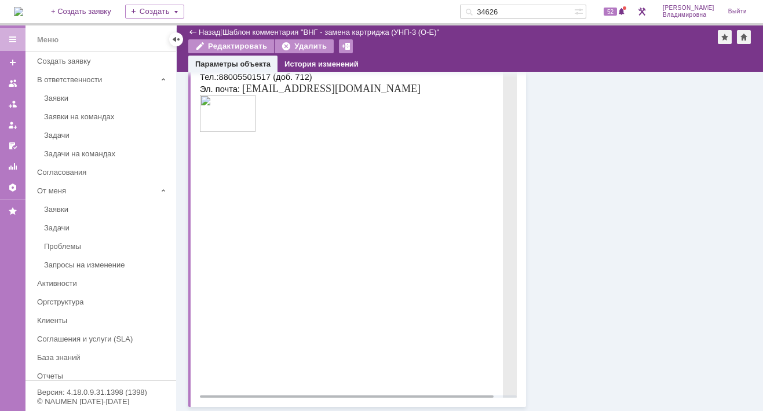
click at [207, 132] on img at bounding box center [228, 113] width 56 height 37
click at [203, 132] on img at bounding box center [228, 113] width 56 height 37
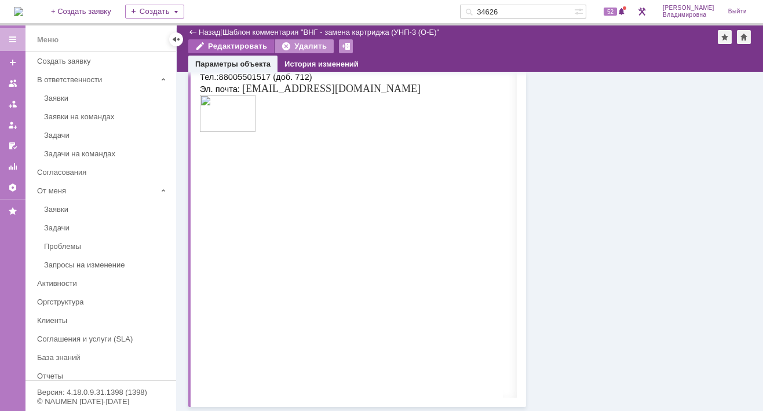
click at [245, 42] on div "Редактировать" at bounding box center [231, 46] width 86 height 14
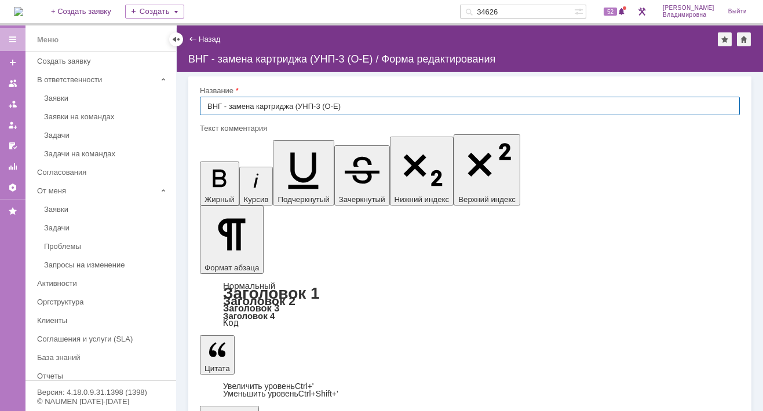
scroll to position [251, 0]
drag, startPoint x: 224, startPoint y: 3464, endPoint x: 542, endPoint y: 3481, distance: 318.5
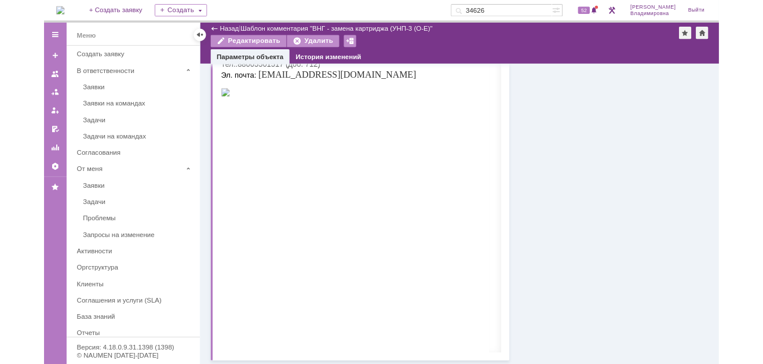
scroll to position [162, 0]
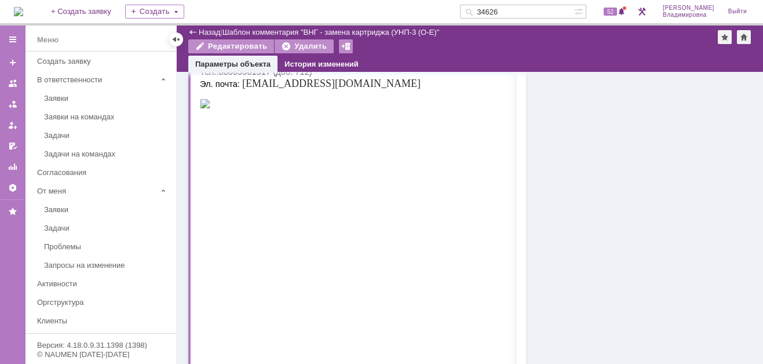
drag, startPoint x: 520, startPoint y: 10, endPoint x: 484, endPoint y: 13, distance: 36.1
click at [484, 13] on div "34626" at bounding box center [517, 12] width 114 height 14
type input "41721"
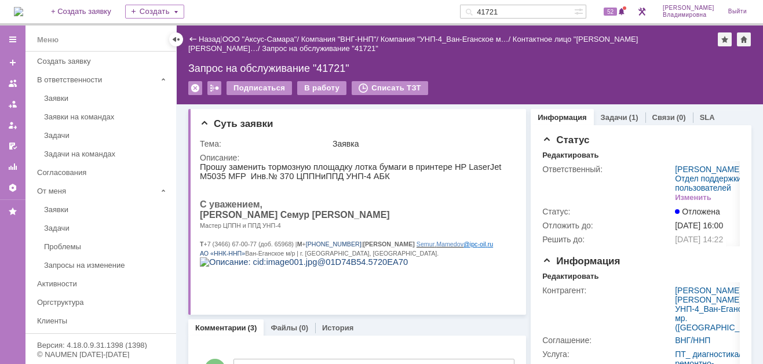
click at [359, 3] on div "На домашнюю + Создать заявку Создать 41721 52 Орлова Елена Владимировна Выйти" at bounding box center [381, 12] width 763 height 25
click at [617, 10] on span "52" at bounding box center [610, 12] width 13 height 8
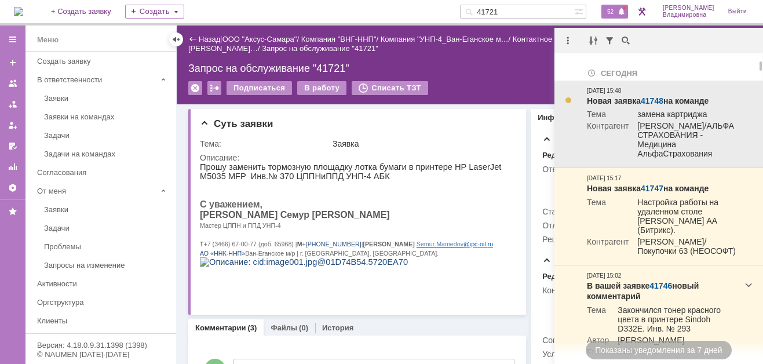
click at [648, 98] on link "41748" at bounding box center [652, 100] width 23 height 9
